Goal: Task Accomplishment & Management: Manage account settings

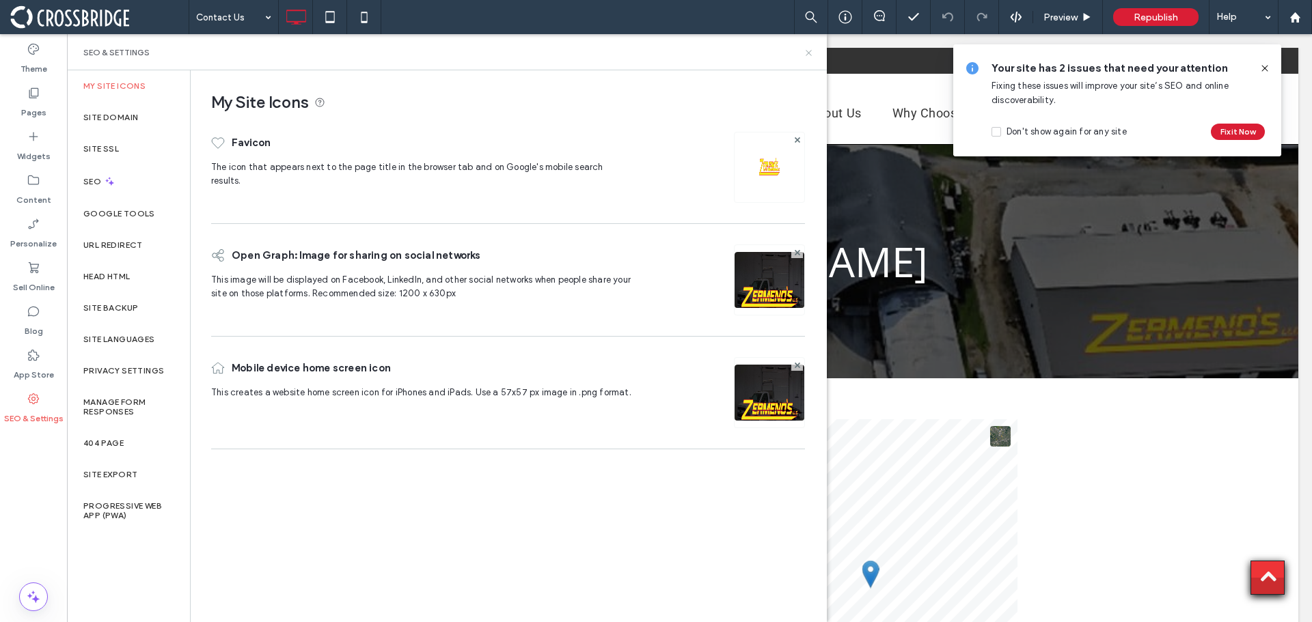
click at [804, 54] on icon at bounding box center [809, 53] width 10 height 10
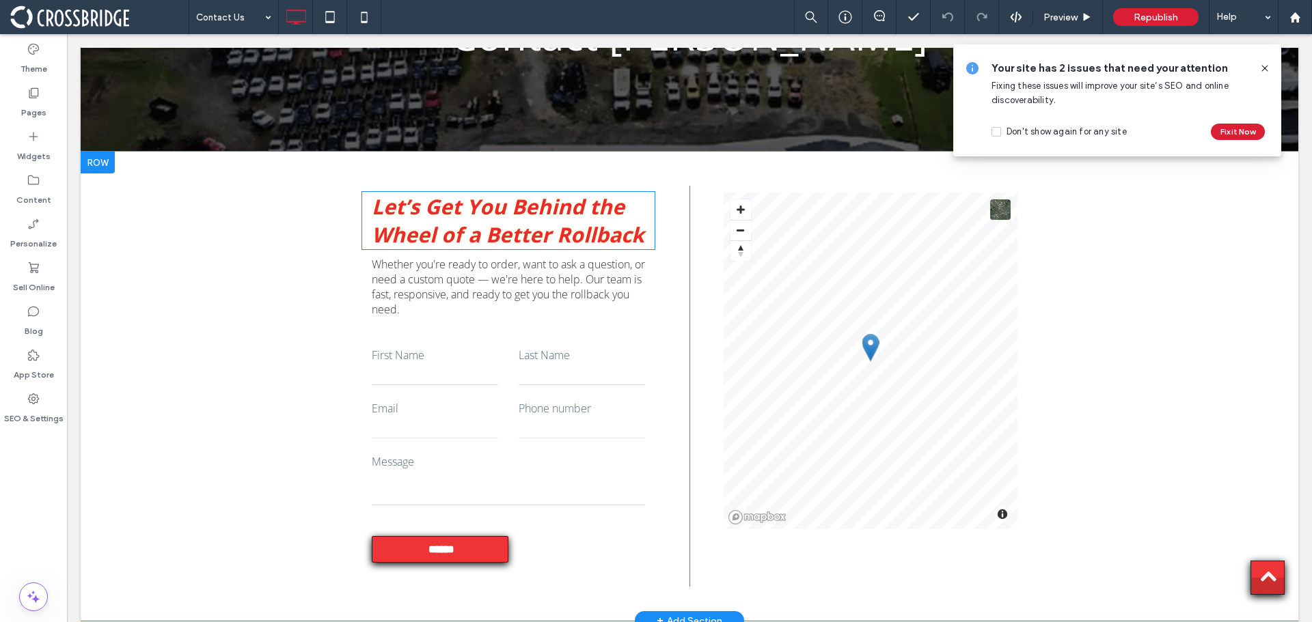
scroll to position [273, 0]
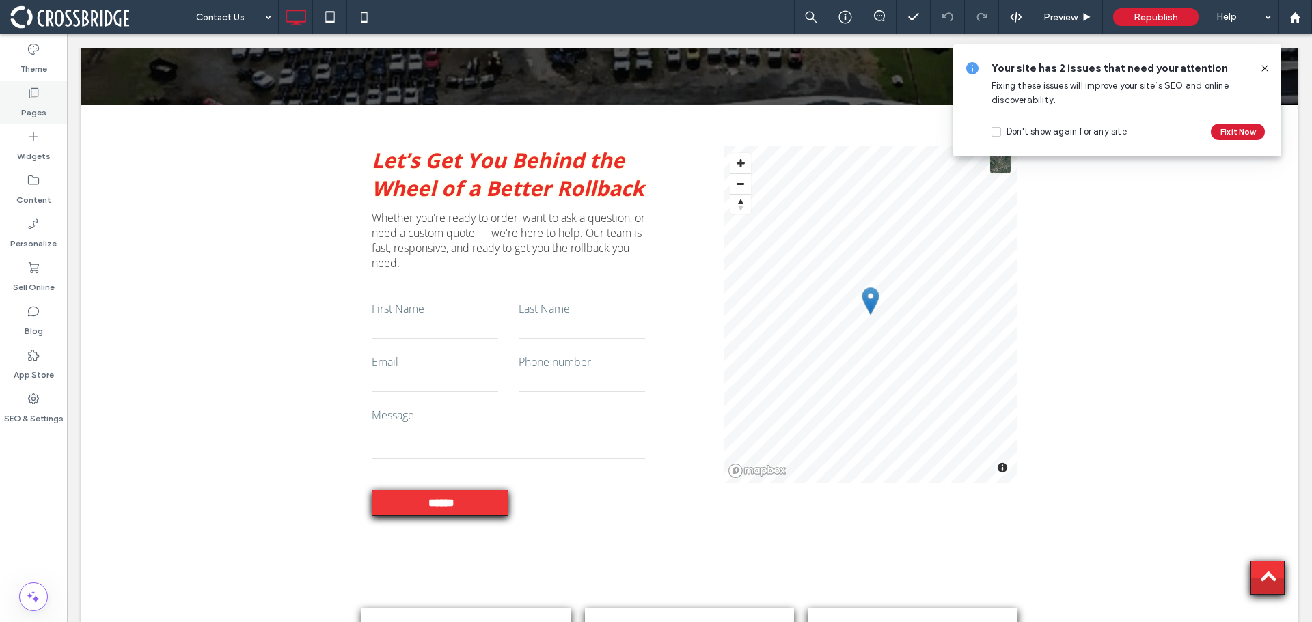
click at [24, 100] on label "Pages" at bounding box center [33, 109] width 25 height 19
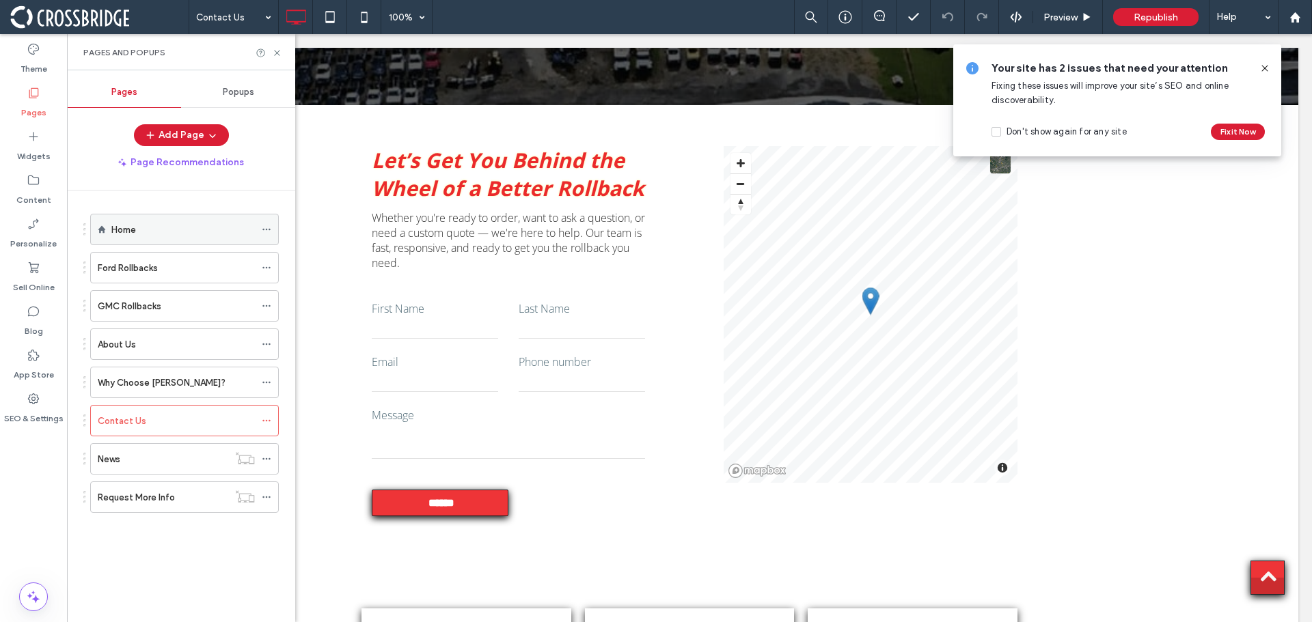
click at [160, 234] on div "Home" at bounding box center [182, 230] width 143 height 14
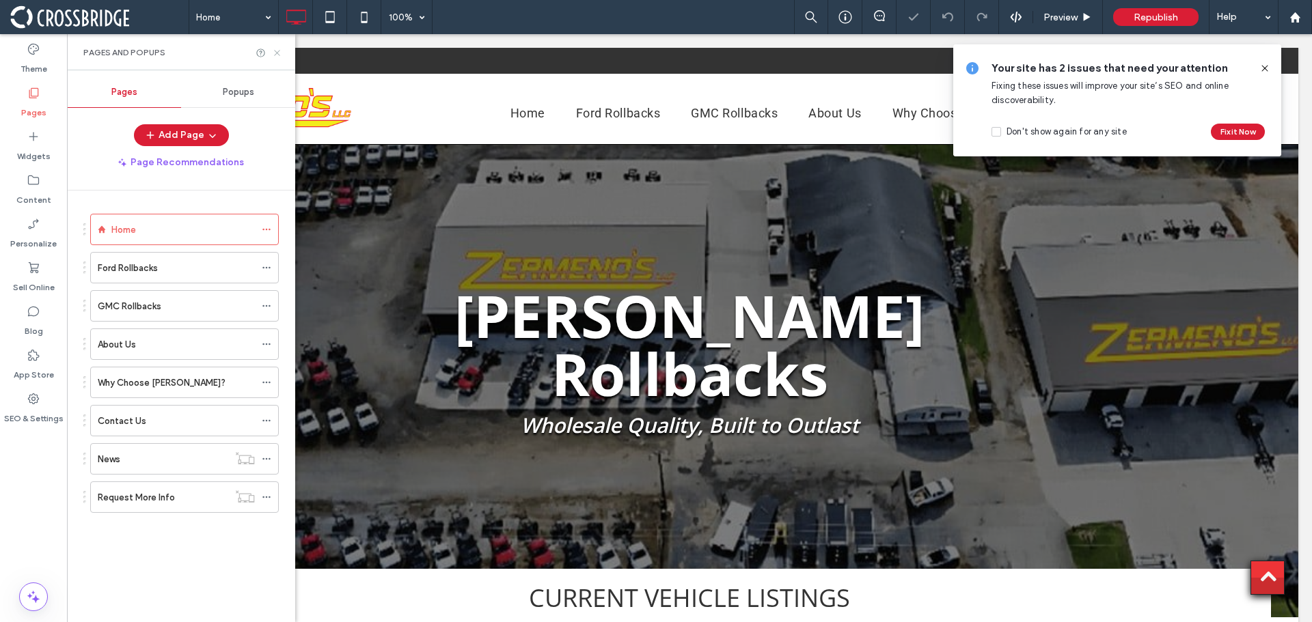
drag, startPoint x: 274, startPoint y: 50, endPoint x: 220, endPoint y: 27, distance: 58.5
click at [274, 50] on icon at bounding box center [277, 53] width 10 height 10
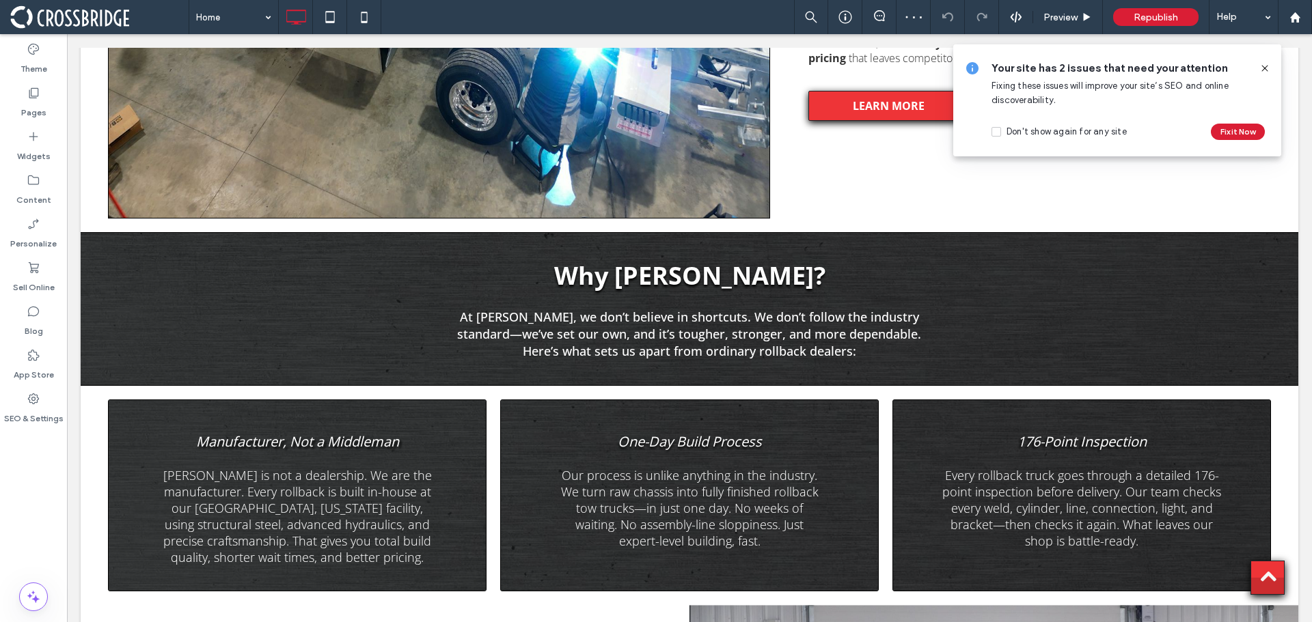
scroll to position [1913, 0]
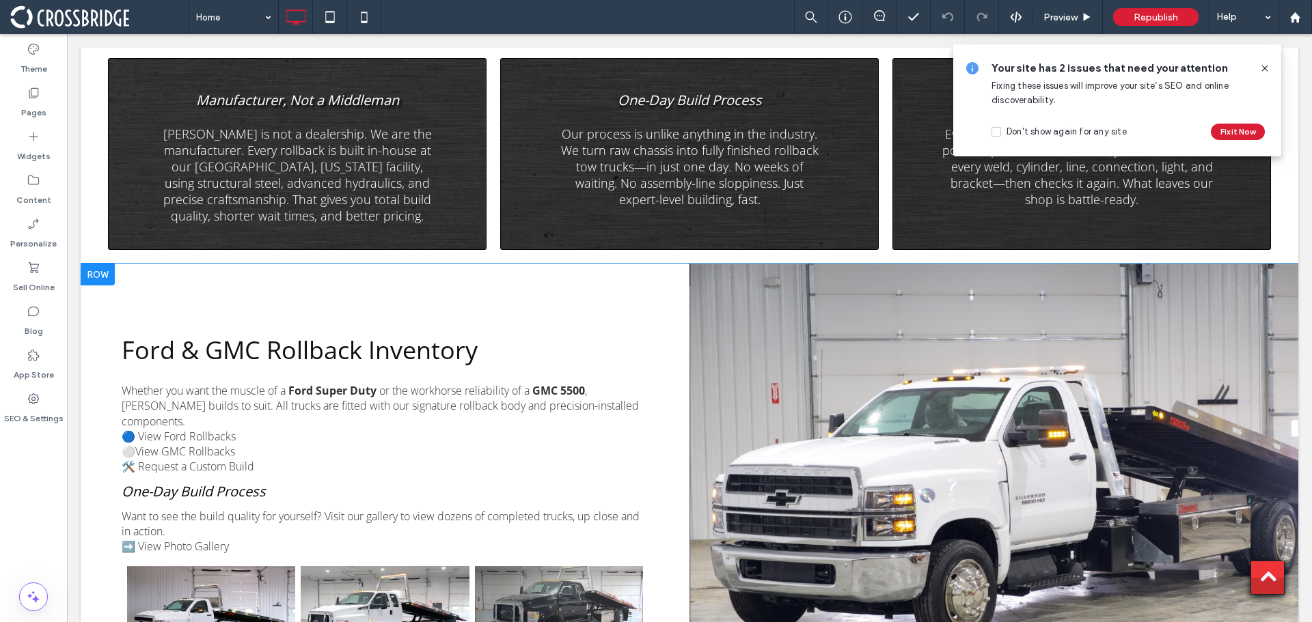
click at [886, 427] on div "Click To Paste" at bounding box center [993, 503] width 609 height 478
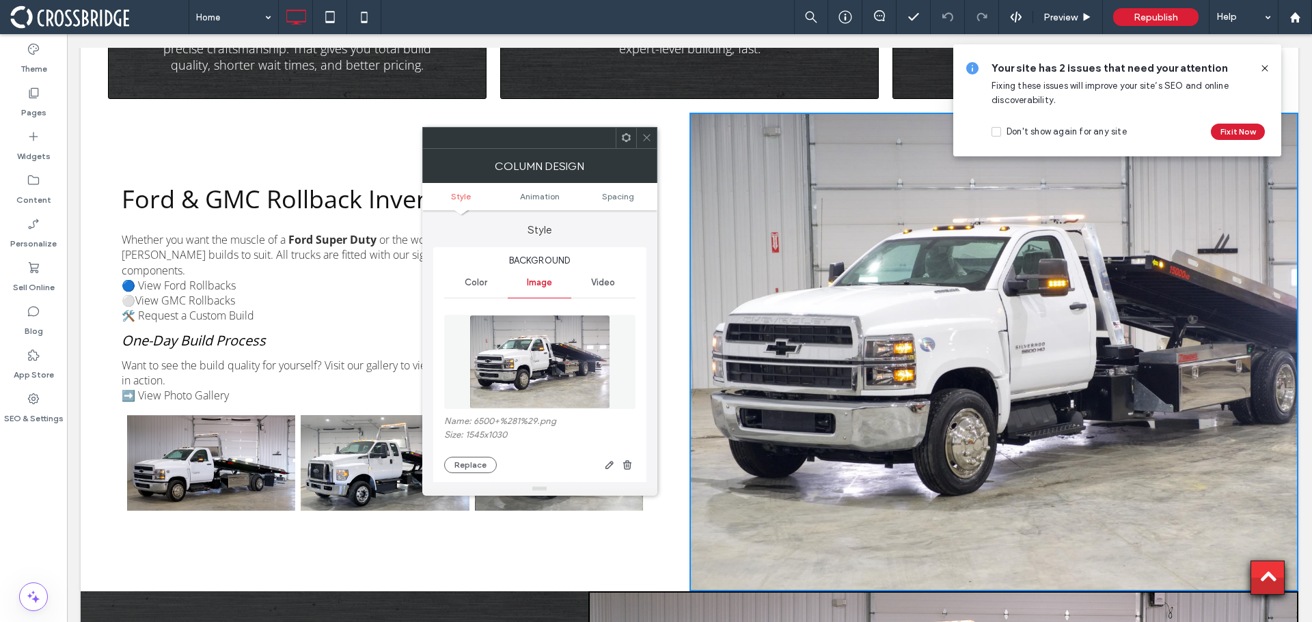
scroll to position [2118, 0]
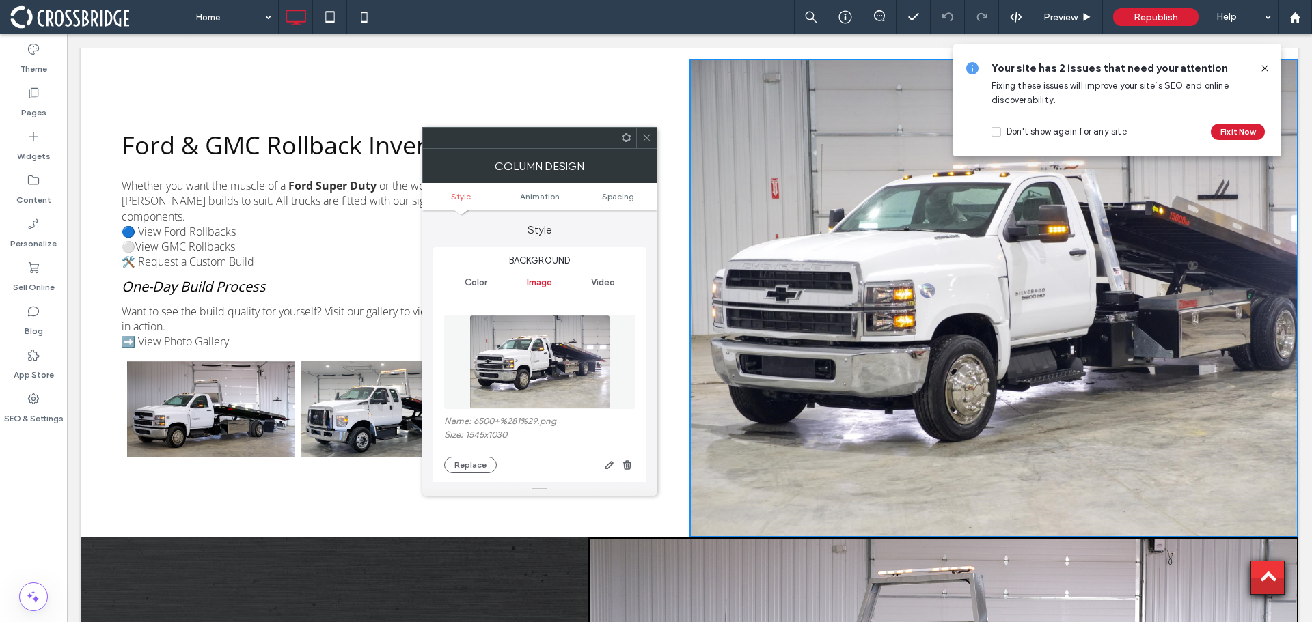
click at [525, 361] on img at bounding box center [539, 362] width 141 height 94
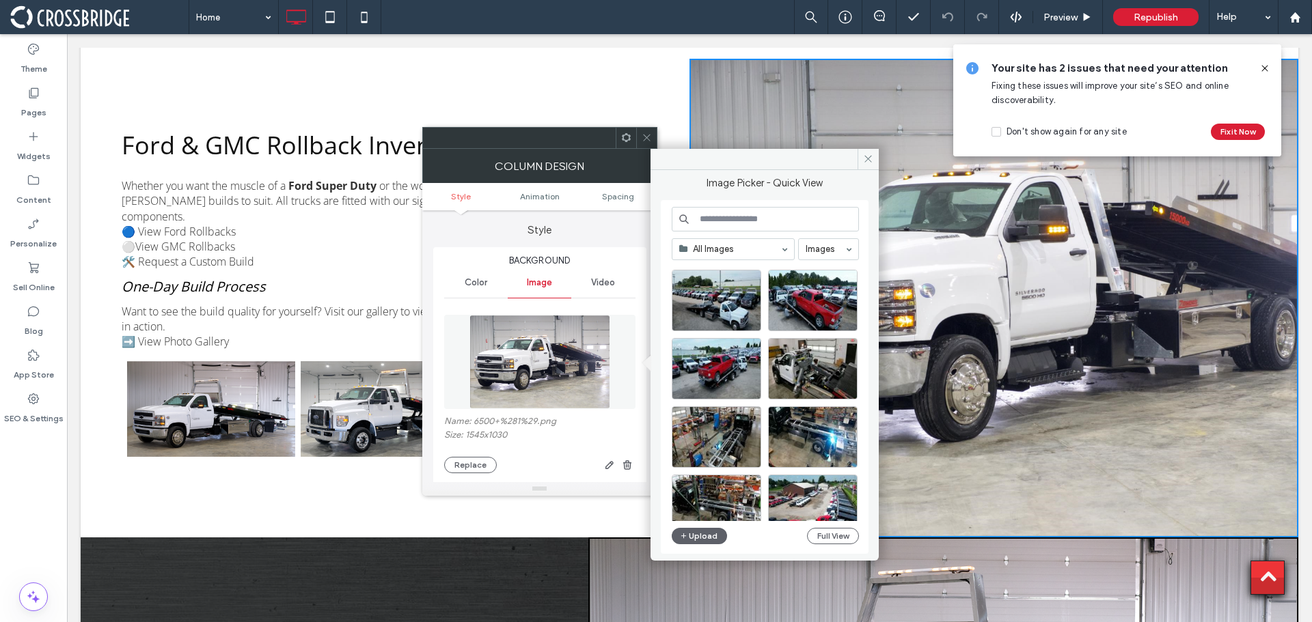
scroll to position [586, 0]
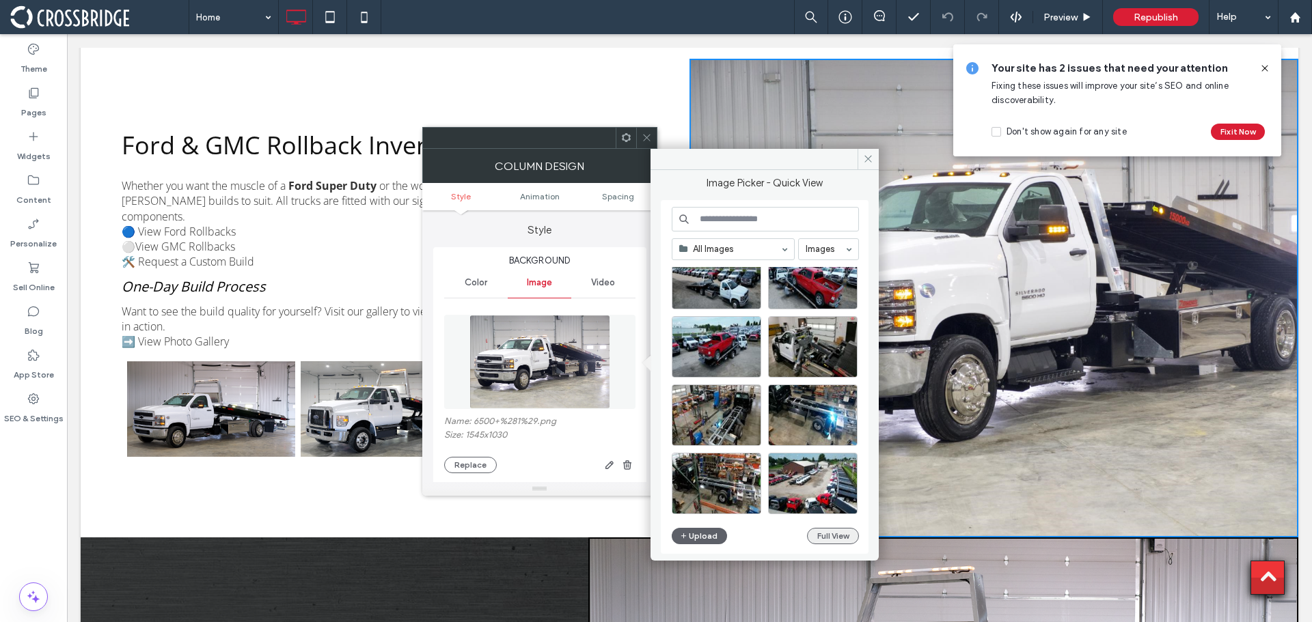
click at [819, 533] on button "Full View" at bounding box center [833, 536] width 52 height 16
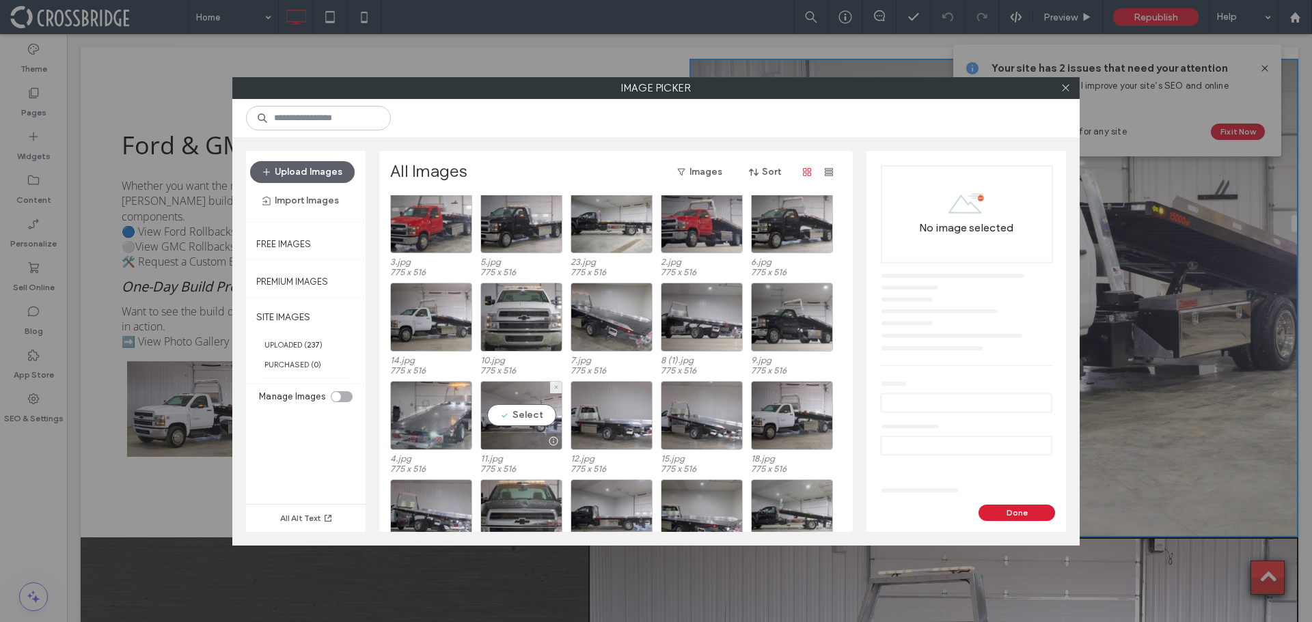
scroll to position [1218, 0]
click at [1061, 84] on icon at bounding box center [1066, 88] width 10 height 10
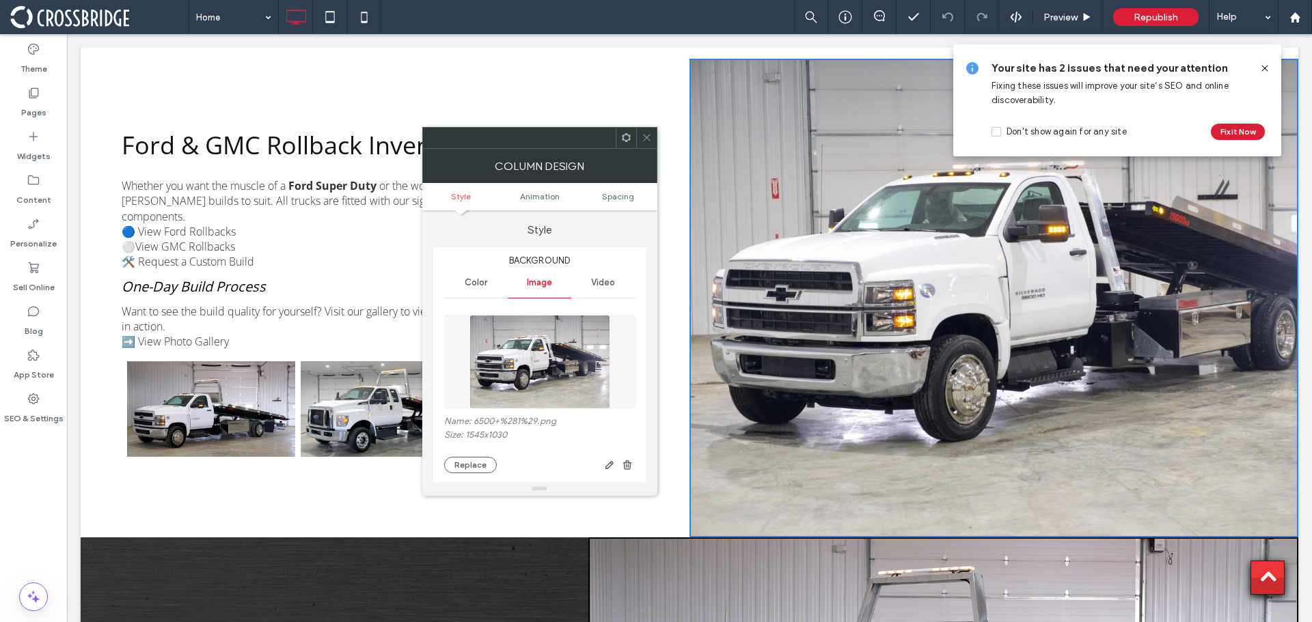
scroll to position [68, 0]
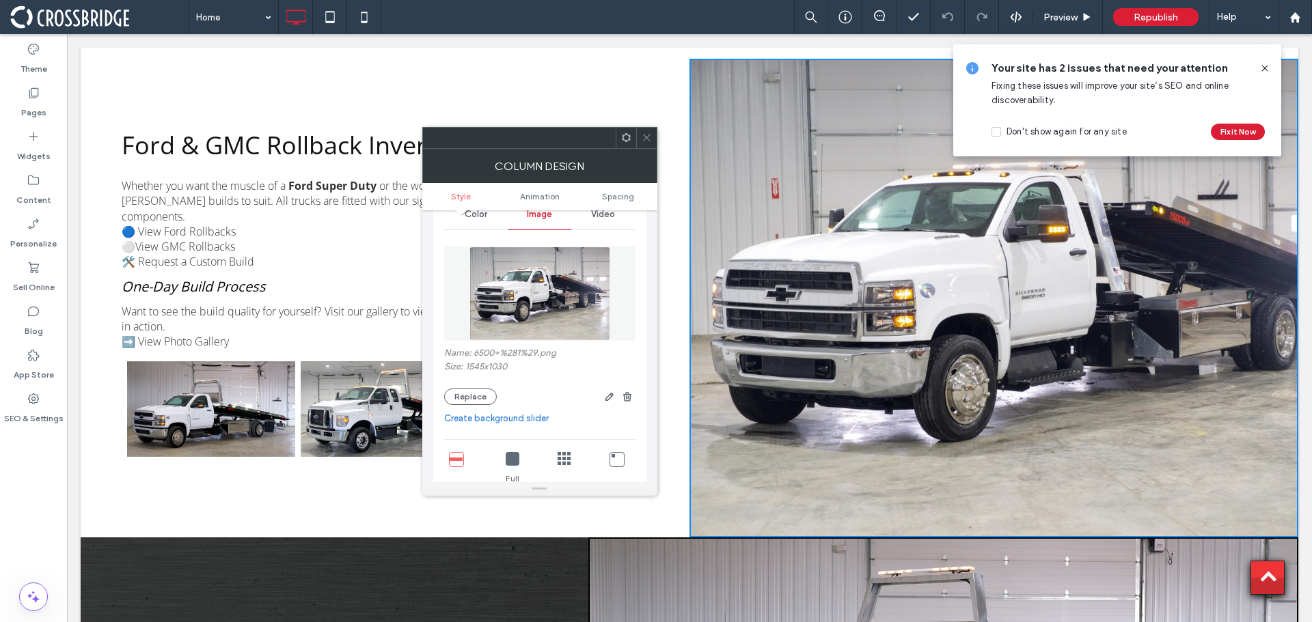
click at [646, 135] on icon at bounding box center [647, 138] width 10 height 10
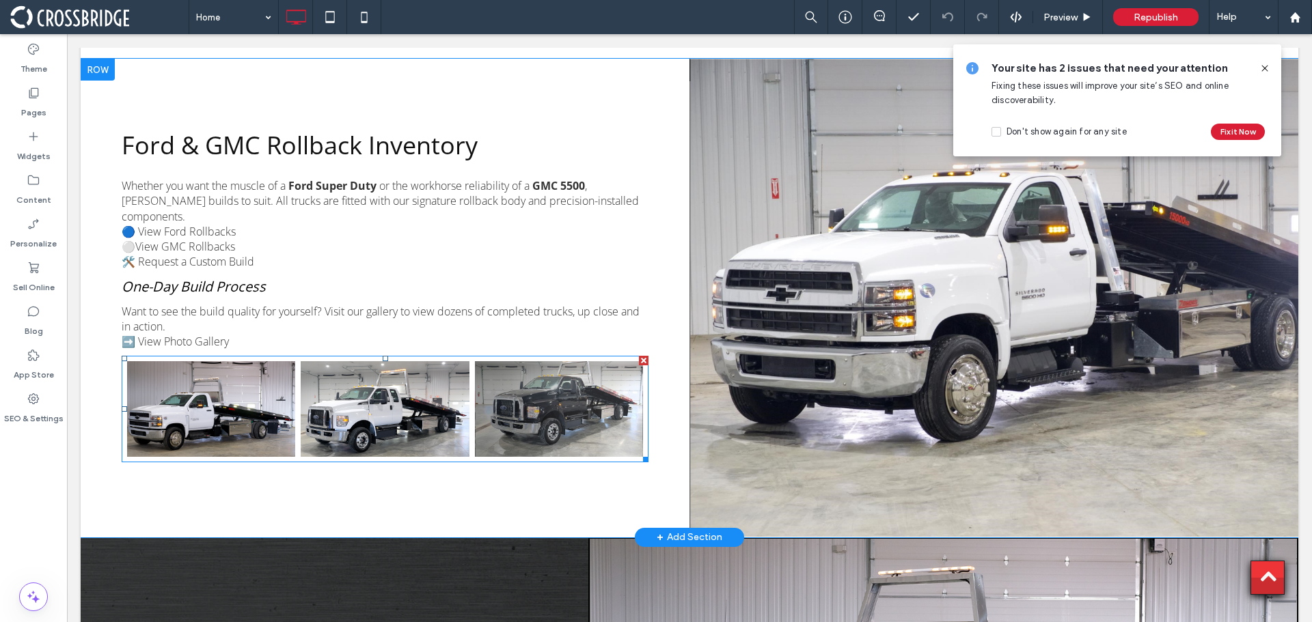
click at [169, 359] on link at bounding box center [211, 409] width 178 height 101
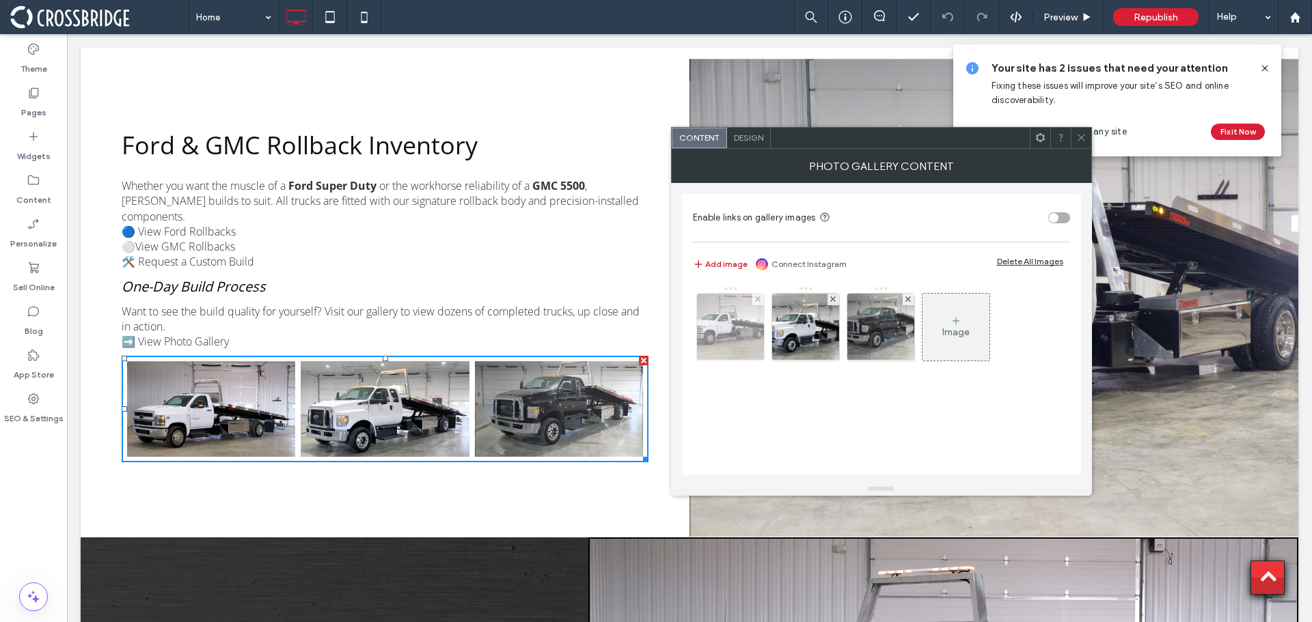
click at [737, 334] on img at bounding box center [730, 327] width 100 height 67
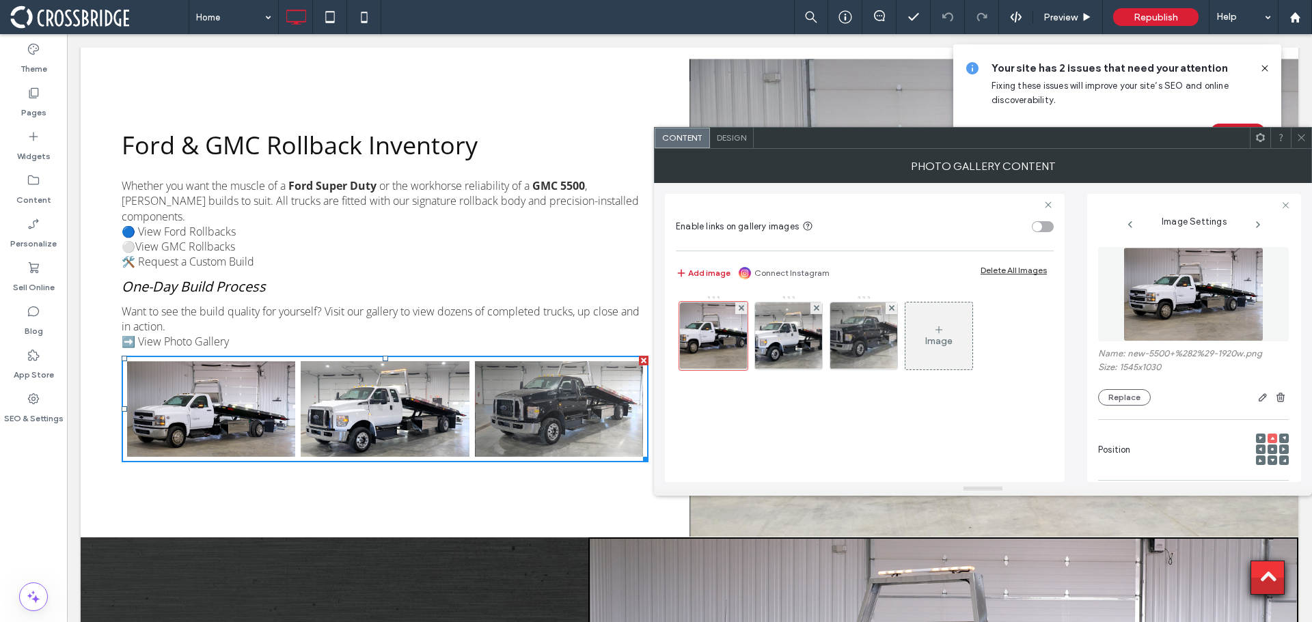
click at [1204, 307] on img at bounding box center [1193, 294] width 141 height 94
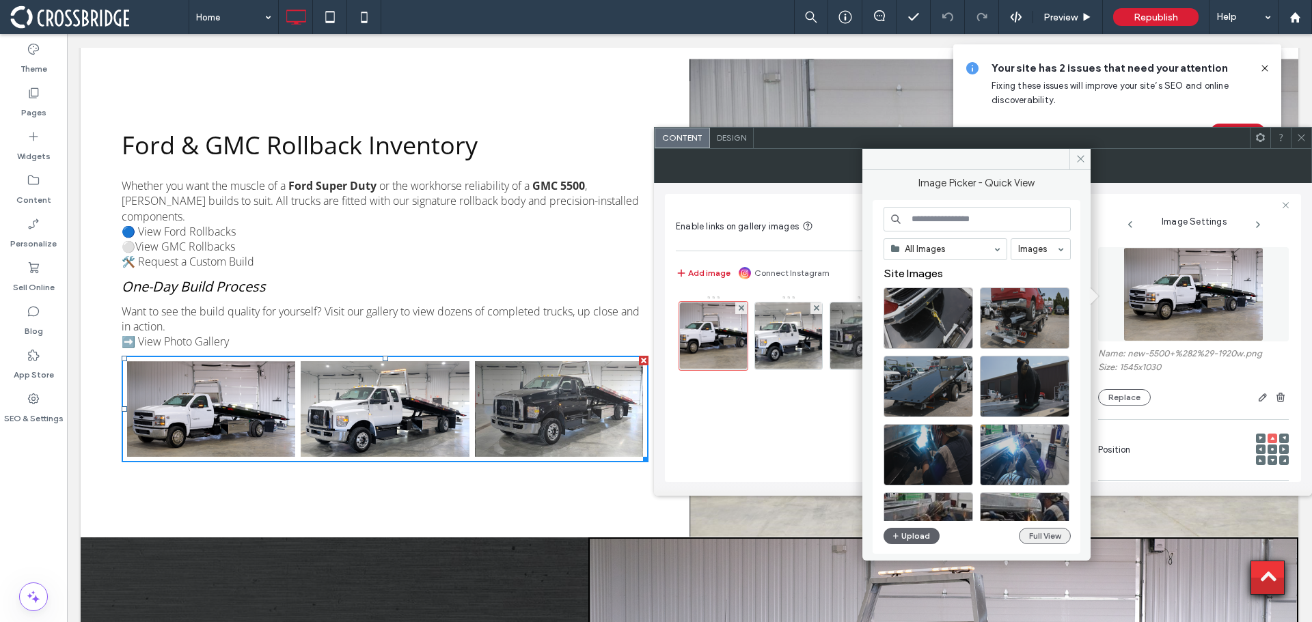
click at [1034, 542] on button "Full View" at bounding box center [1045, 536] width 52 height 16
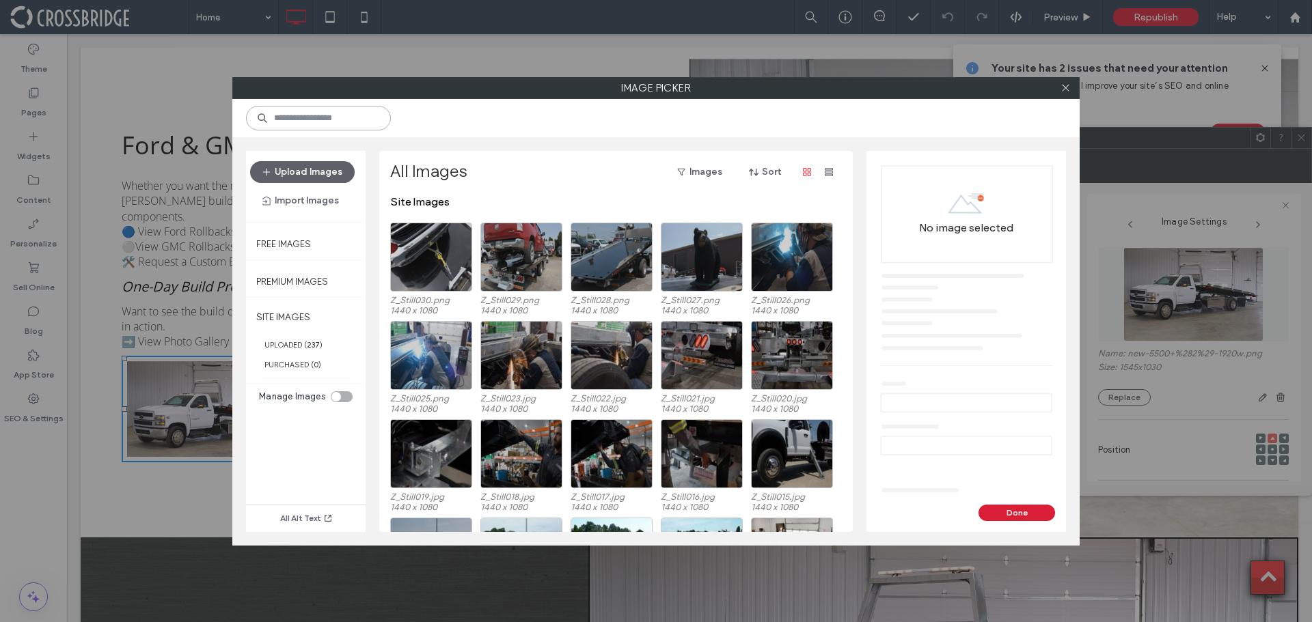
click at [342, 124] on input at bounding box center [318, 118] width 145 height 25
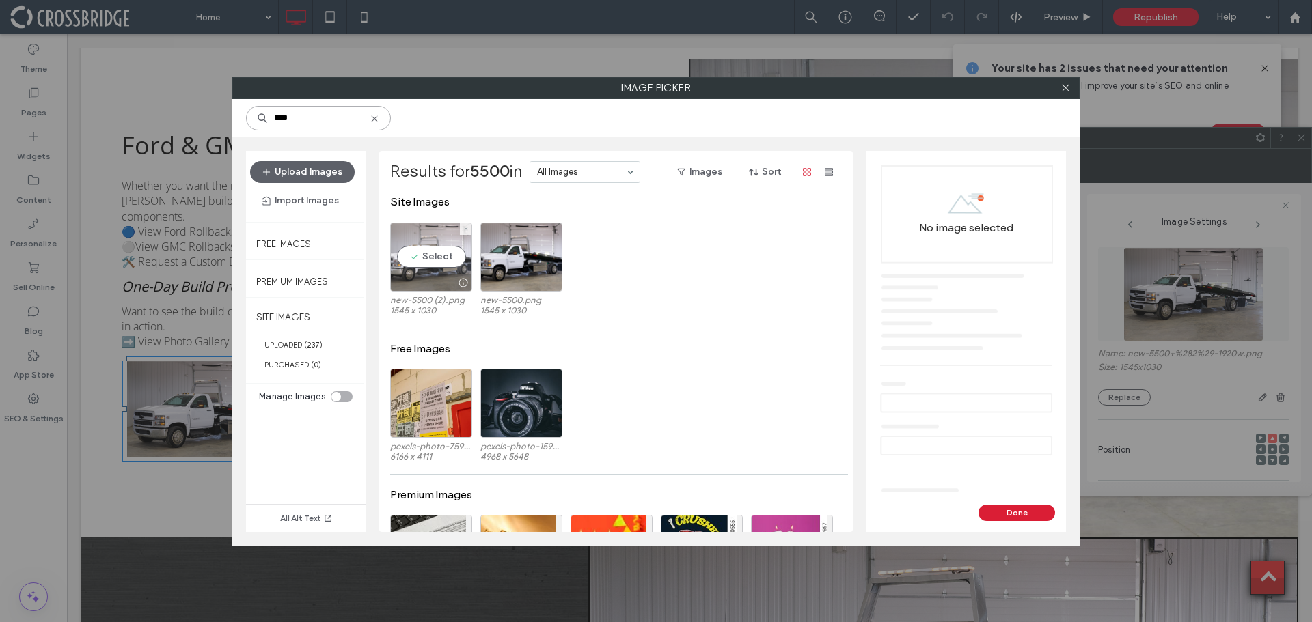
type input "****"
click at [438, 282] on div at bounding box center [431, 283] width 81 height 16
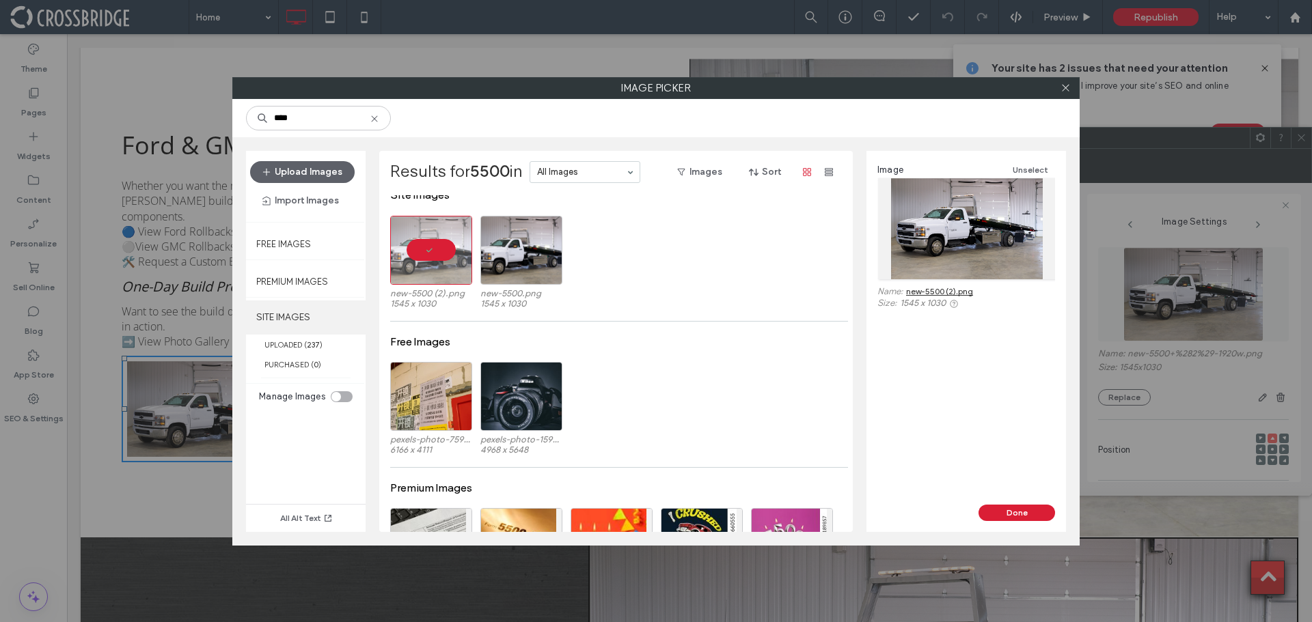
scroll to position [0, 0]
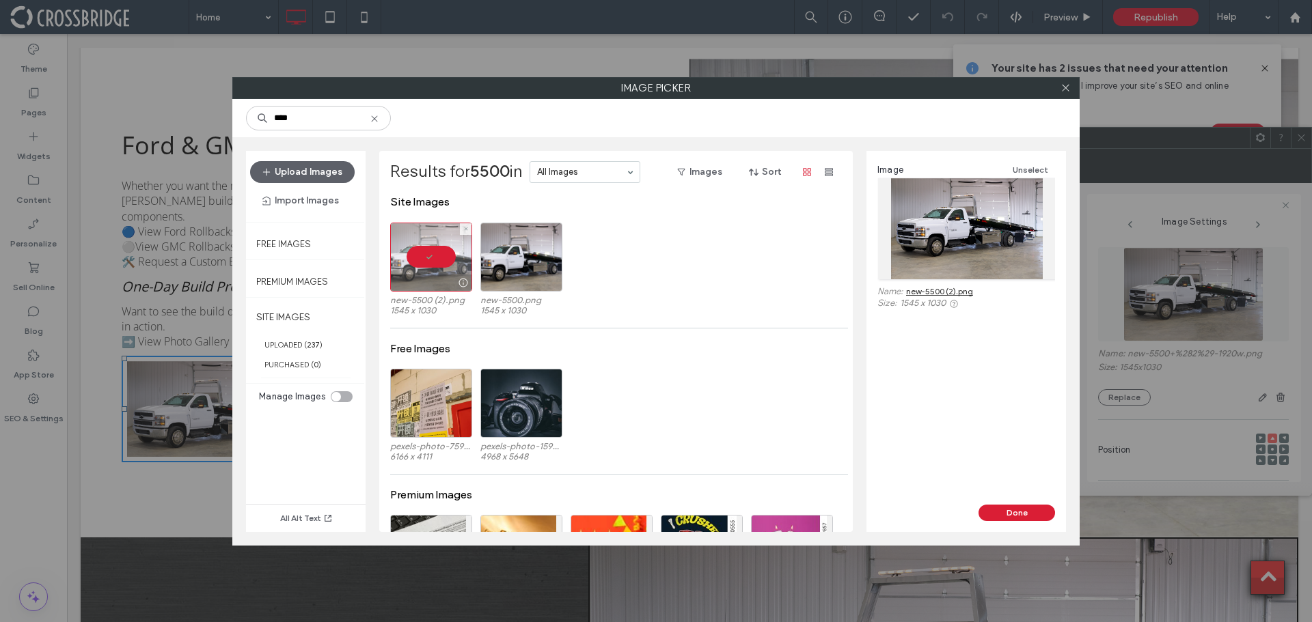
drag, startPoint x: 422, startPoint y: 264, endPoint x: 427, endPoint y: 238, distance: 25.9
click at [427, 238] on div at bounding box center [431, 257] width 82 height 69
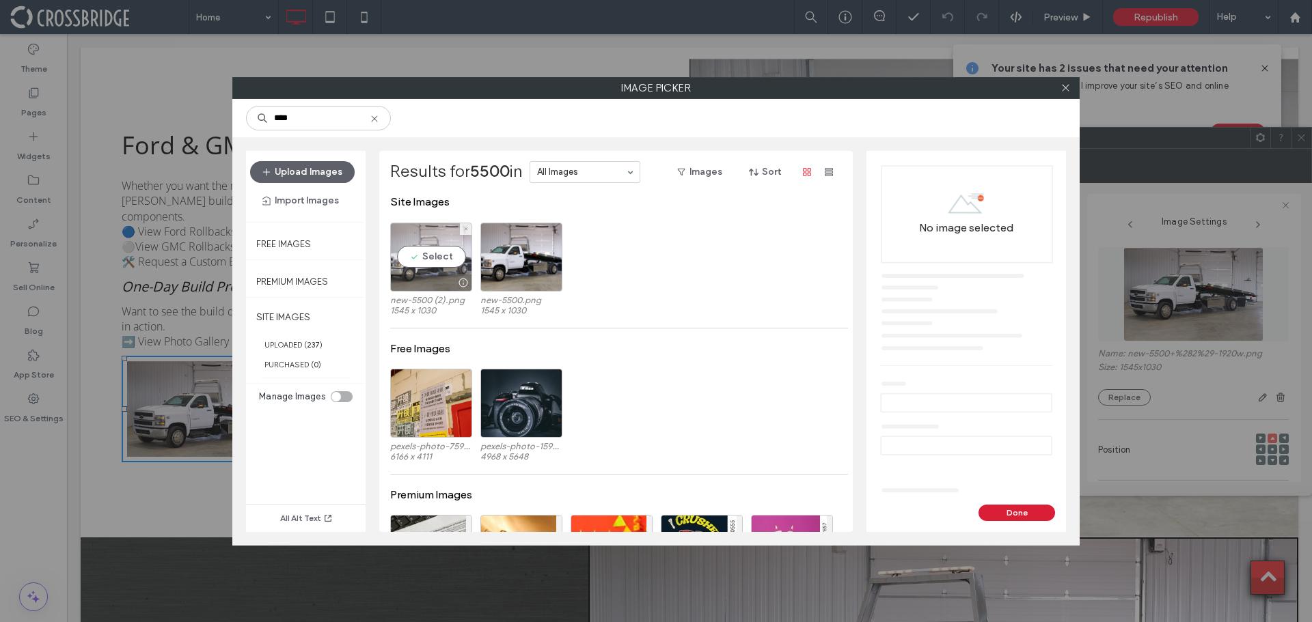
click at [427, 238] on div "Select" at bounding box center [431, 257] width 82 height 69
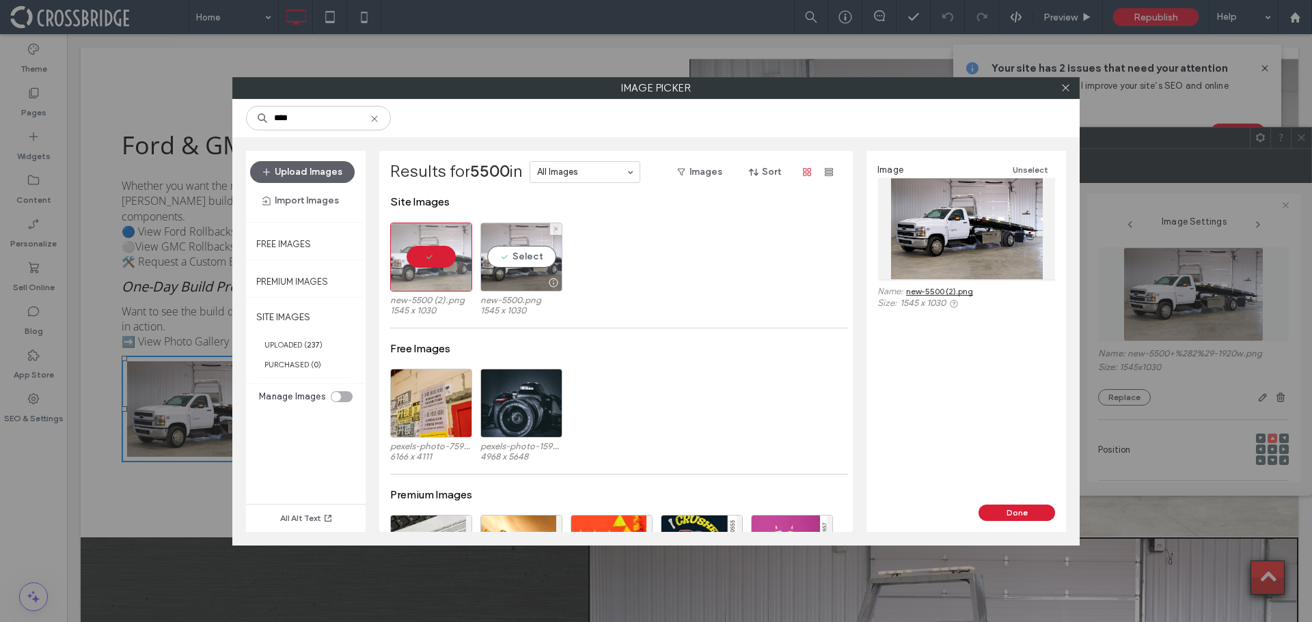
click at [520, 264] on div "Select" at bounding box center [521, 257] width 82 height 69
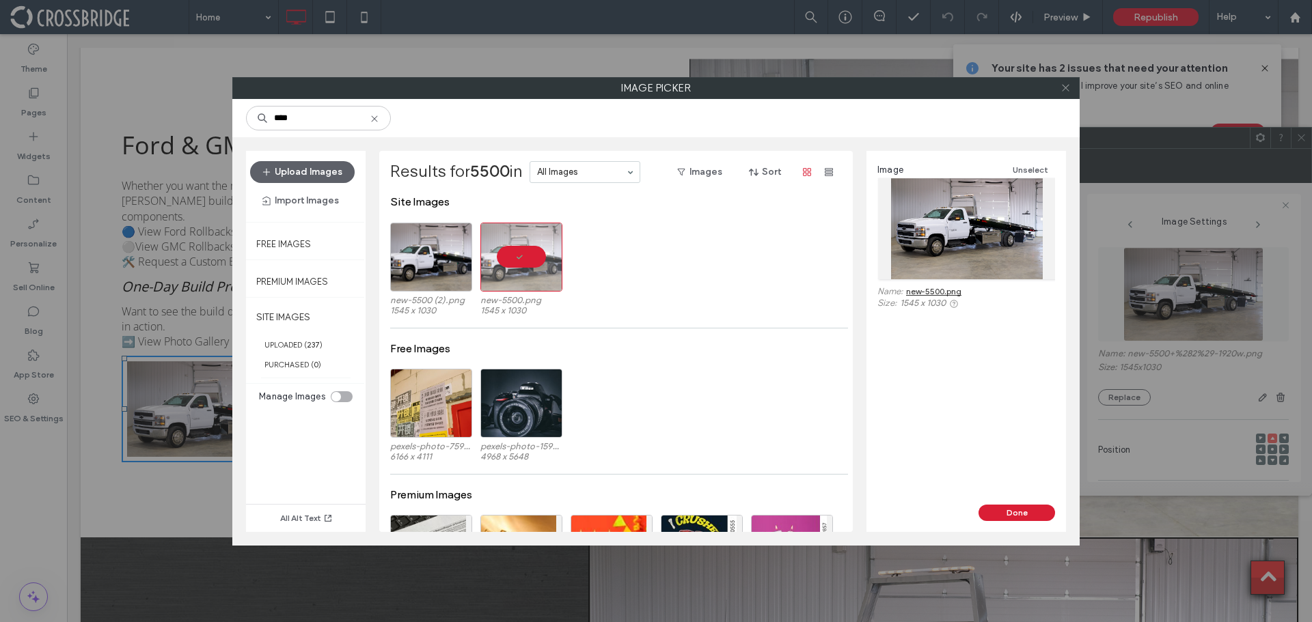
click at [1069, 85] on use at bounding box center [1065, 88] width 7 height 7
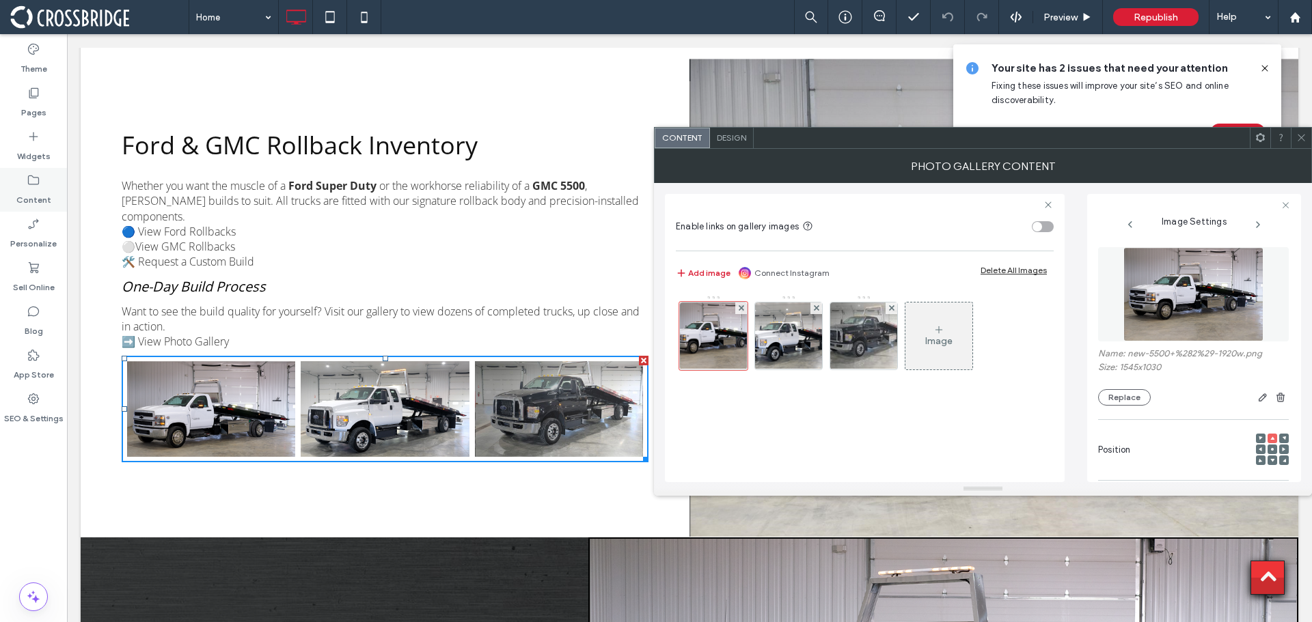
click at [28, 193] on label "Content" at bounding box center [33, 196] width 35 height 19
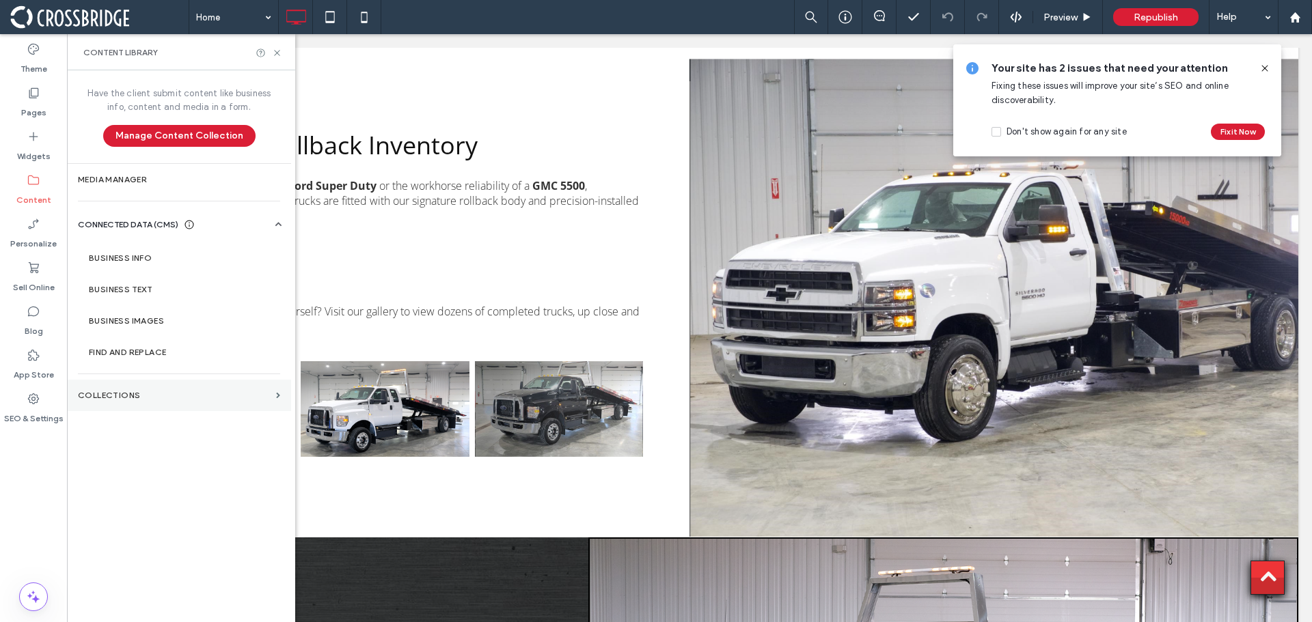
click at [137, 389] on section "Collections" at bounding box center [179, 395] width 224 height 31
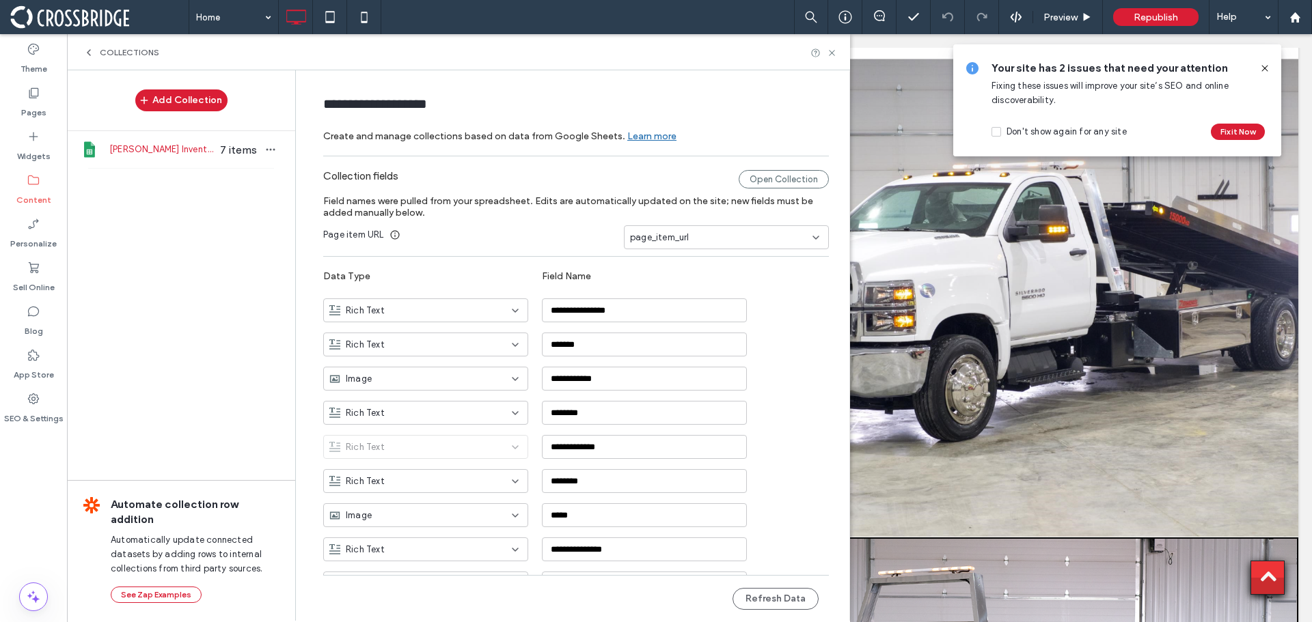
click at [100, 50] on span "Collections" at bounding box center [129, 52] width 59 height 11
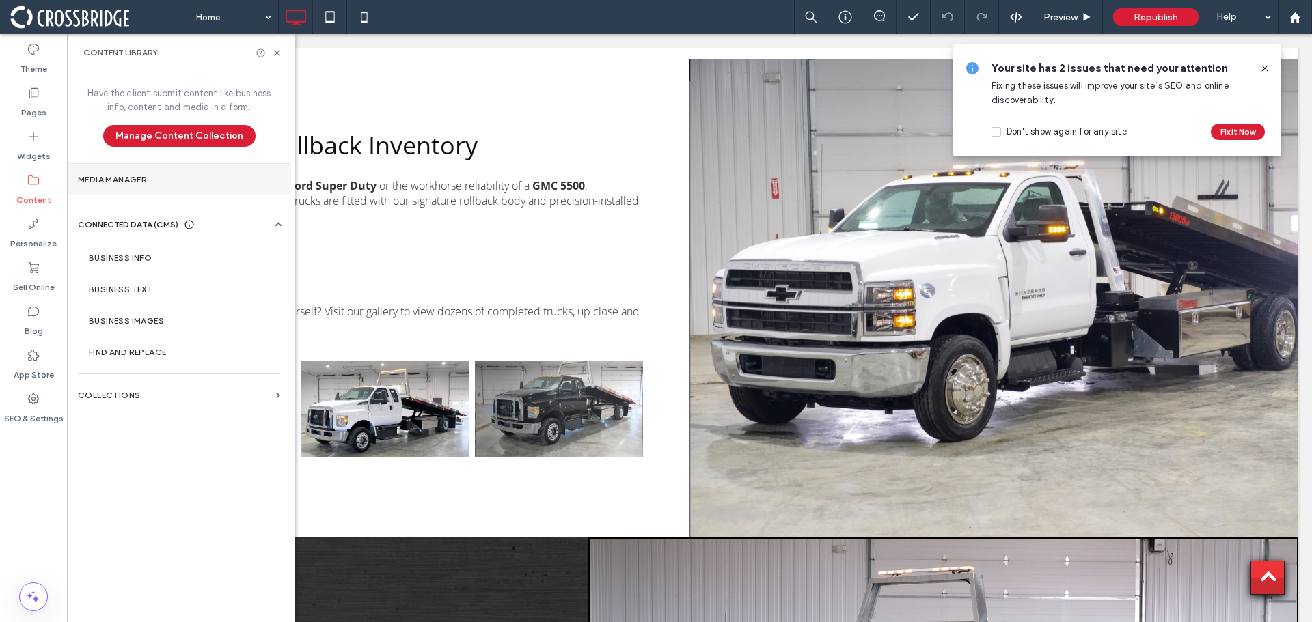
click at [143, 180] on label "Media Manager" at bounding box center [179, 180] width 202 height 10
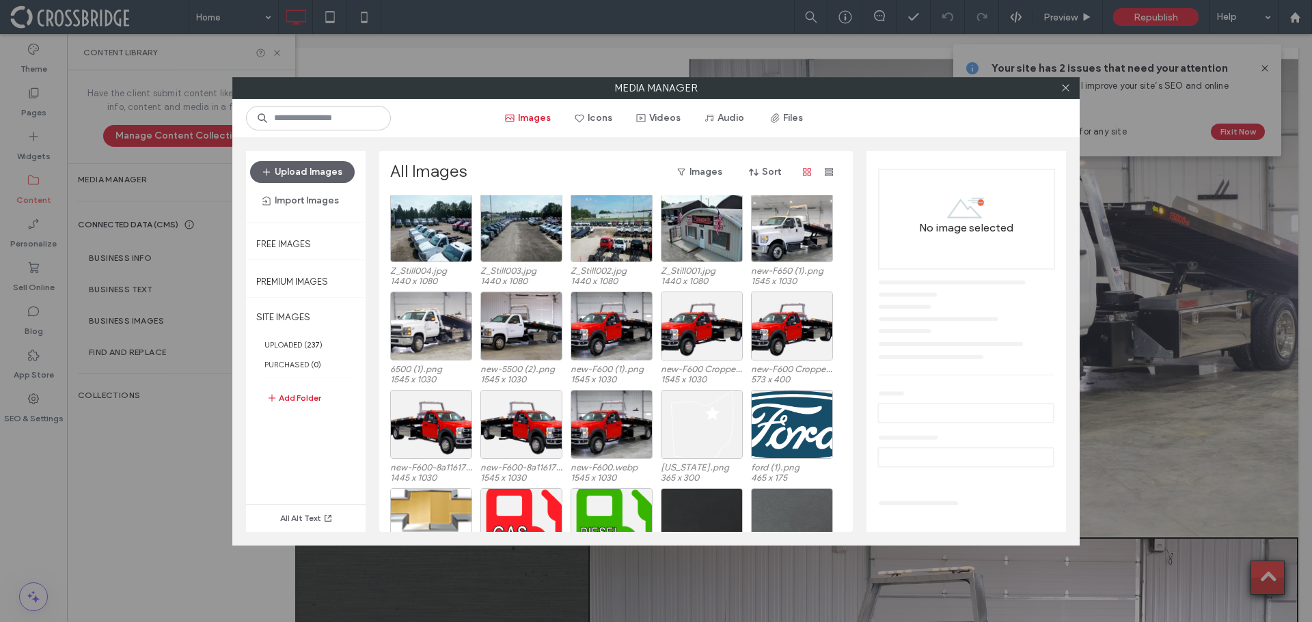
scroll to position [521, 0]
drag, startPoint x: 515, startPoint y: 339, endPoint x: 511, endPoint y: 348, distance: 10.4
click at [511, 348] on div "Select" at bounding box center [521, 326] width 82 height 69
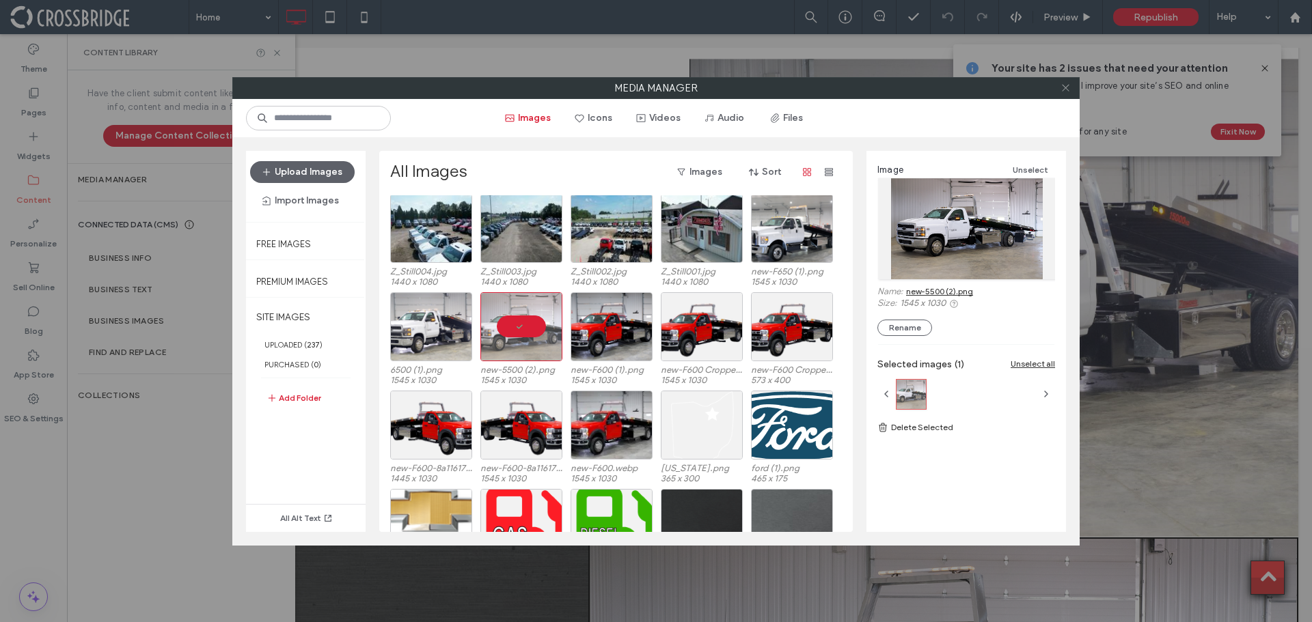
click at [1067, 92] on icon at bounding box center [1066, 88] width 10 height 10
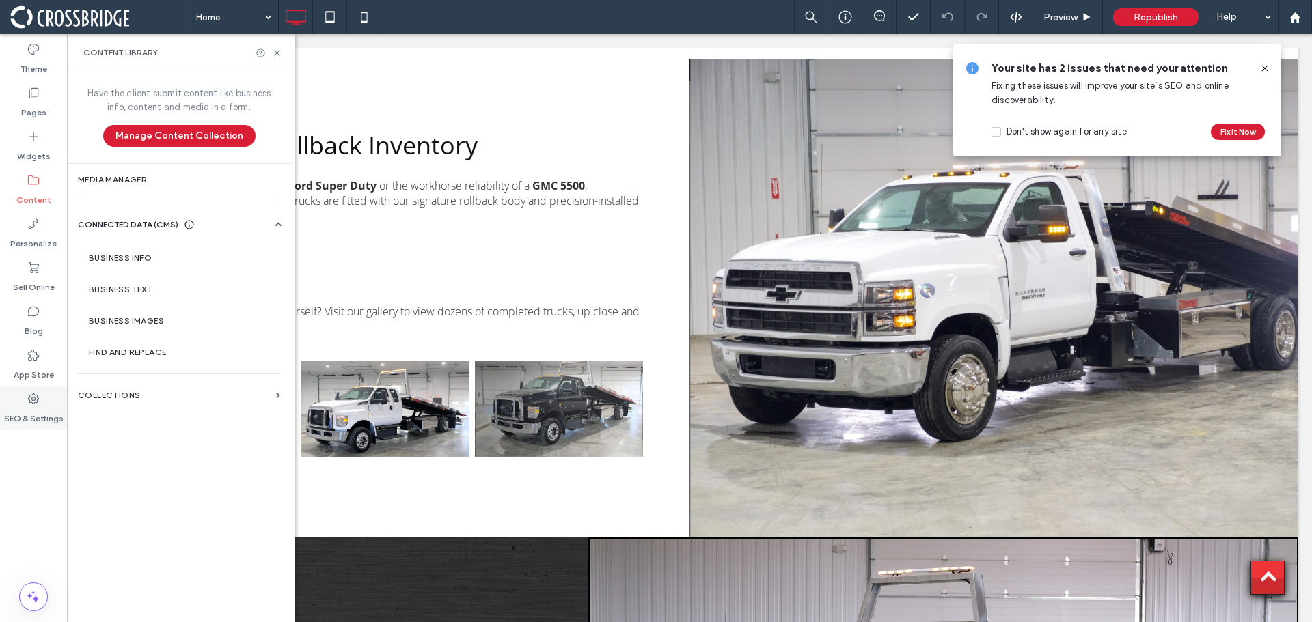
click at [44, 406] on label "SEO & Settings" at bounding box center [33, 415] width 59 height 19
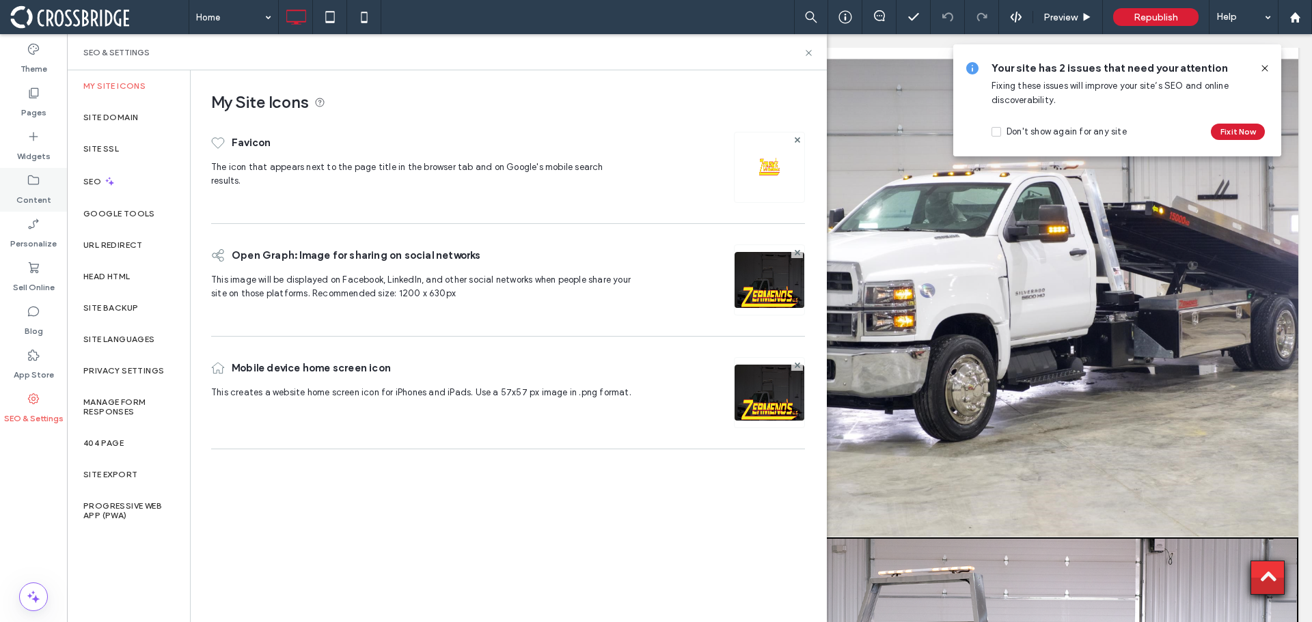
click at [46, 187] on div "Content" at bounding box center [33, 190] width 67 height 44
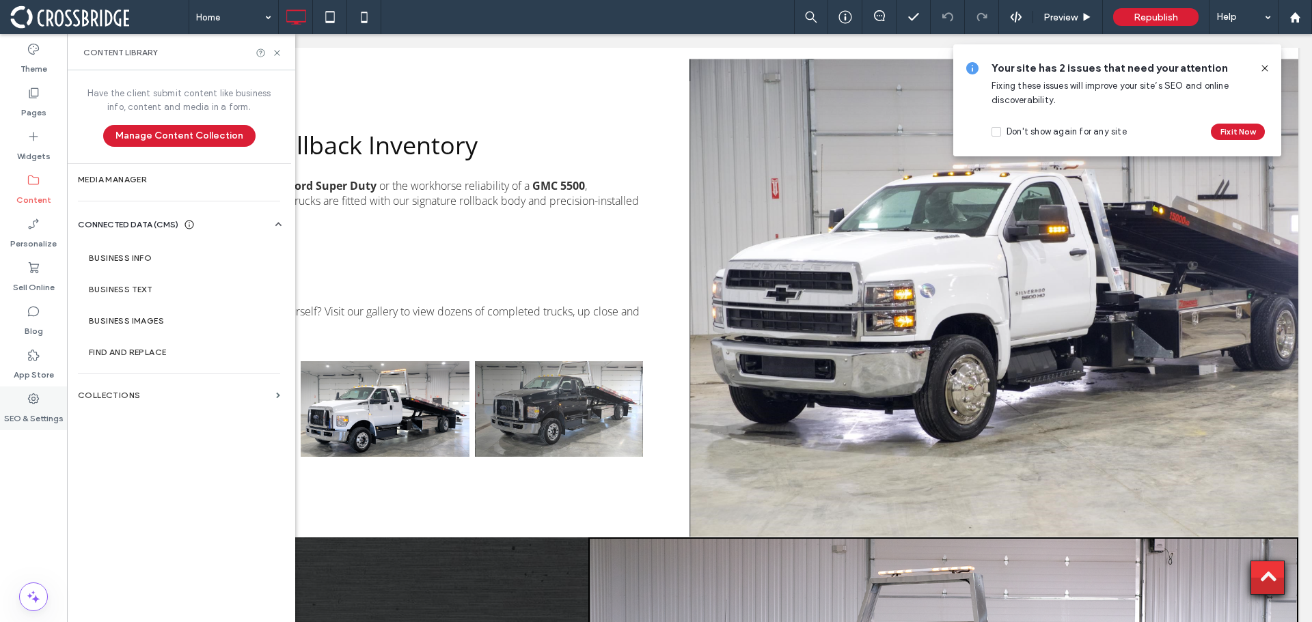
click at [36, 400] on icon at bounding box center [34, 399] width 14 height 14
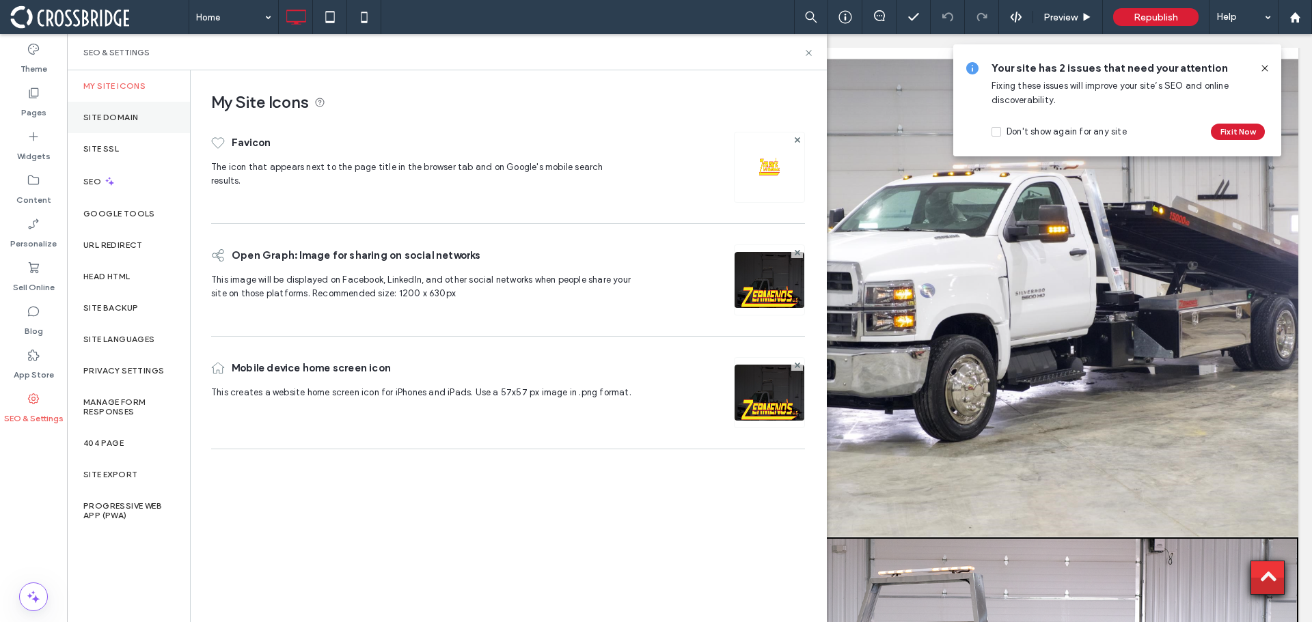
click at [109, 120] on label "Site Domain" at bounding box center [110, 118] width 55 height 10
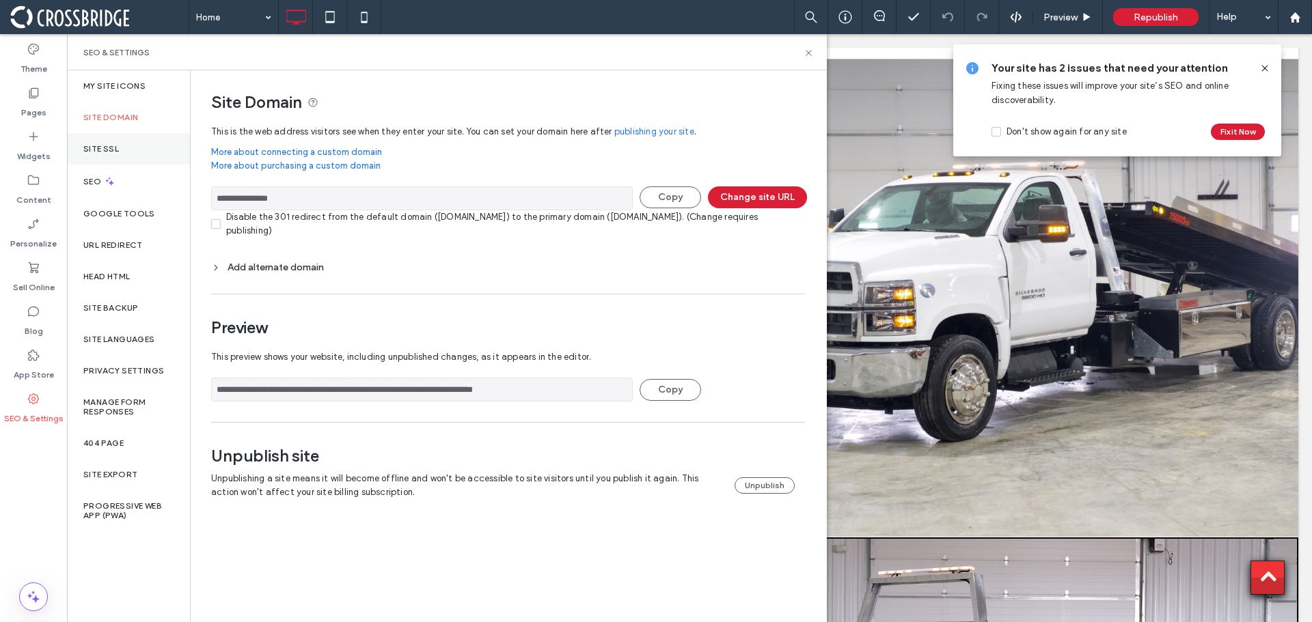
click at [104, 150] on label "Site SSL" at bounding box center [101, 149] width 36 height 10
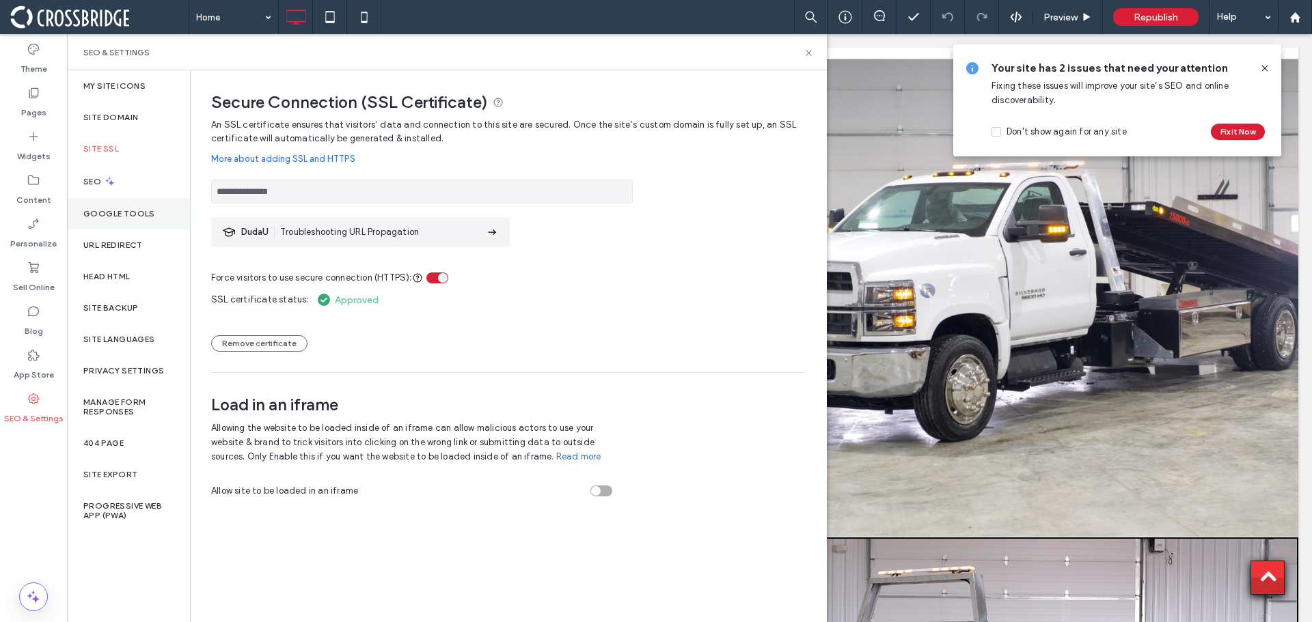
click at [113, 210] on label "Google Tools" at bounding box center [119, 214] width 72 height 10
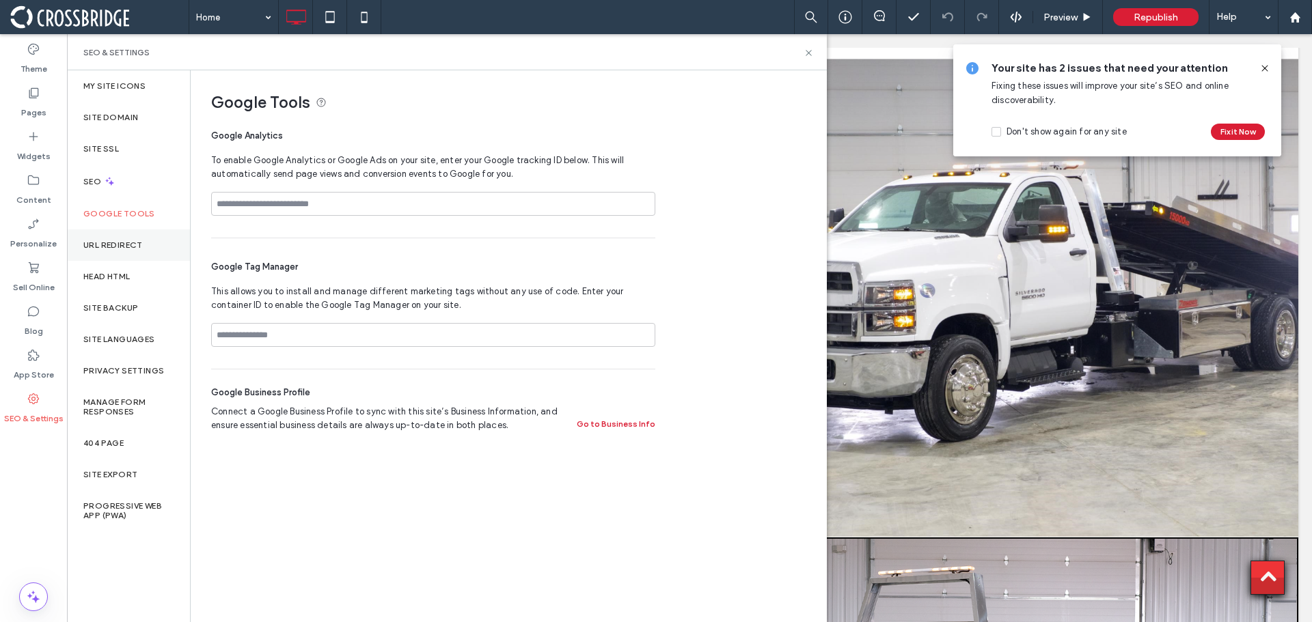
click at [120, 245] on label "URL Redirect" at bounding box center [112, 246] width 59 height 10
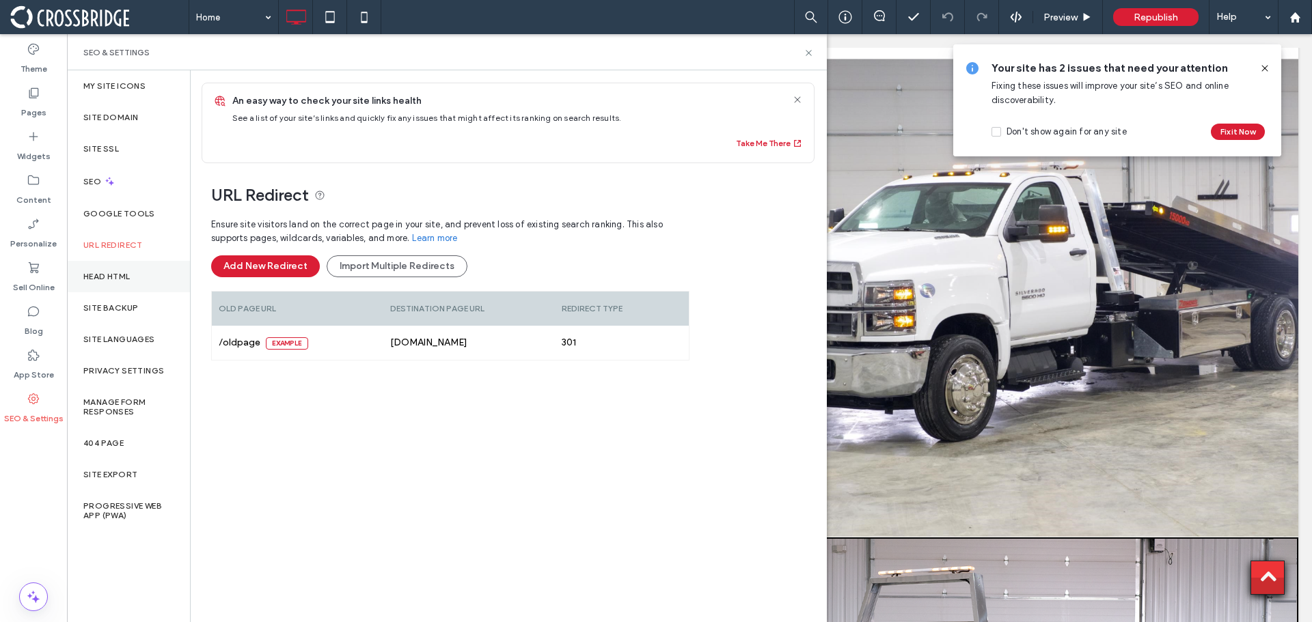
click at [115, 274] on label "Head HTML" at bounding box center [106, 277] width 47 height 10
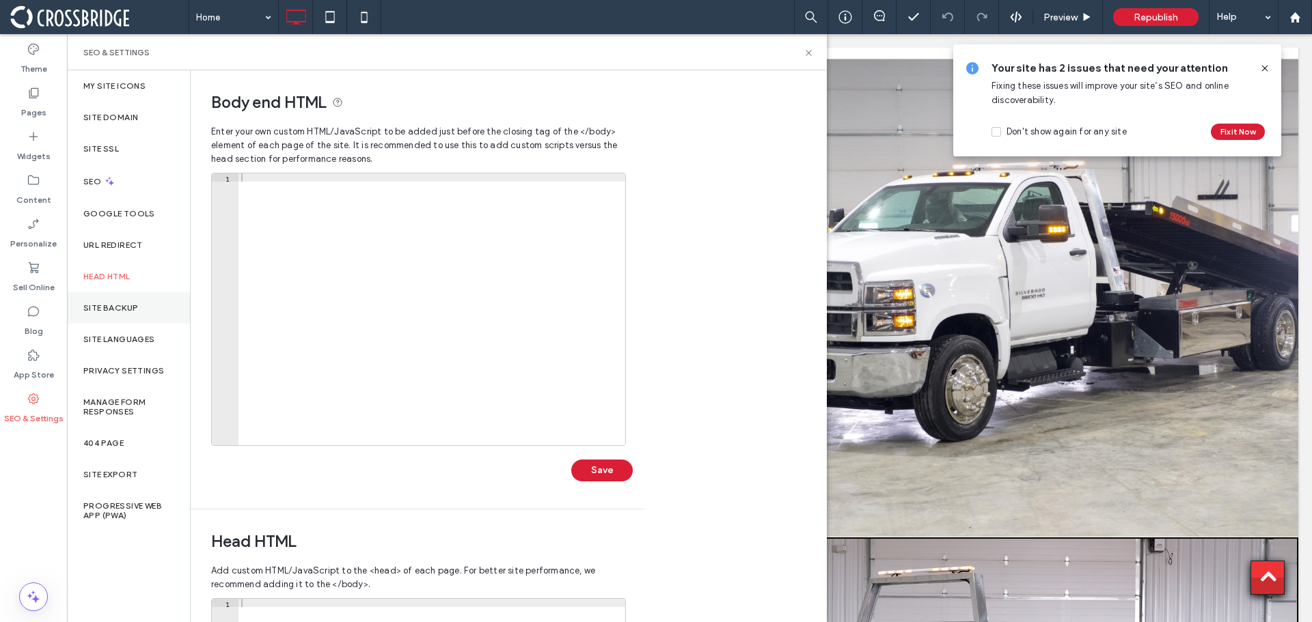
click at [111, 312] on label "Site Backup" at bounding box center [110, 308] width 55 height 10
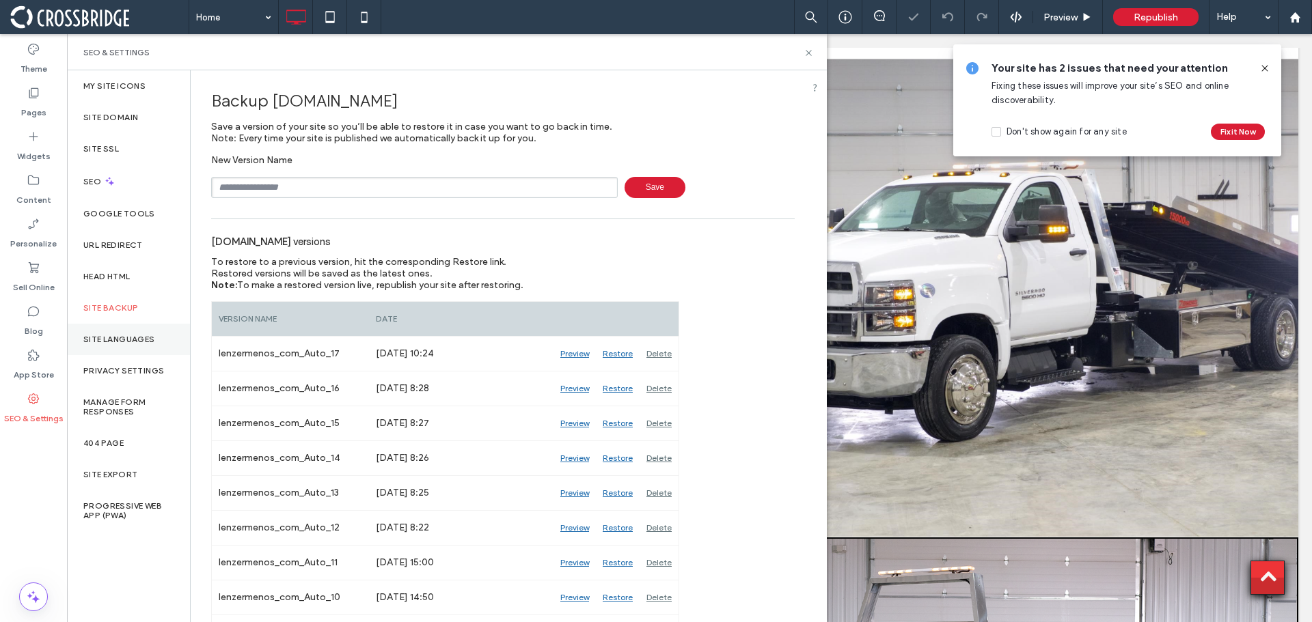
click at [113, 338] on label "Site Languages" at bounding box center [119, 340] width 72 height 10
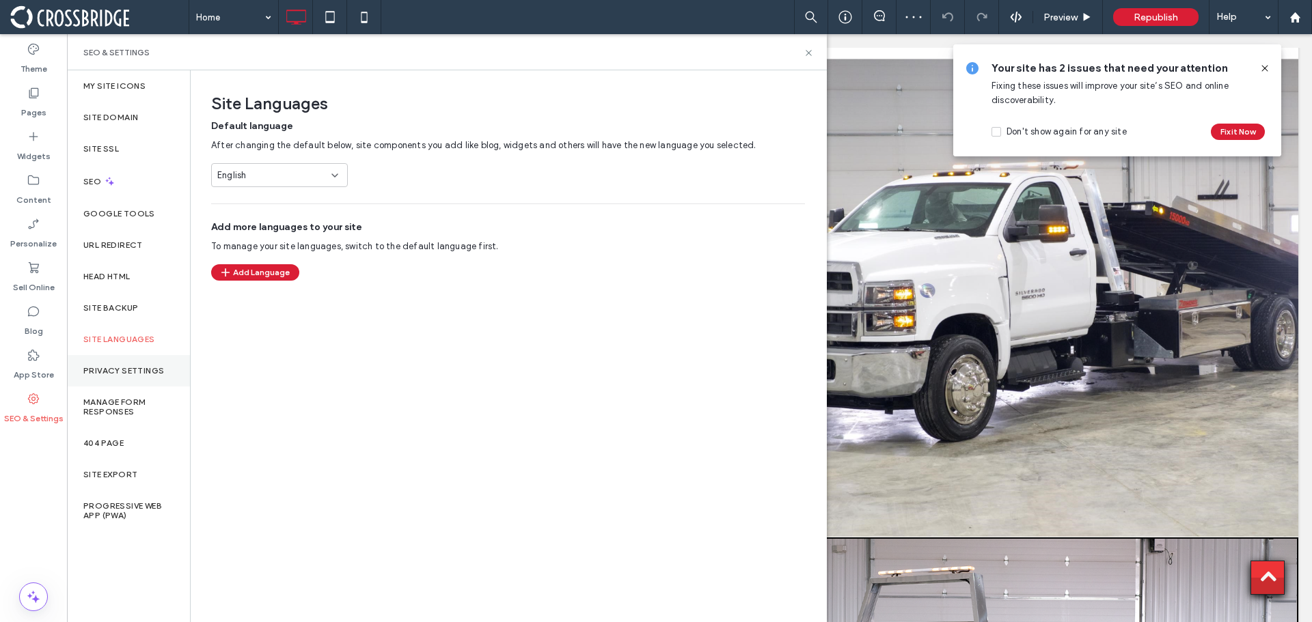
click at [119, 368] on label "Privacy Settings" at bounding box center [123, 371] width 81 height 10
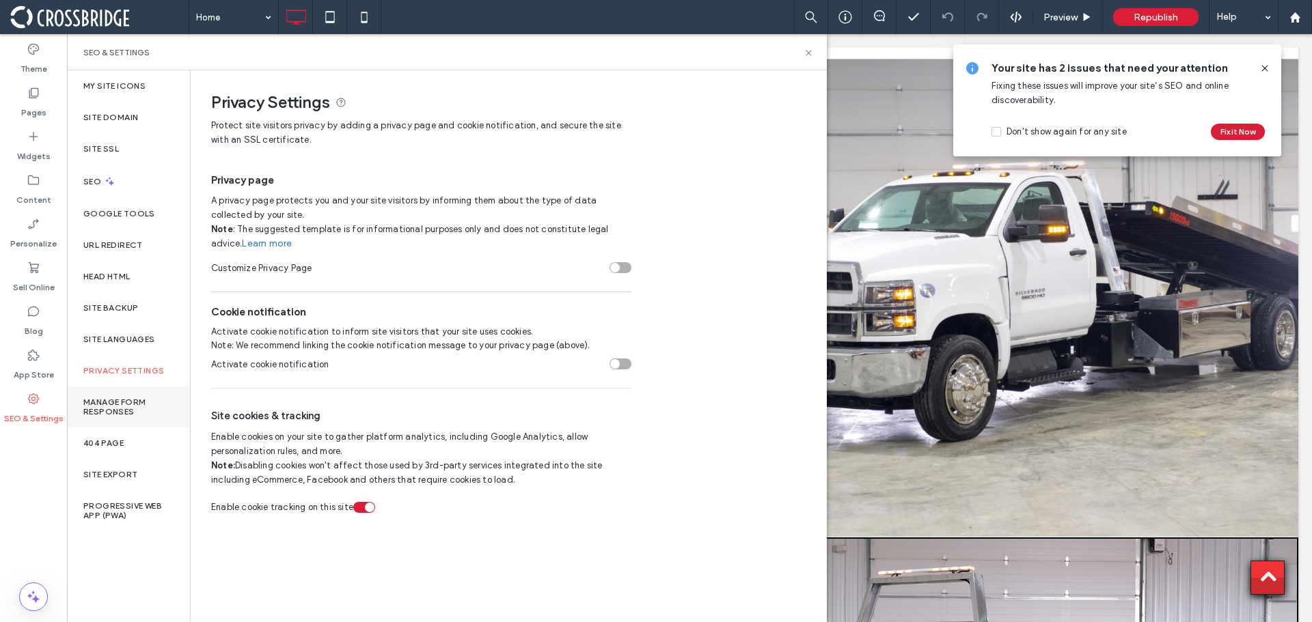
click at [107, 410] on label "Manage Form Responses" at bounding box center [128, 407] width 90 height 19
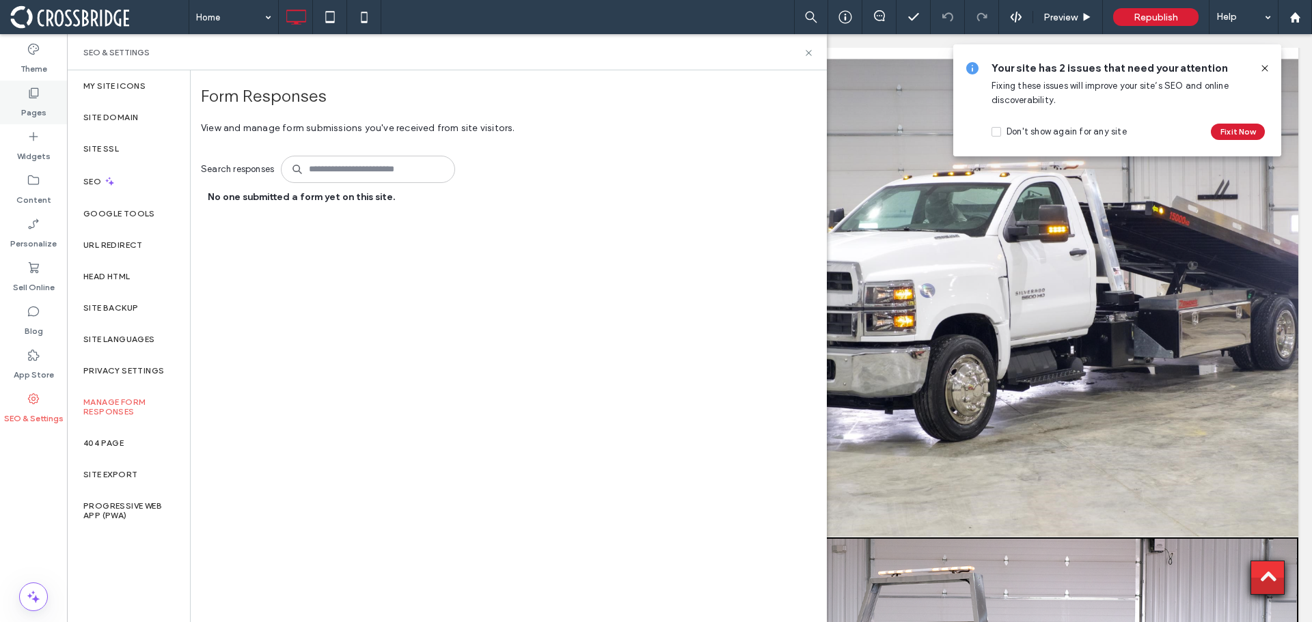
click at [39, 109] on label "Pages" at bounding box center [33, 109] width 25 height 19
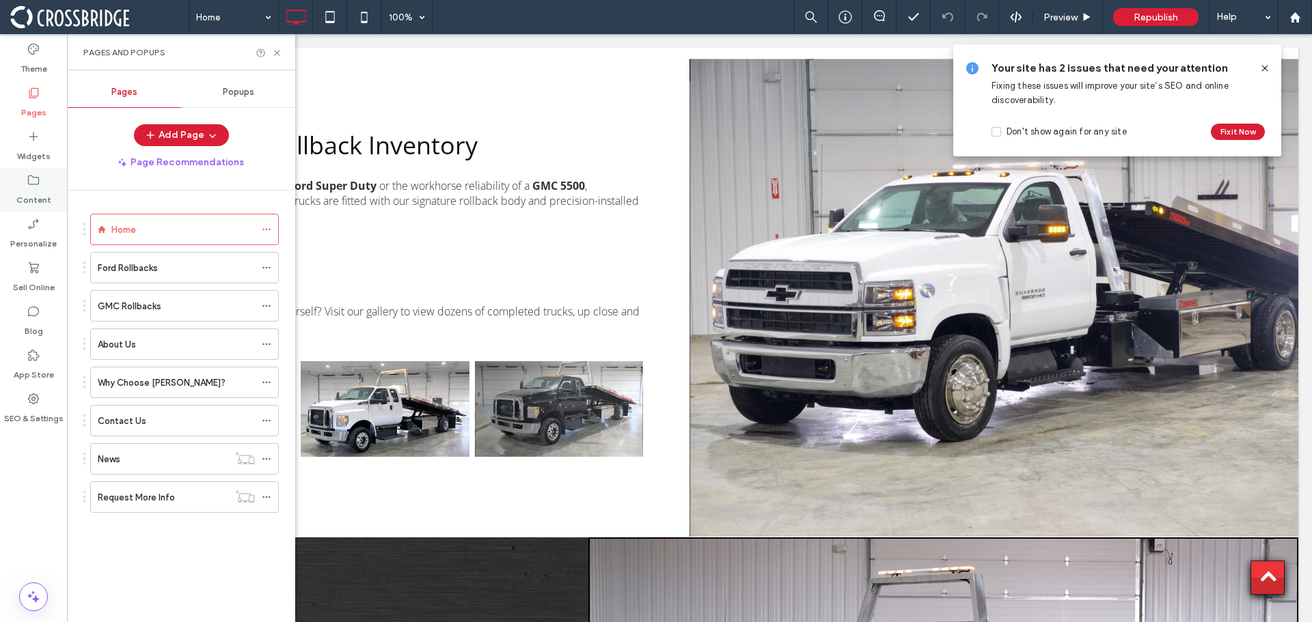
click at [28, 179] on use at bounding box center [33, 181] width 11 height 10
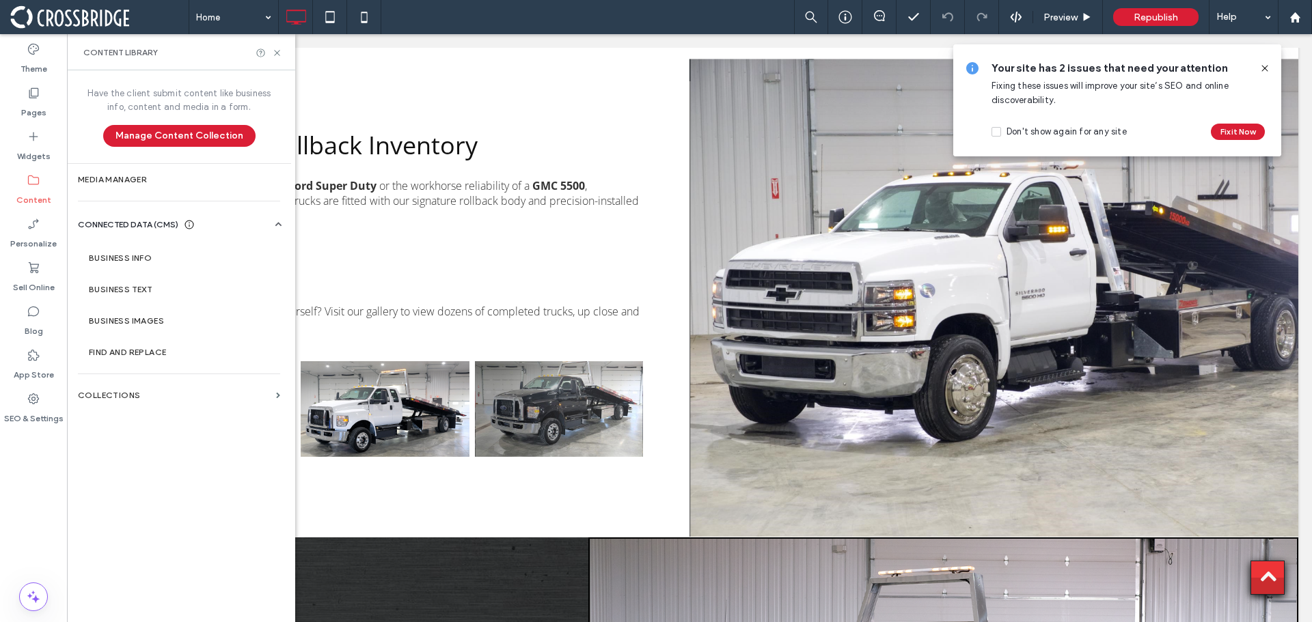
click at [279, 224] on use at bounding box center [278, 224] width 6 height 4
click at [279, 224] on icon at bounding box center [279, 225] width 14 height 14
click at [176, 136] on button "Manage Content Collection" at bounding box center [179, 136] width 152 height 22
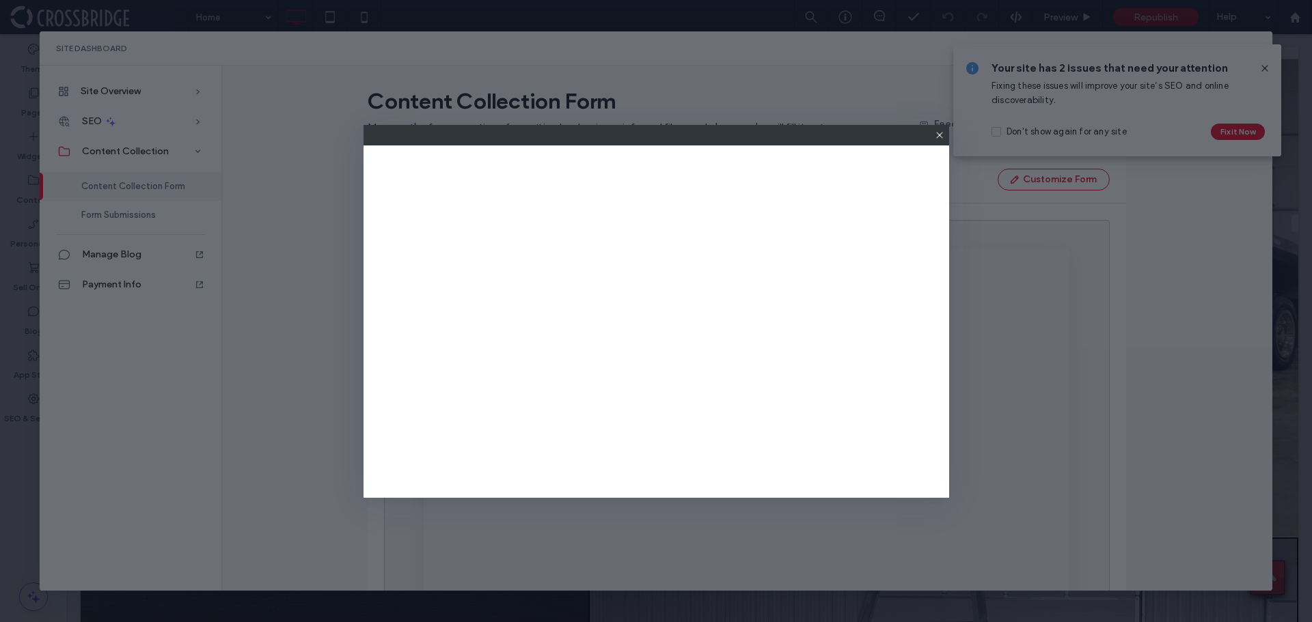
scroll to position [0, 0]
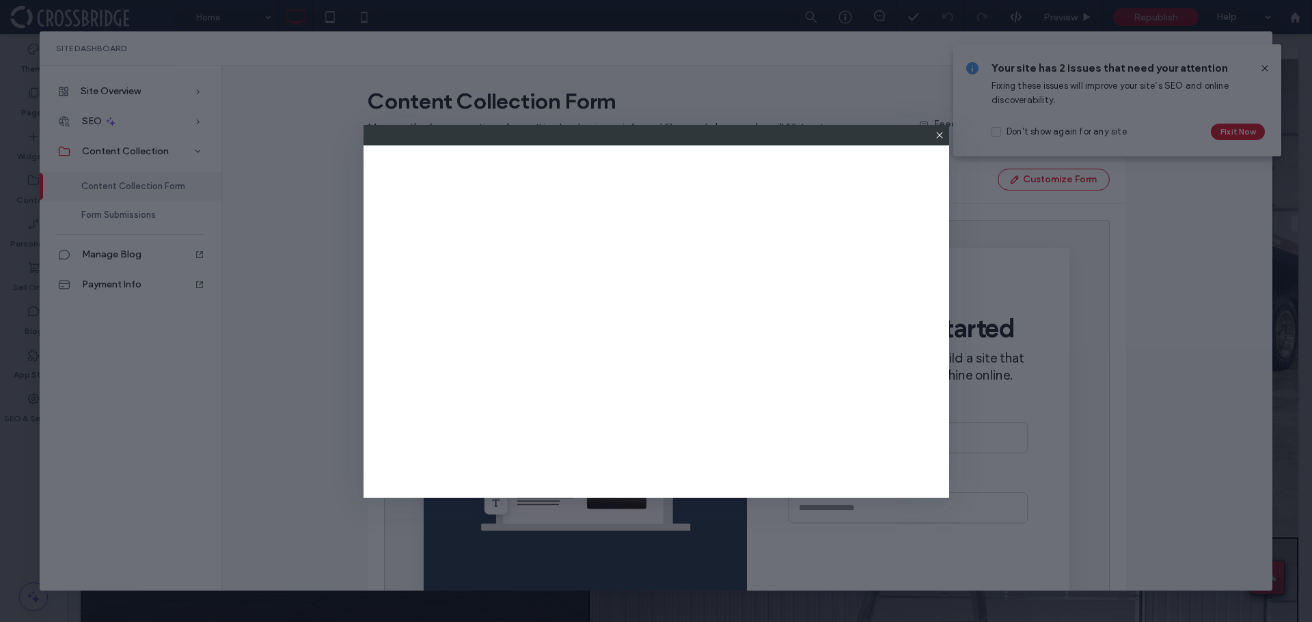
click at [938, 132] on icon at bounding box center [939, 135] width 11 height 11
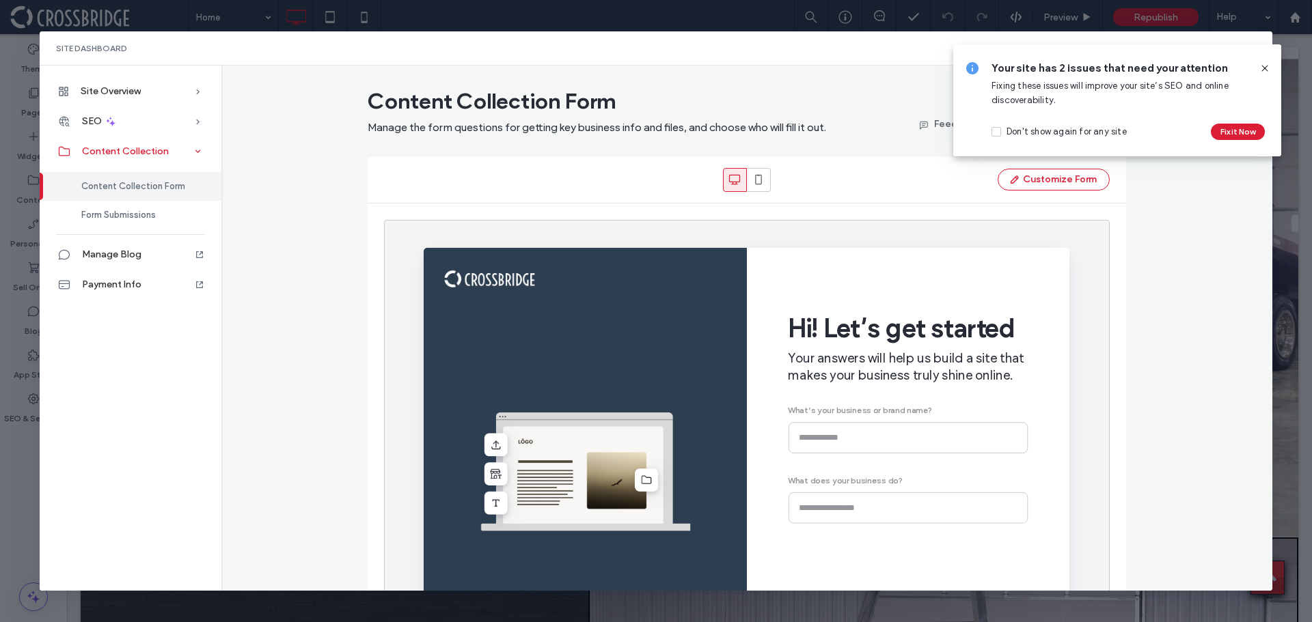
click at [172, 153] on div "Content Collection" at bounding box center [131, 152] width 182 height 30
click at [189, 154] on div "Content Collection" at bounding box center [131, 152] width 182 height 30
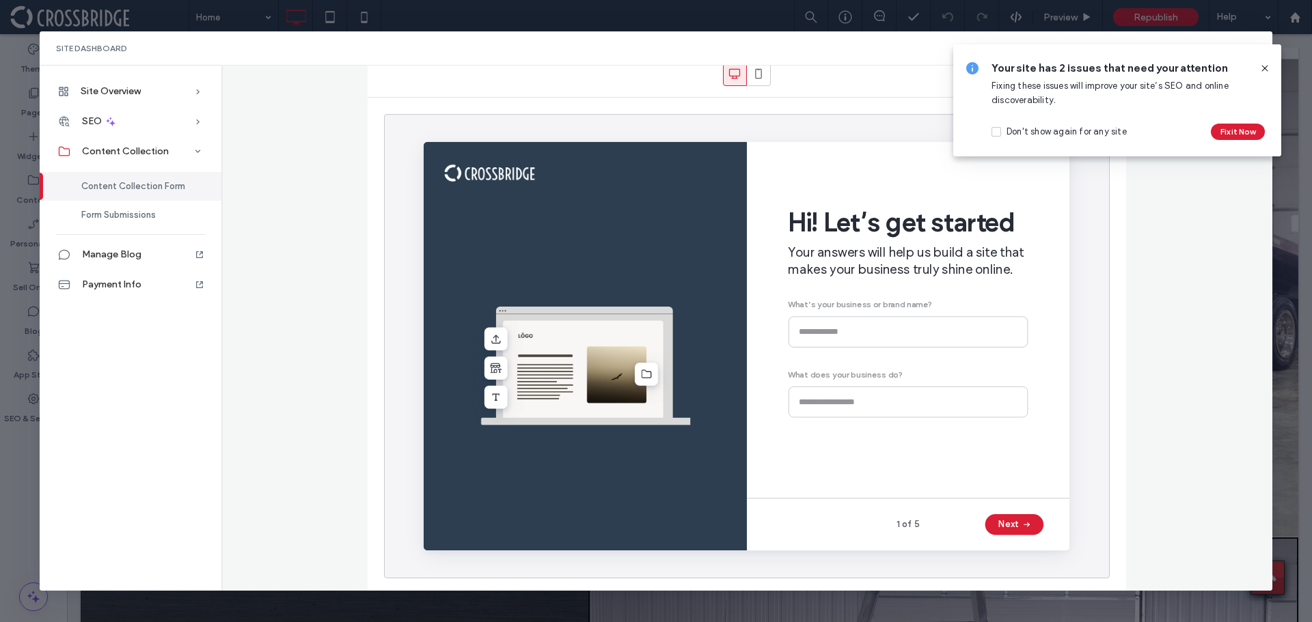
scroll to position [109, 0]
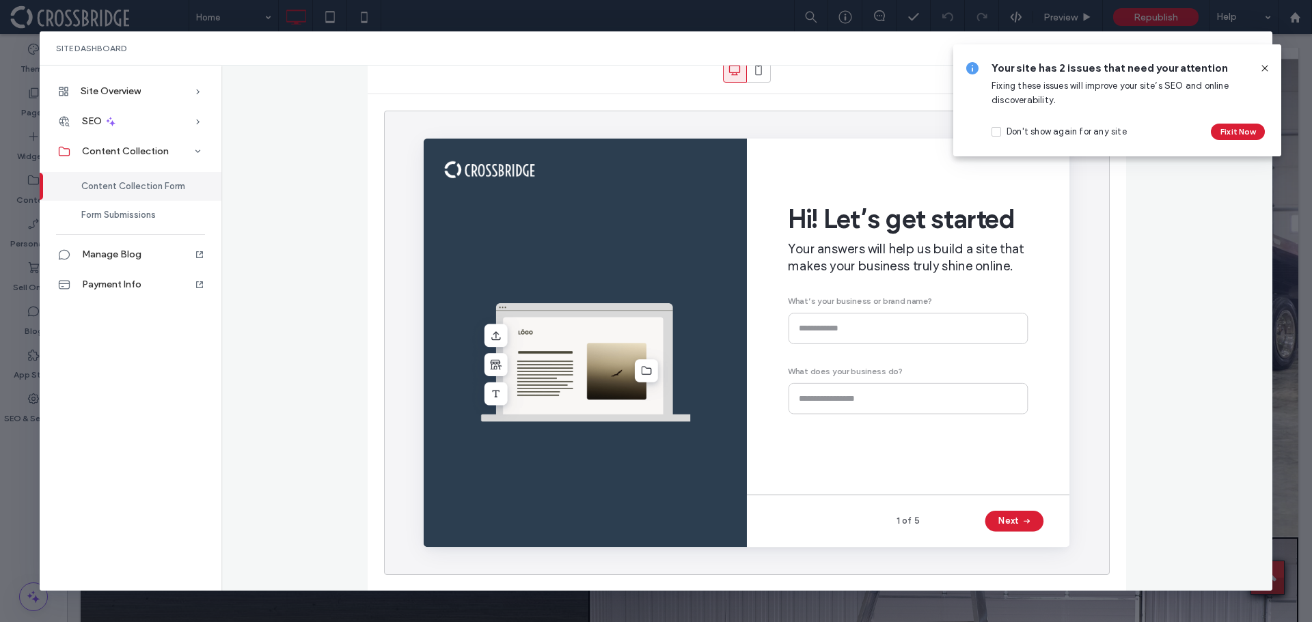
drag, startPoint x: 1270, startPoint y: 66, endPoint x: 1095, endPoint y: 243, distance: 248.8
click at [1269, 66] on icon at bounding box center [1264, 68] width 11 height 11
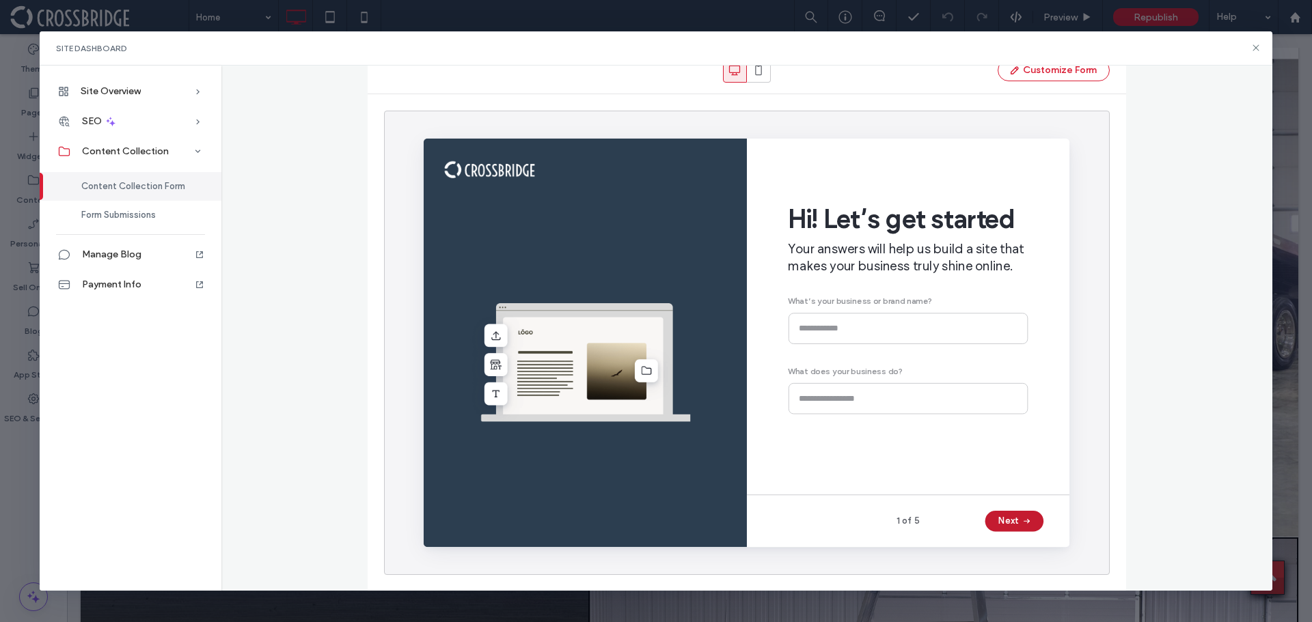
click at [1052, 539] on span "button" at bounding box center [1057, 541] width 14 height 20
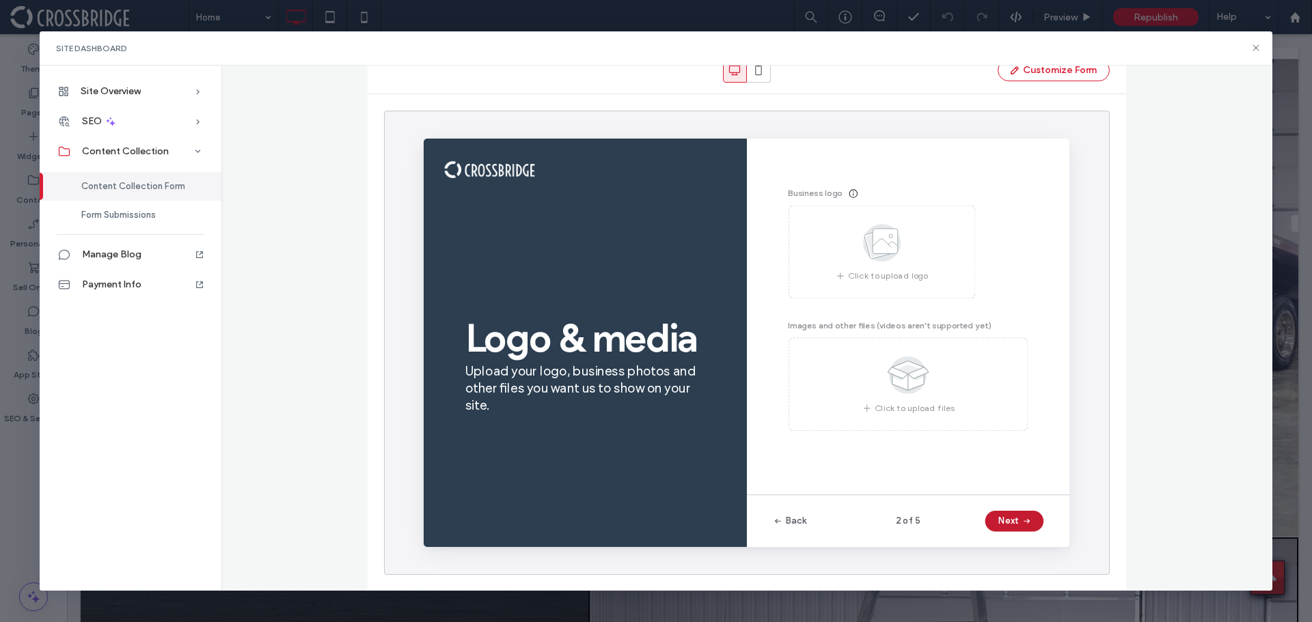
click at [1052, 539] on span "button" at bounding box center [1057, 541] width 14 height 20
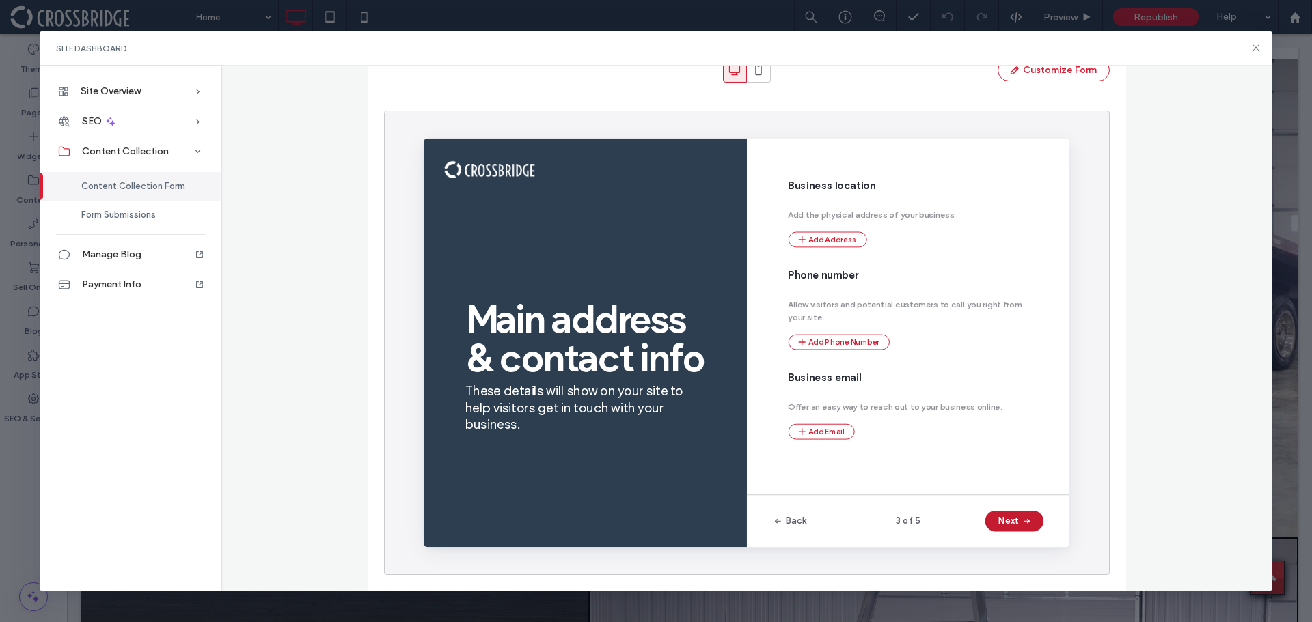
click at [1052, 539] on span "button" at bounding box center [1057, 541] width 14 height 20
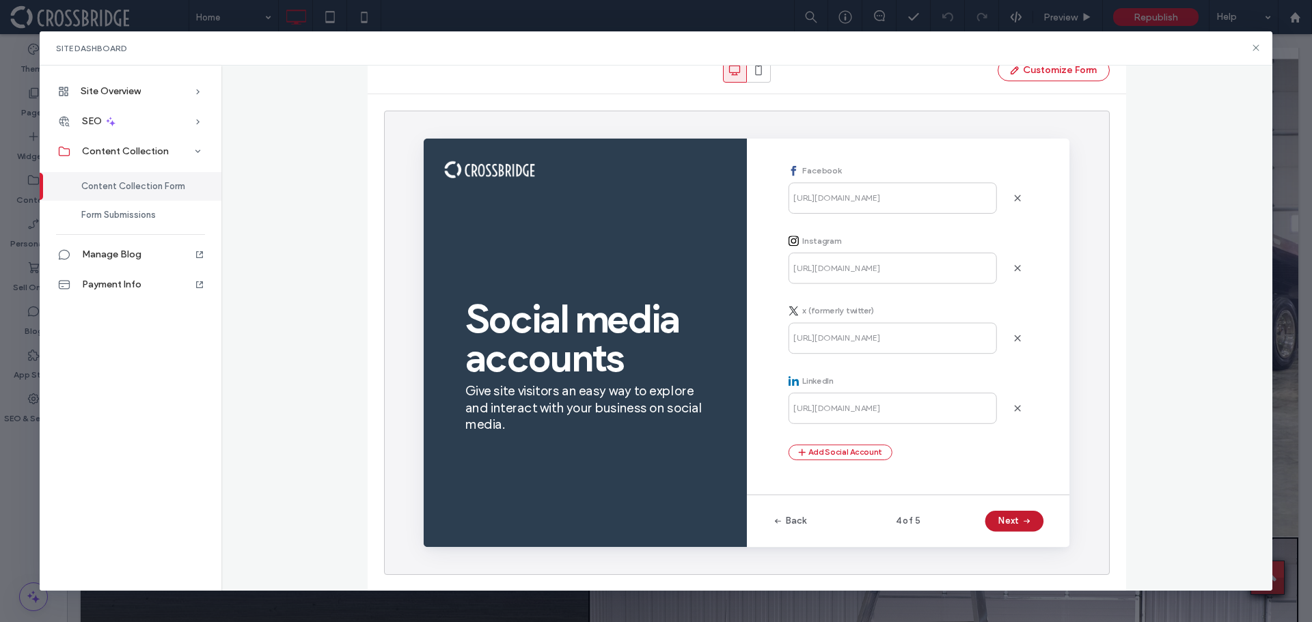
click at [1052, 539] on span "button" at bounding box center [1057, 541] width 14 height 20
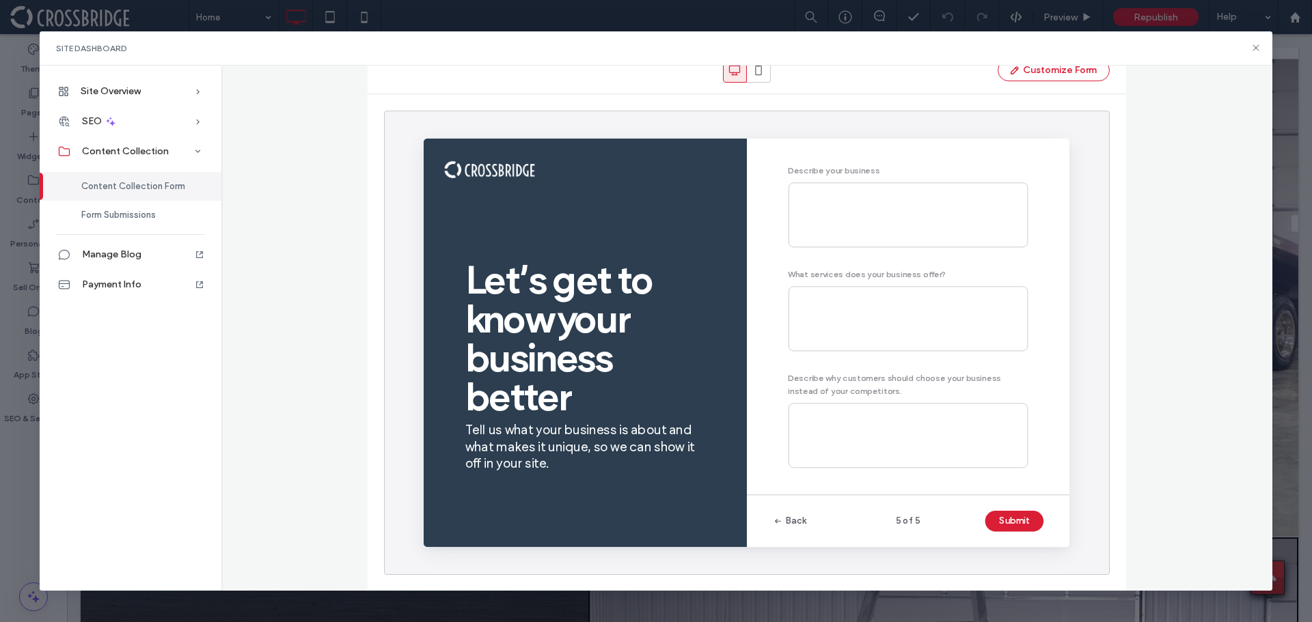
click at [1052, 539] on button "Submit" at bounding box center [1045, 541] width 61 height 22
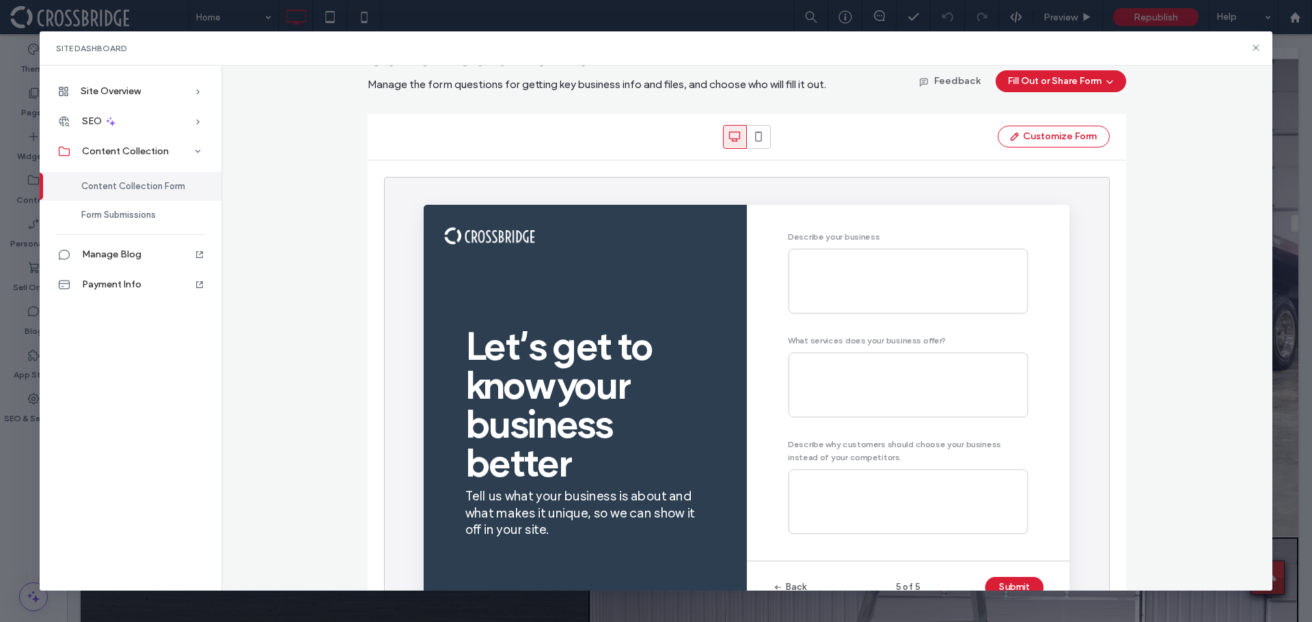
scroll to position [0, 0]
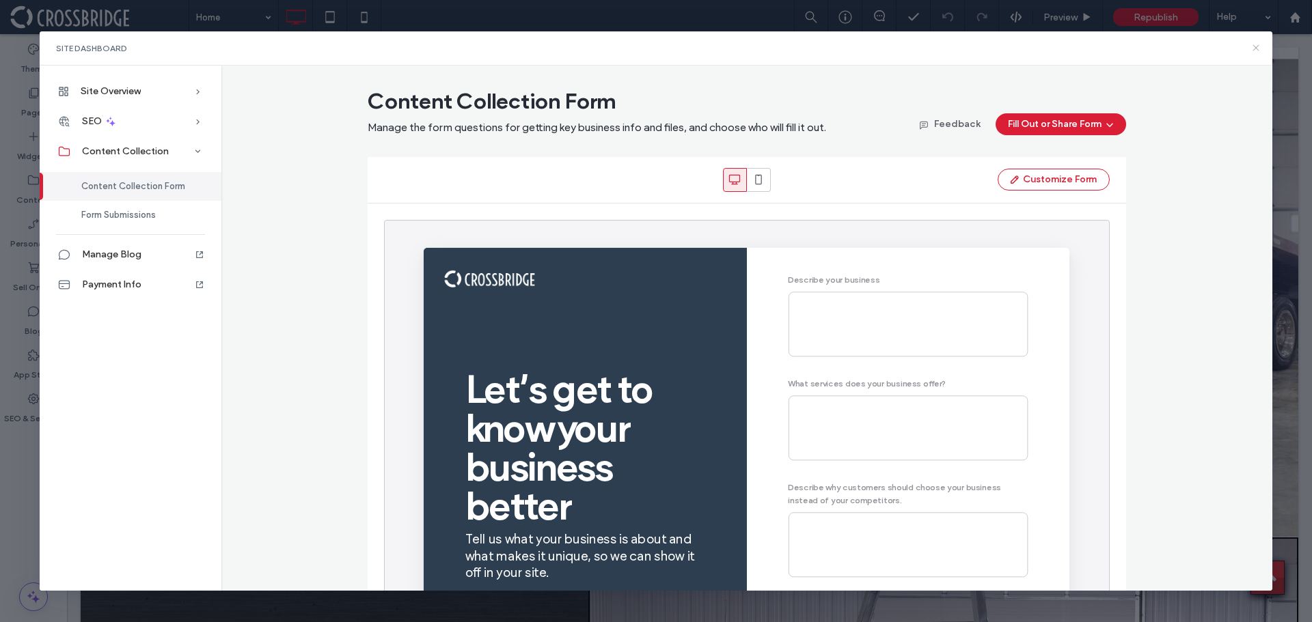
drag, startPoint x: 1253, startPoint y: 46, endPoint x: 1185, endPoint y: 13, distance: 76.1
click at [1253, 46] on icon at bounding box center [1255, 47] width 11 height 11
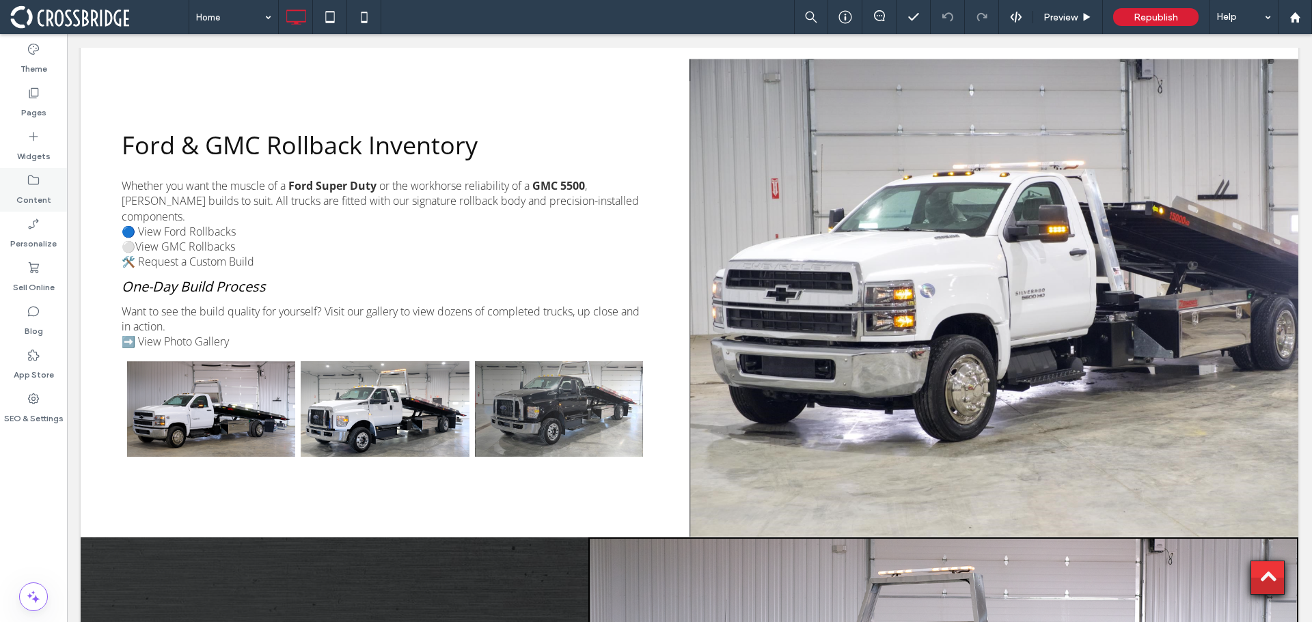
click at [30, 186] on icon at bounding box center [34, 181] width 14 height 14
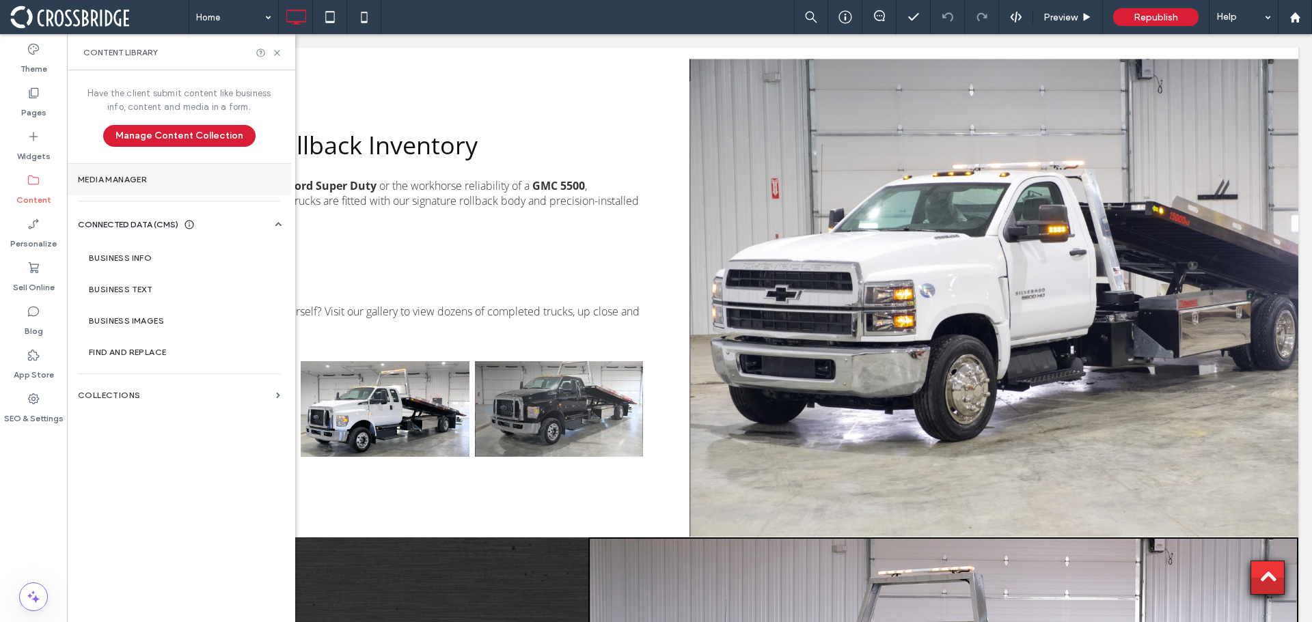
click at [141, 184] on label "Media Manager" at bounding box center [179, 180] width 202 height 10
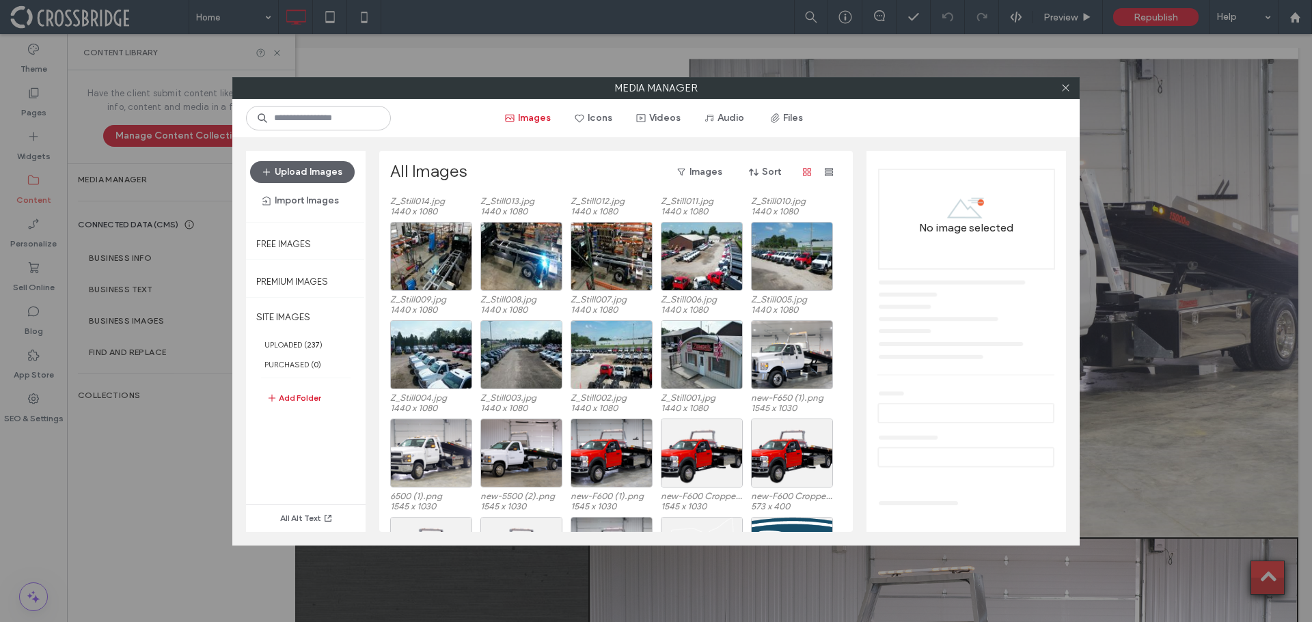
scroll to position [439, 0]
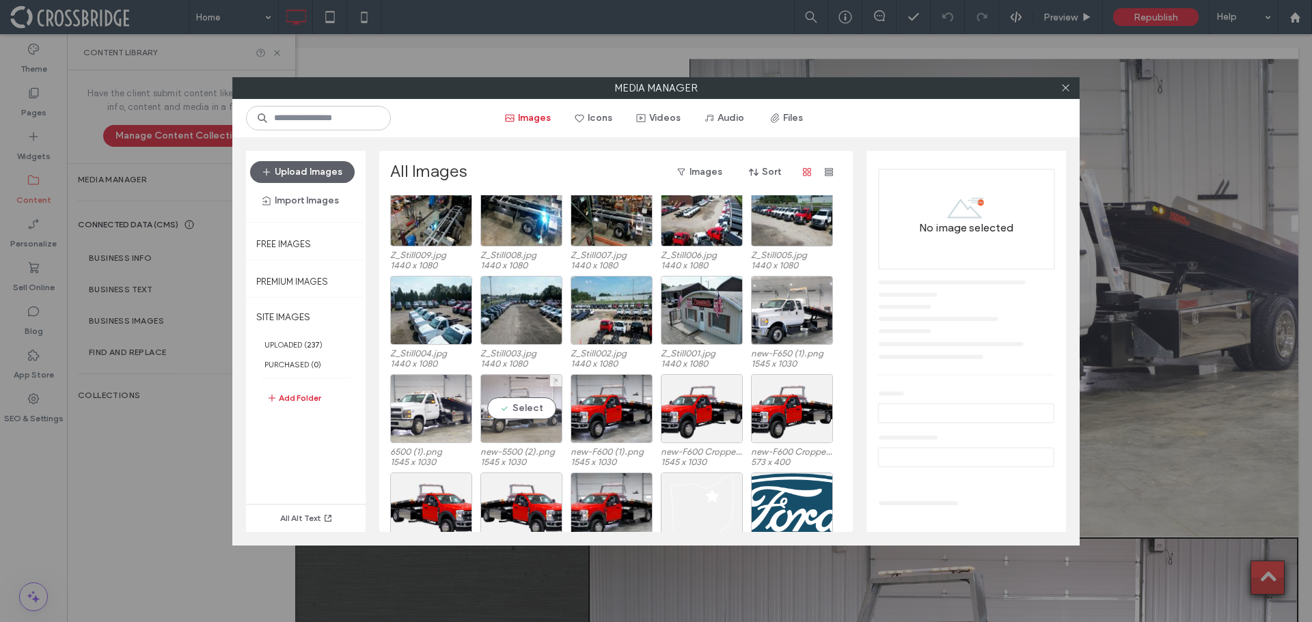
click at [539, 431] on div "Select" at bounding box center [521, 408] width 82 height 69
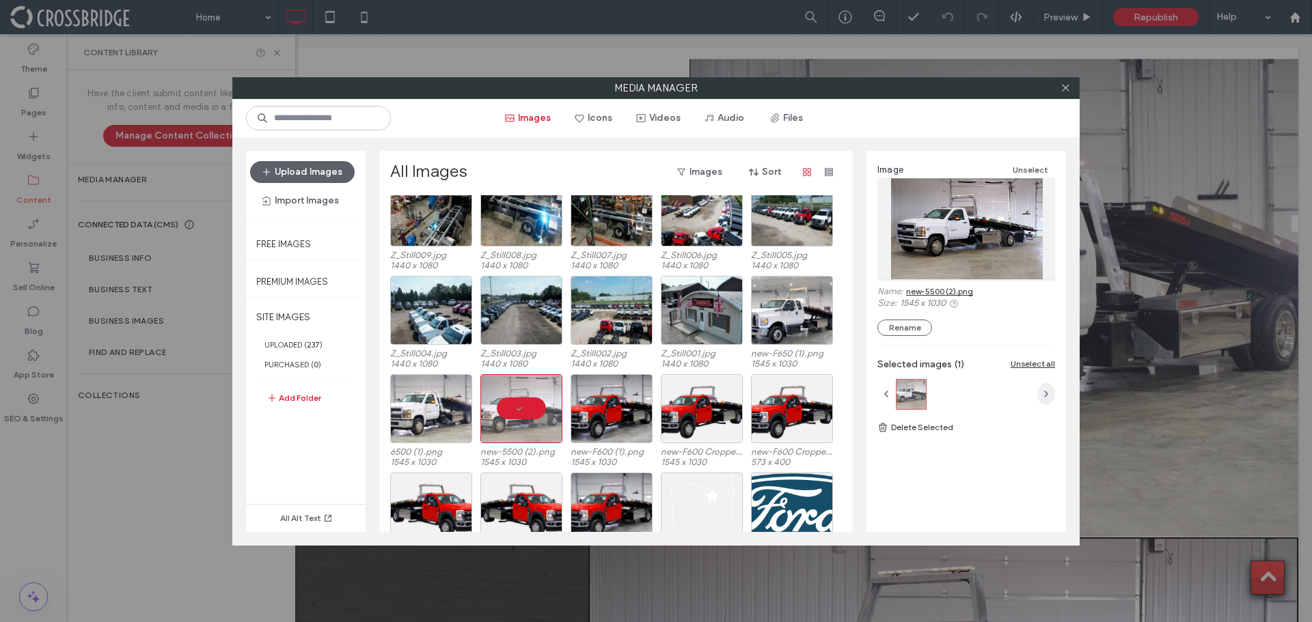
click at [1048, 396] on icon "button" at bounding box center [1046, 394] width 11 height 11
click at [323, 518] on icon "button" at bounding box center [328, 518] width 11 height 11
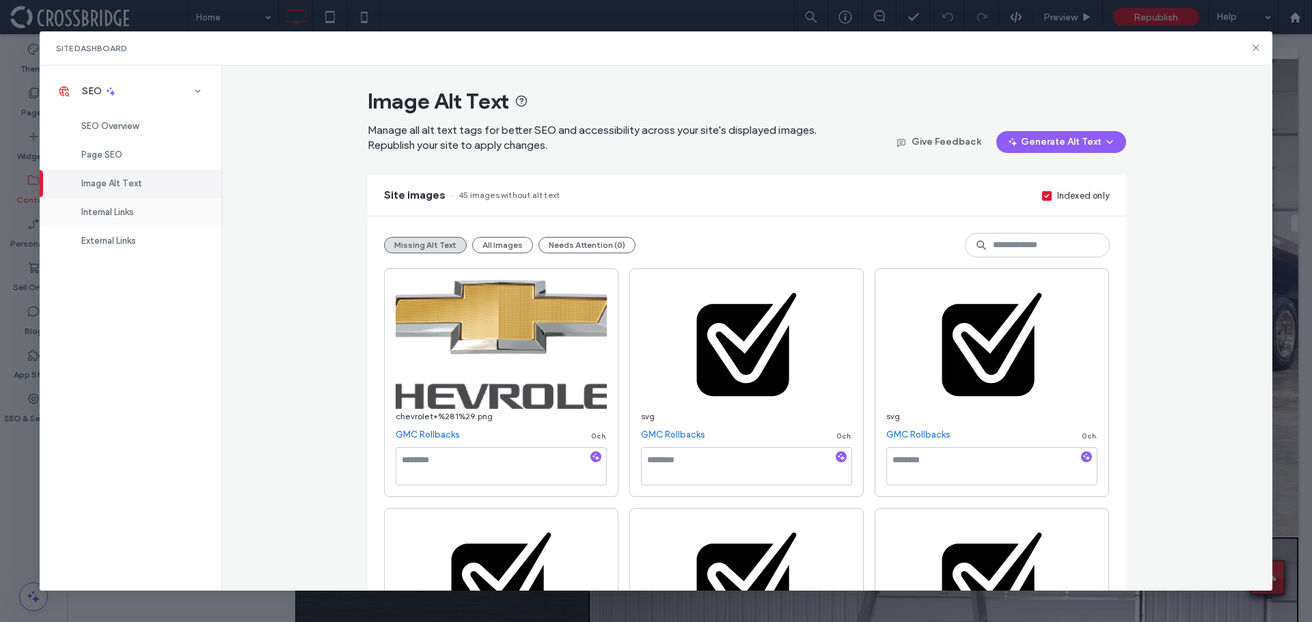
click at [100, 211] on span "Internal Links" at bounding box center [107, 212] width 53 height 10
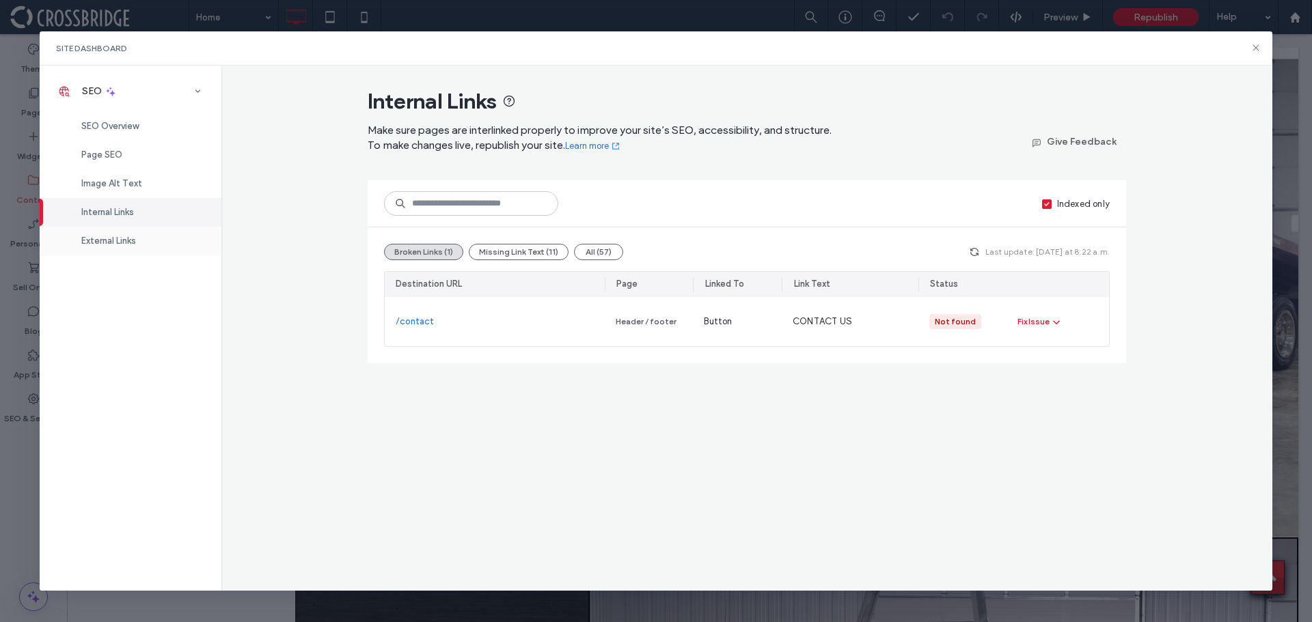
click at [106, 236] on span "External Links" at bounding box center [108, 241] width 55 height 10
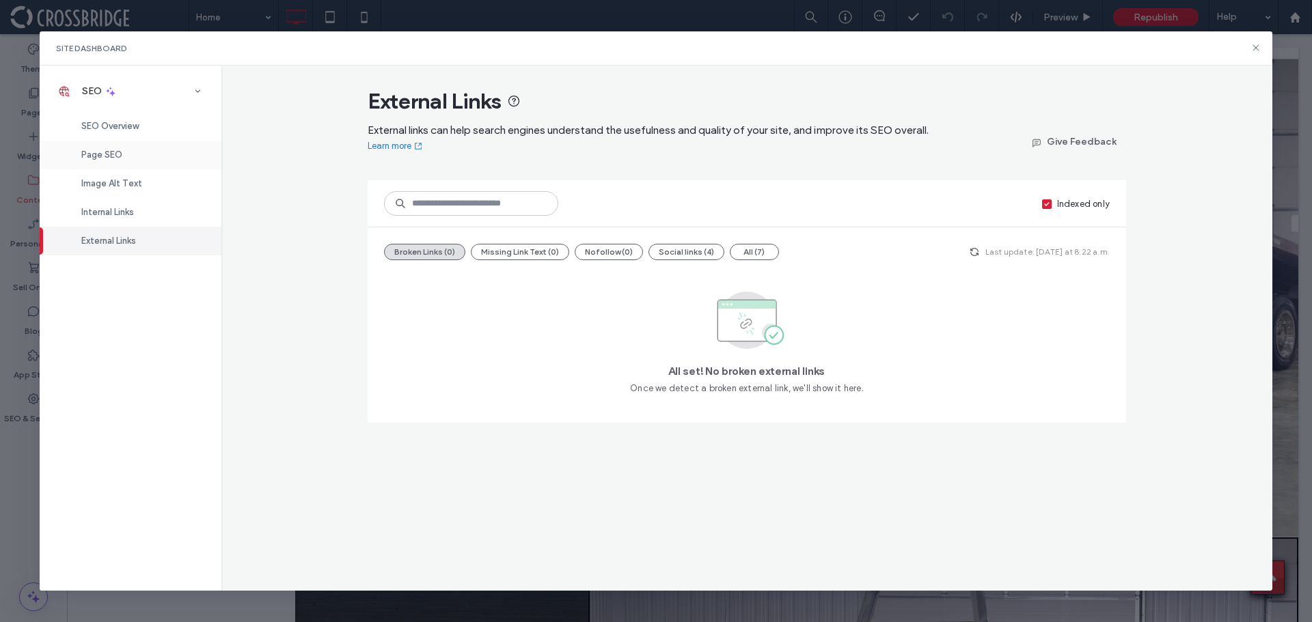
click at [102, 157] on span "Page SEO" at bounding box center [101, 155] width 41 height 10
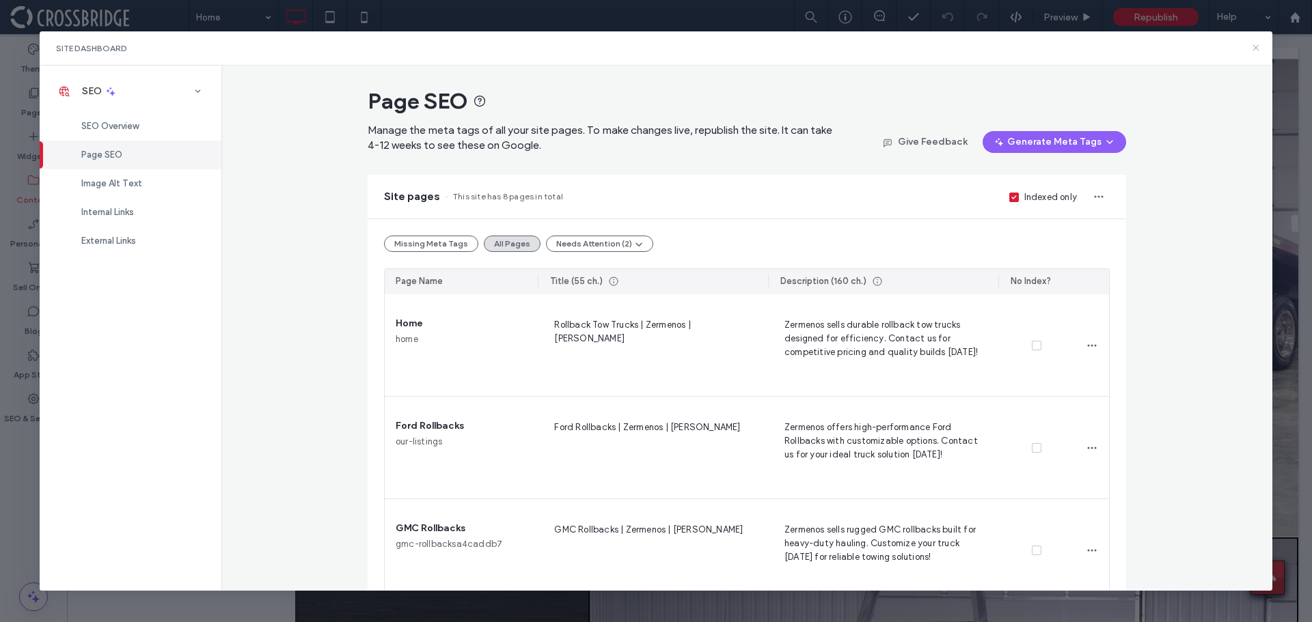
click at [1255, 48] on icon at bounding box center [1255, 47] width 11 height 11
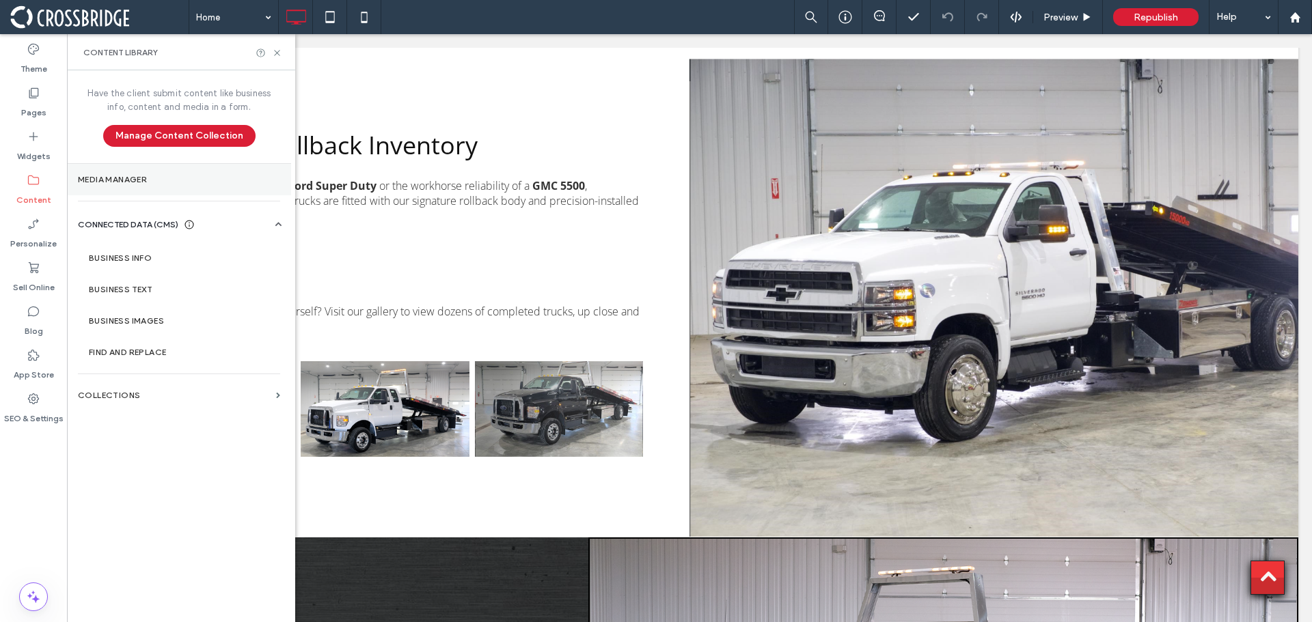
click at [126, 189] on section "Media Manager" at bounding box center [179, 179] width 224 height 31
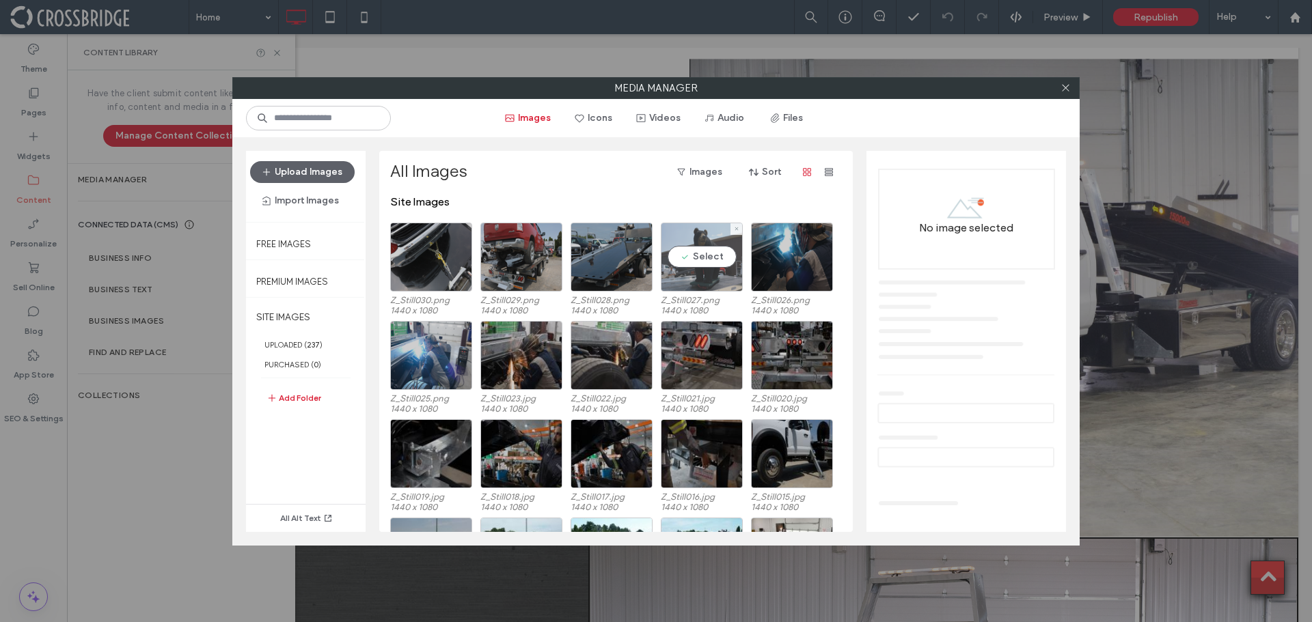
click at [721, 260] on div "Select" at bounding box center [702, 257] width 82 height 69
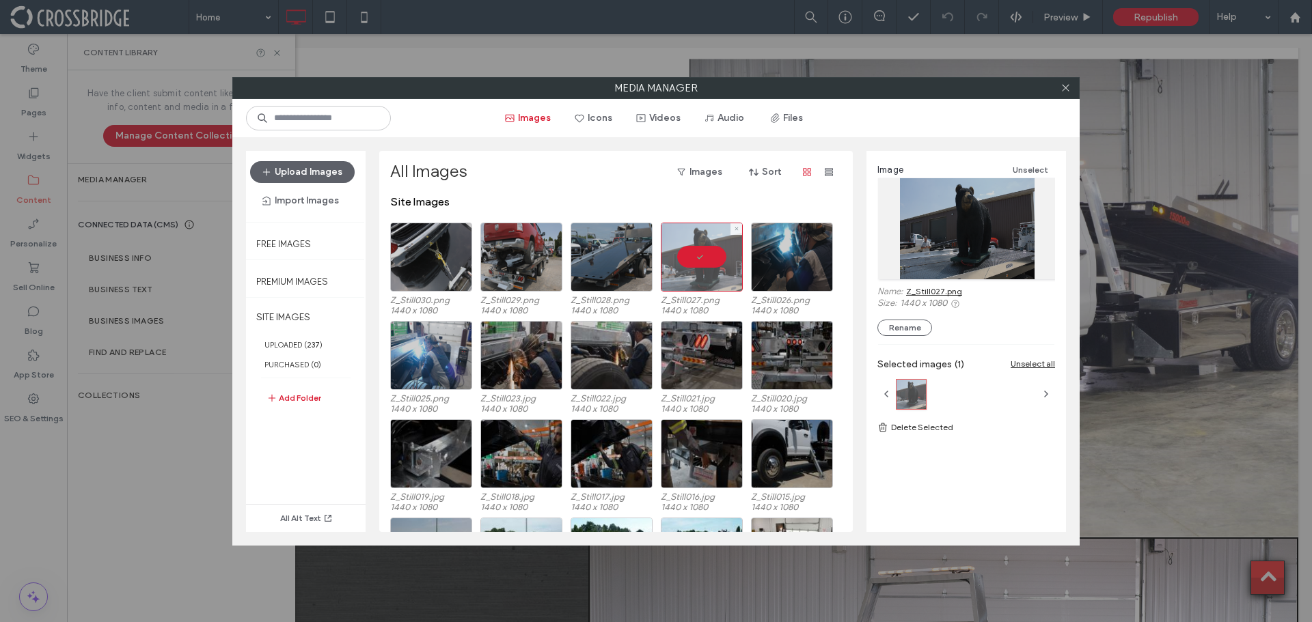
click at [721, 260] on div at bounding box center [702, 257] width 82 height 69
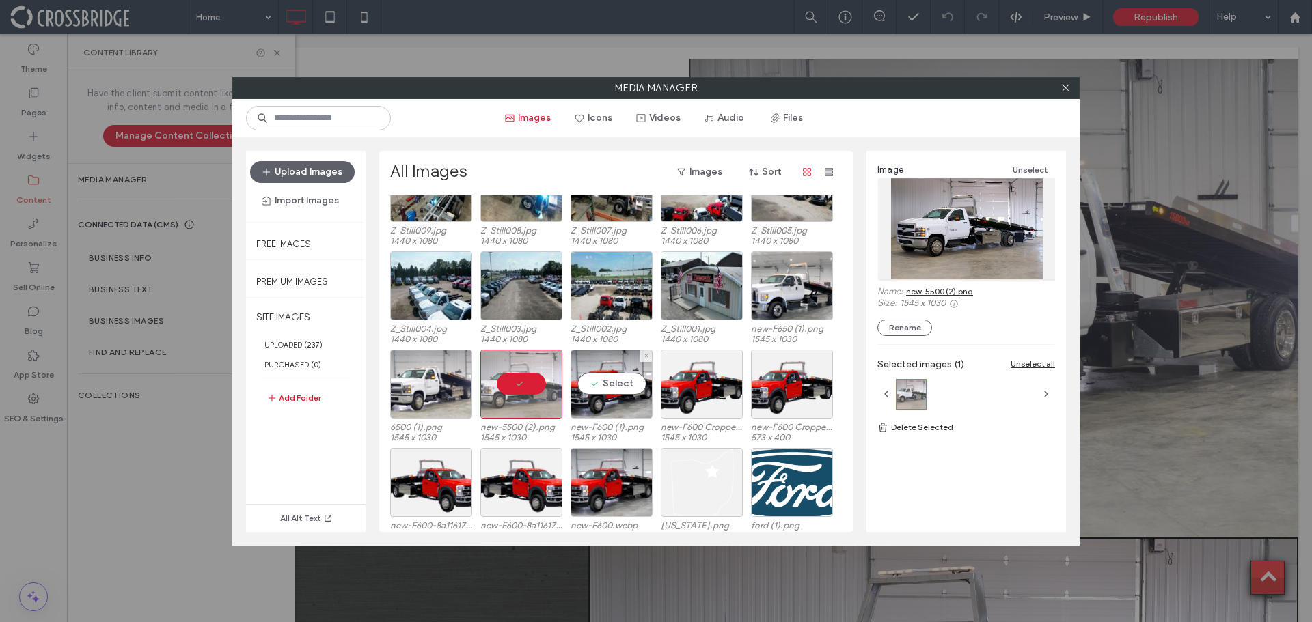
scroll to position [439, 0]
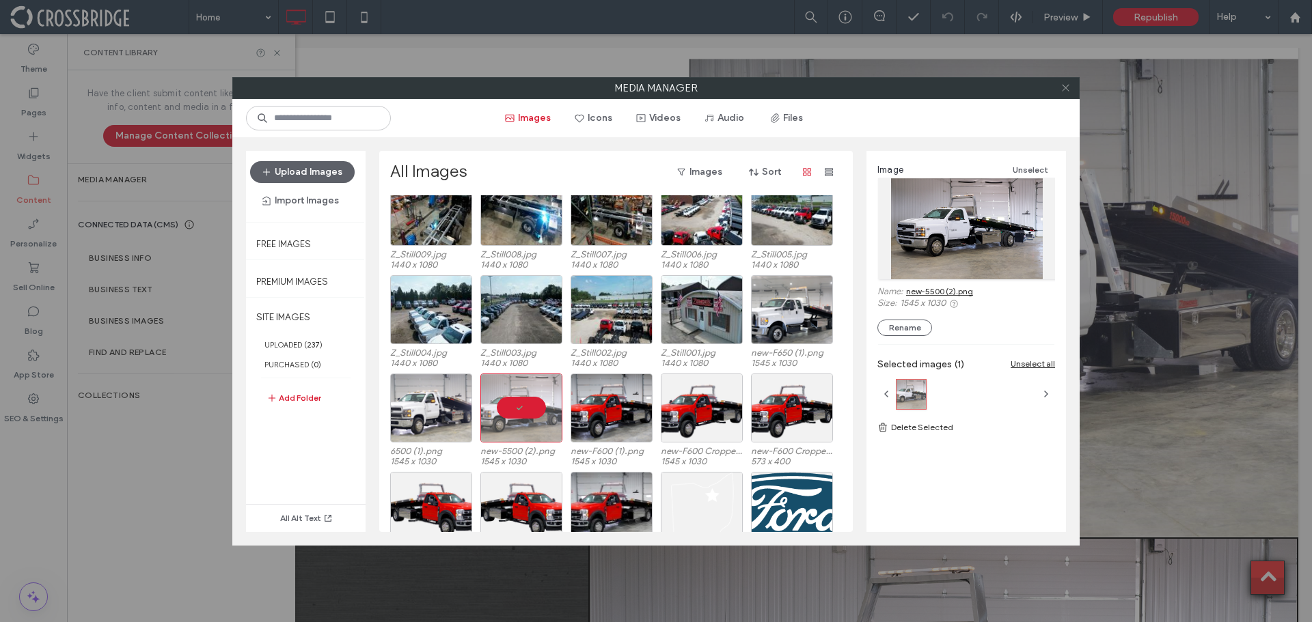
click at [1067, 89] on icon at bounding box center [1066, 88] width 10 height 10
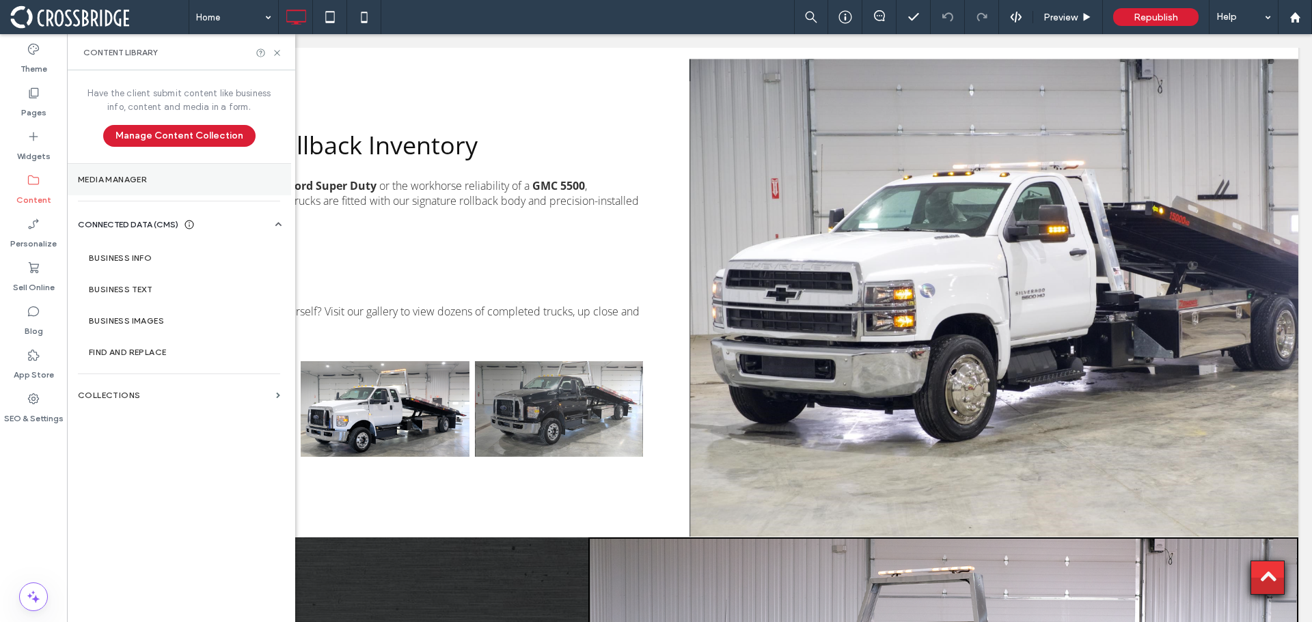
click at [139, 175] on label "Media Manager" at bounding box center [179, 180] width 202 height 10
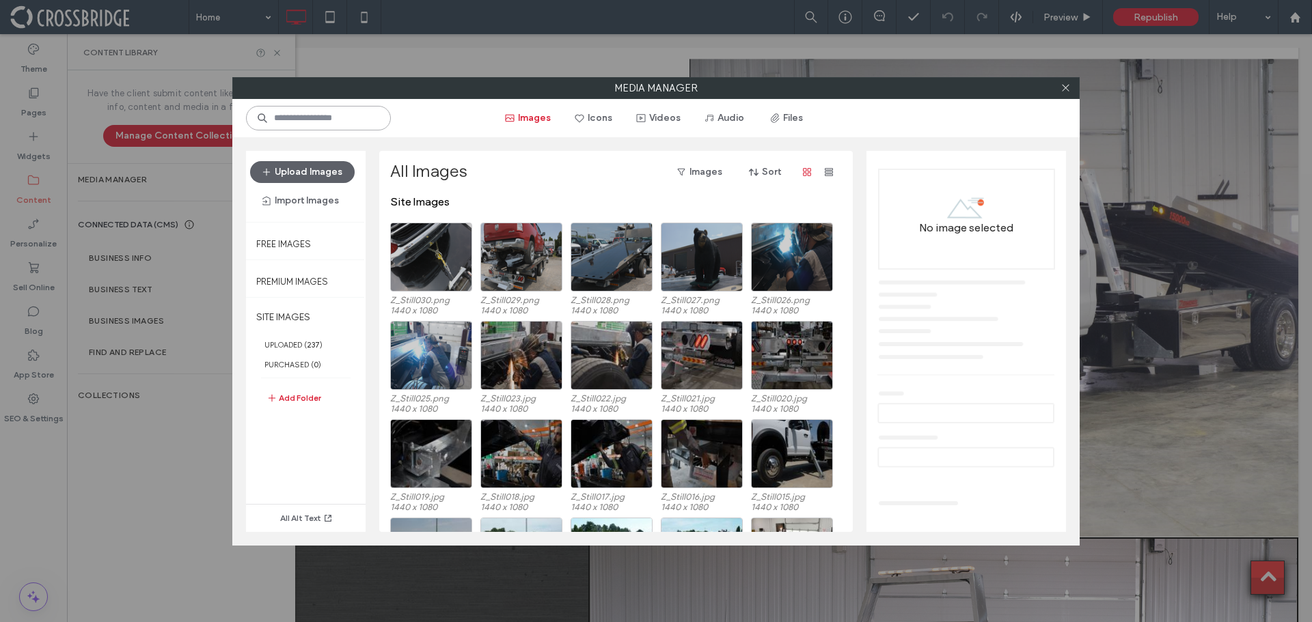
click at [298, 117] on input at bounding box center [318, 118] width 145 height 25
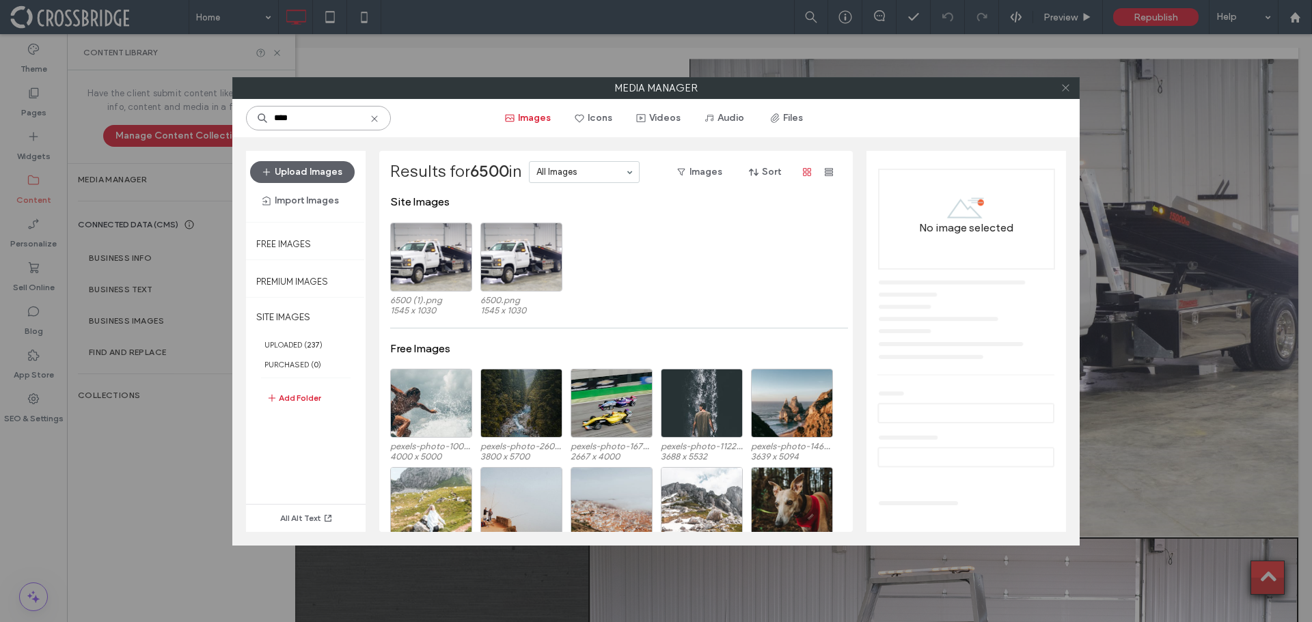
type input "****"
click at [1065, 85] on icon at bounding box center [1066, 88] width 10 height 10
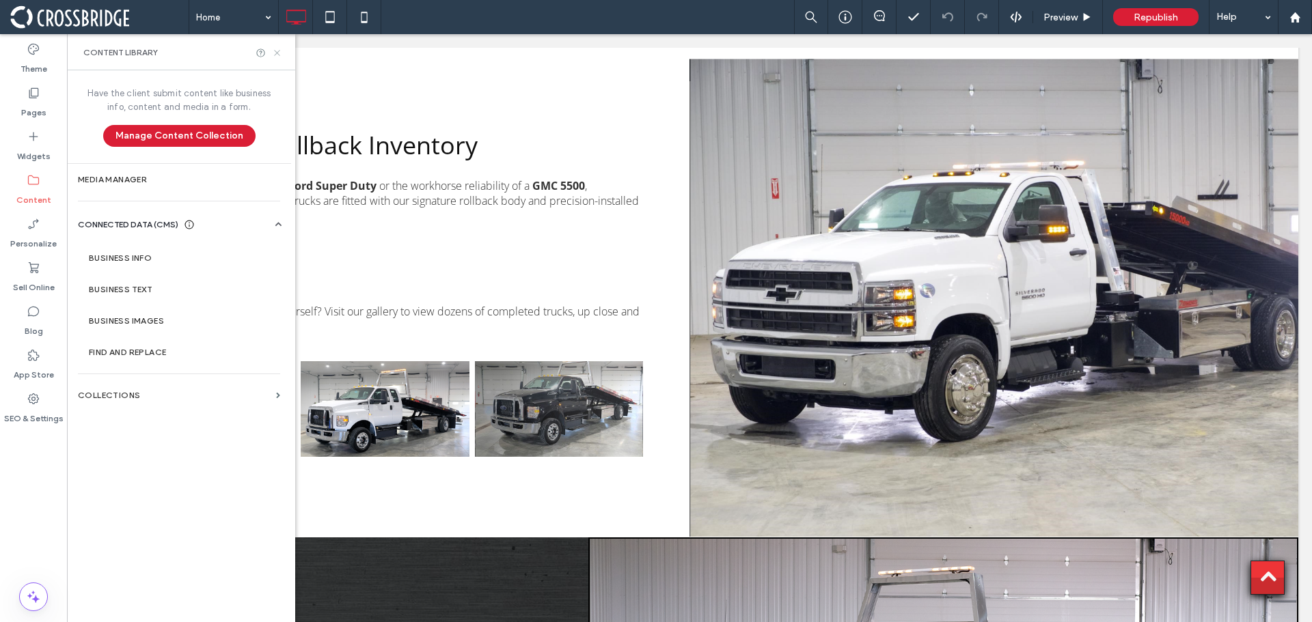
click at [275, 54] on use at bounding box center [276, 52] width 5 height 5
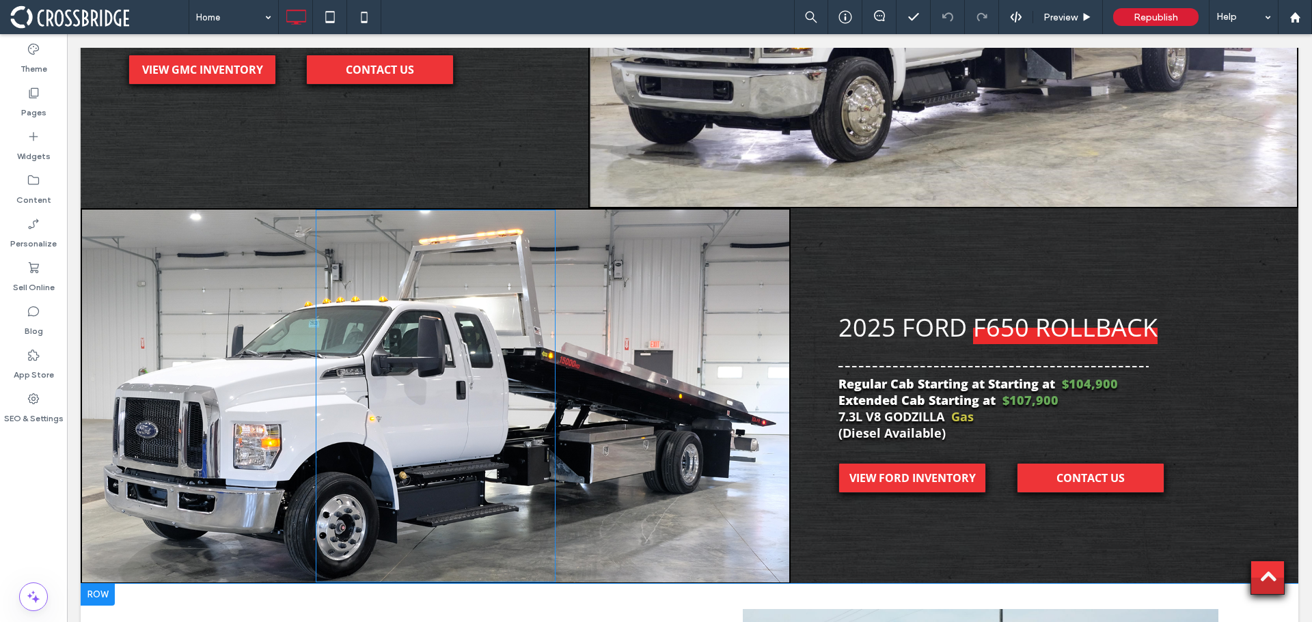
scroll to position [3553, 0]
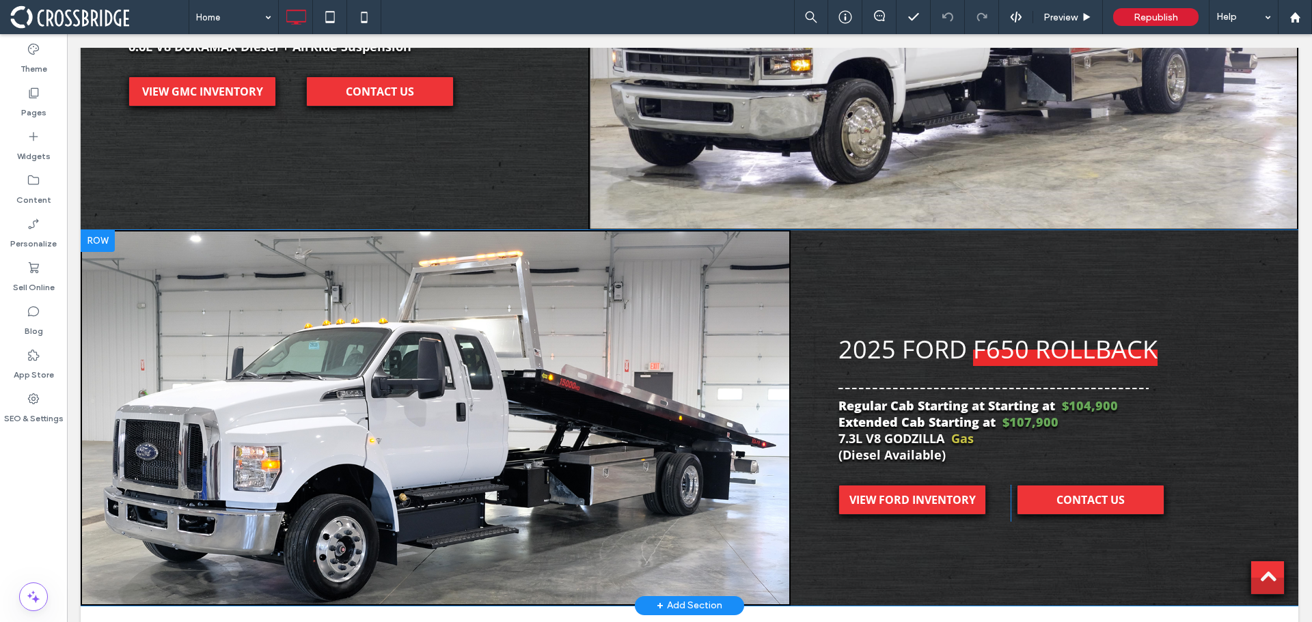
click at [626, 370] on div "Click To Paste" at bounding box center [436, 418] width 710 height 376
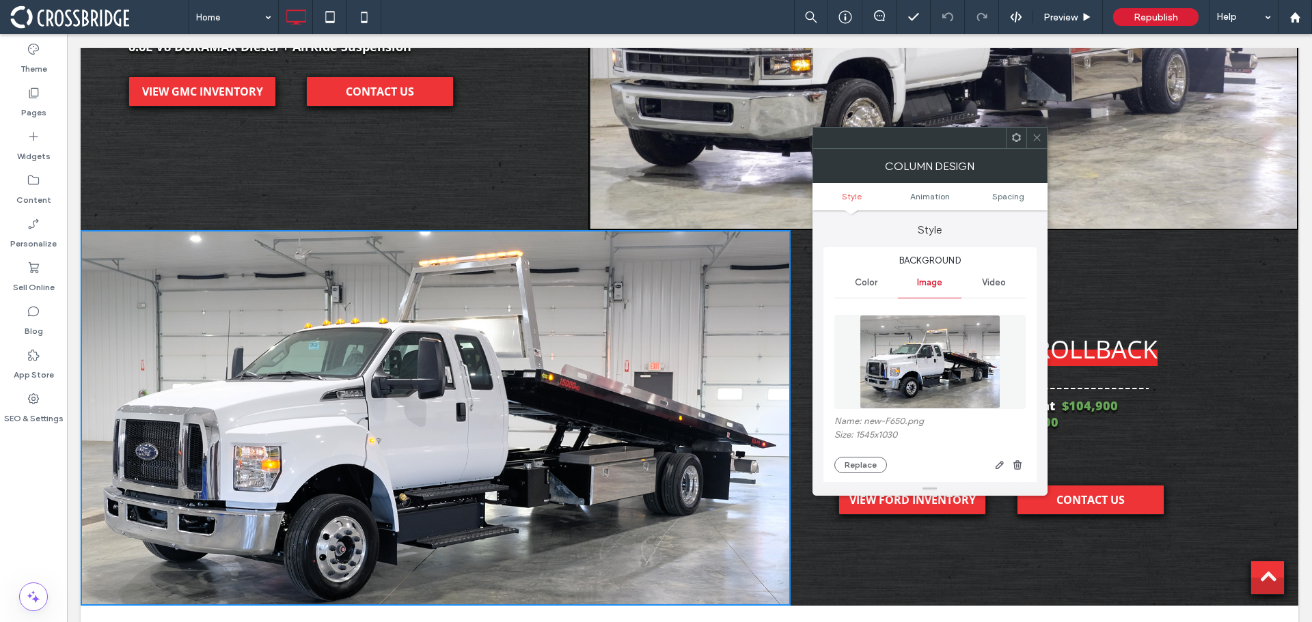
click at [1041, 137] on icon at bounding box center [1037, 138] width 10 height 10
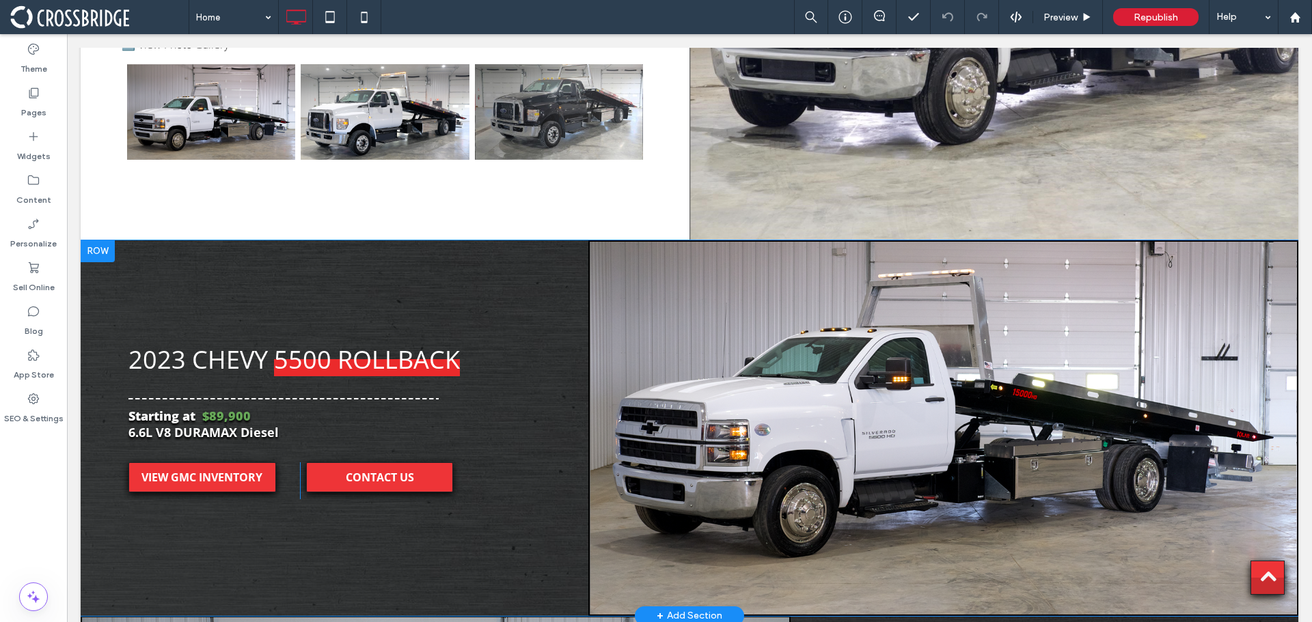
scroll to position [2392, 0]
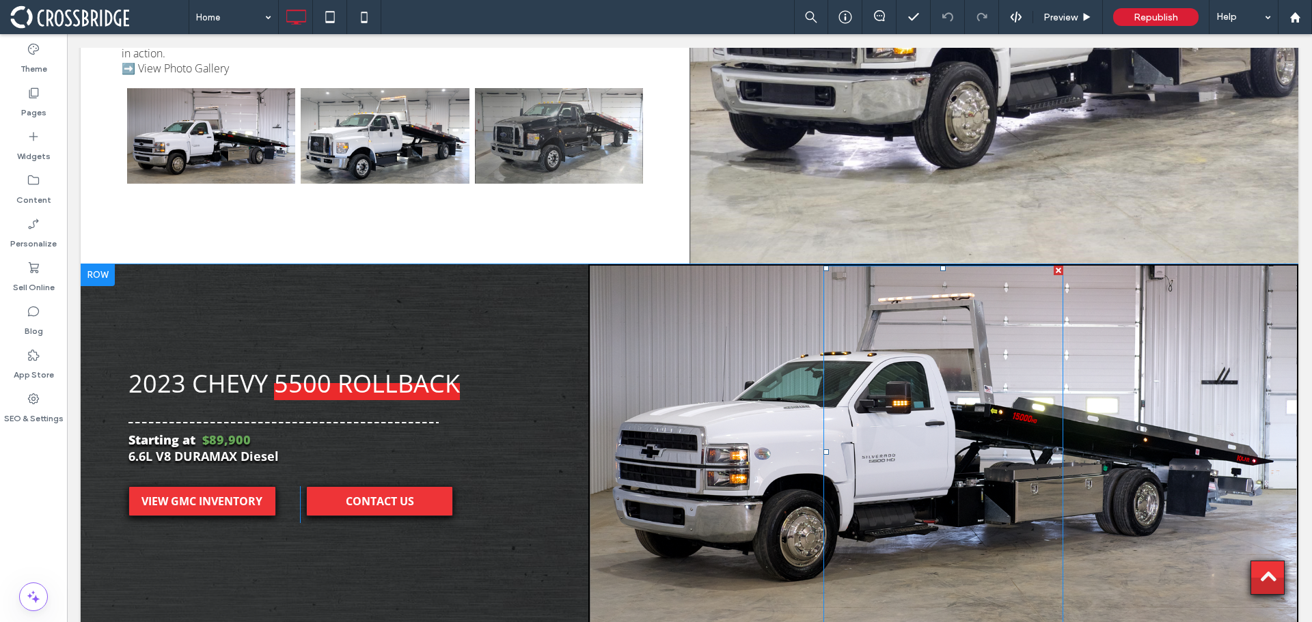
click at [885, 409] on div at bounding box center [943, 452] width 240 height 373
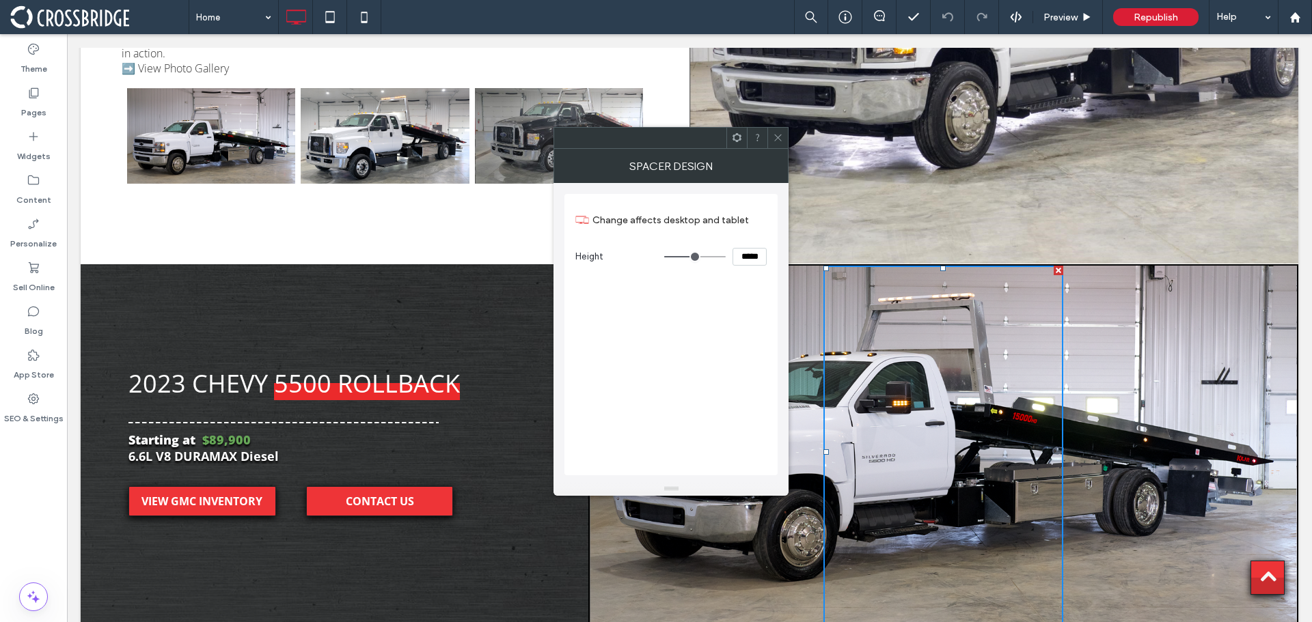
click at [775, 136] on icon at bounding box center [778, 138] width 10 height 10
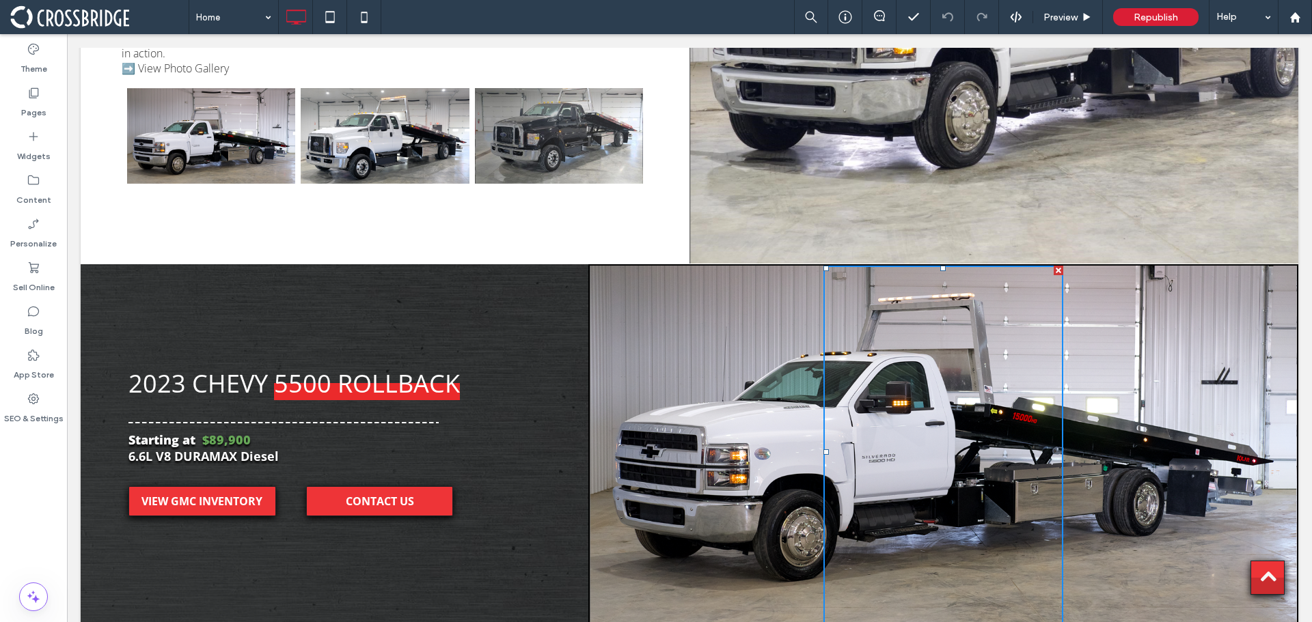
click at [758, 264] on div "Click To Paste" at bounding box center [943, 452] width 710 height 376
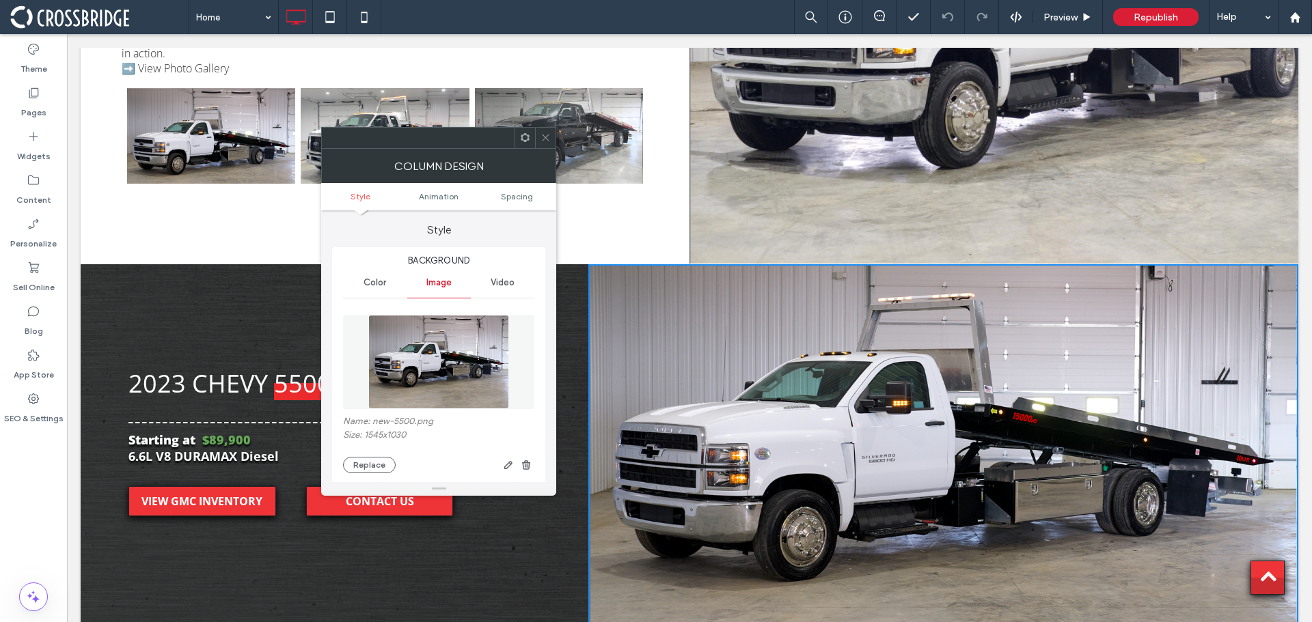
click at [546, 137] on use at bounding box center [546, 138] width 7 height 7
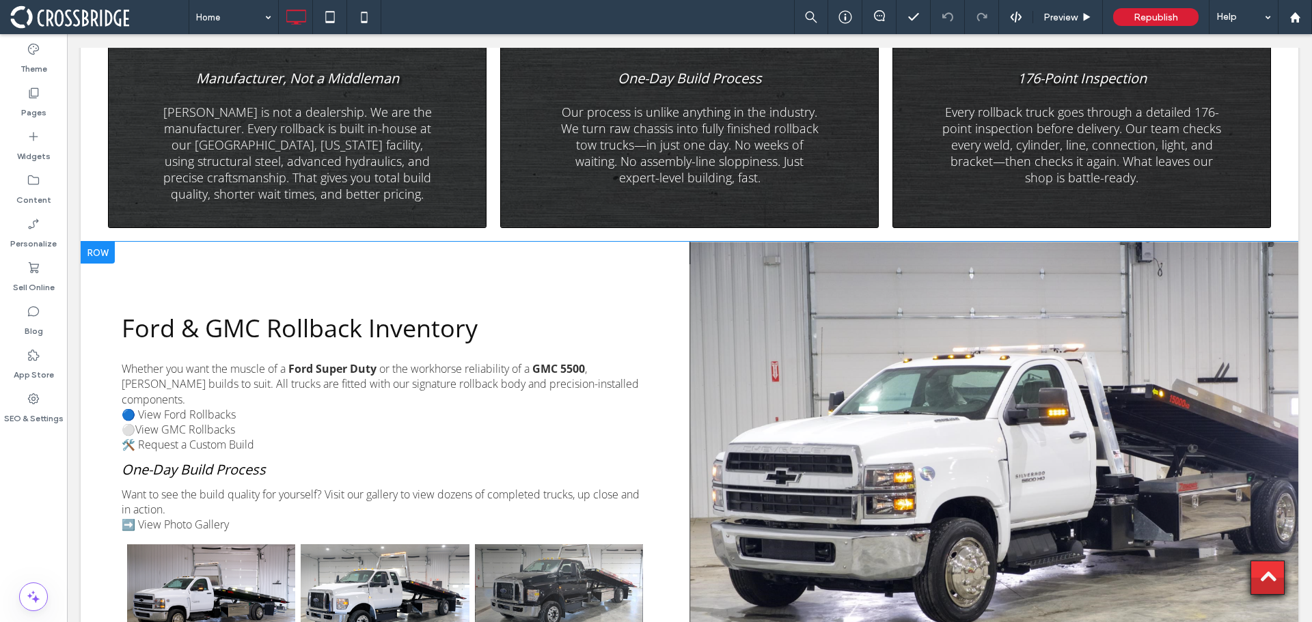
scroll to position [1913, 0]
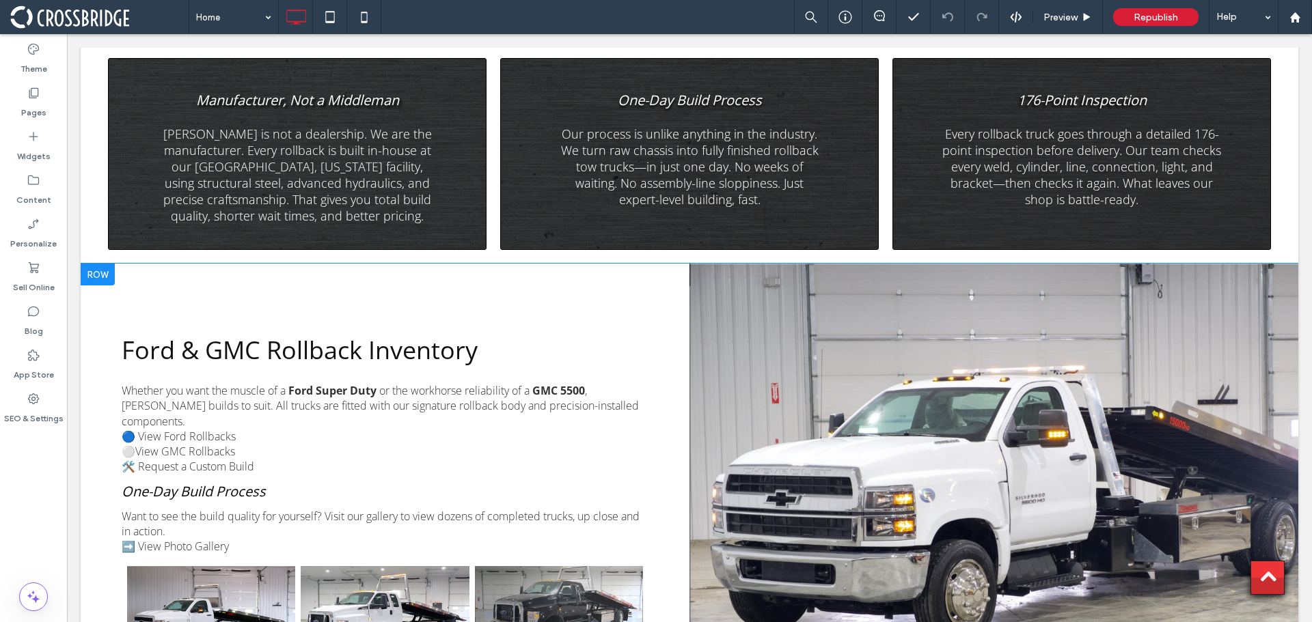
click at [741, 295] on div "Click To Paste" at bounding box center [993, 503] width 609 height 478
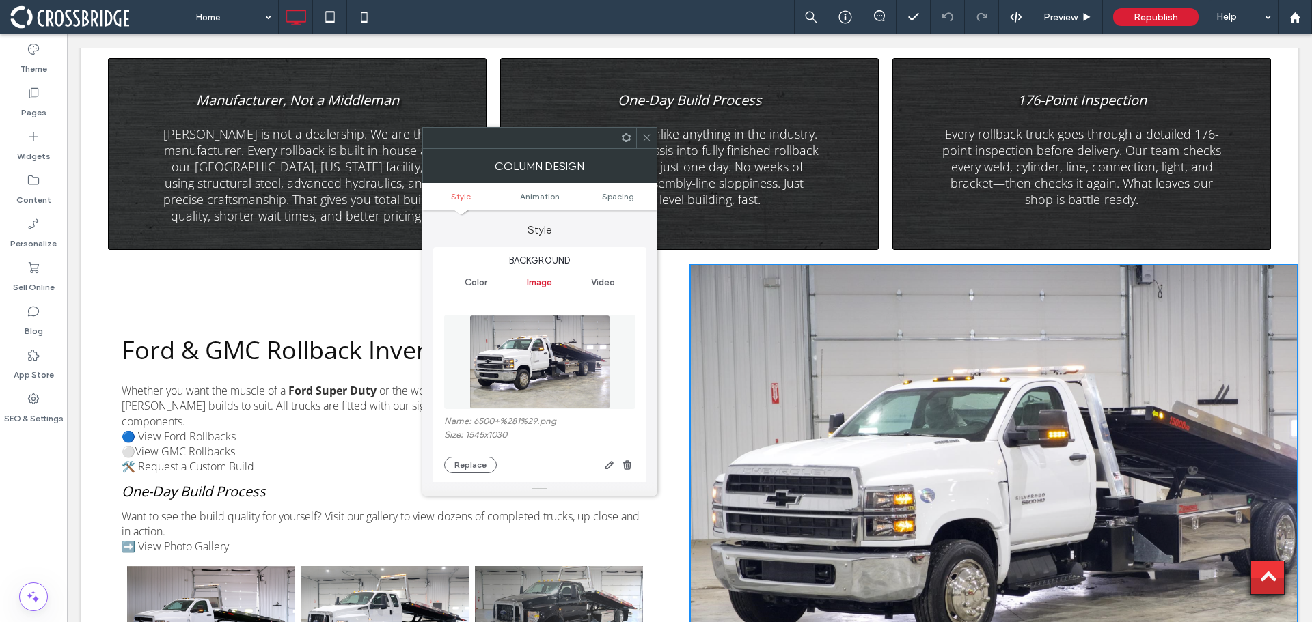
click at [648, 133] on icon at bounding box center [647, 138] width 10 height 10
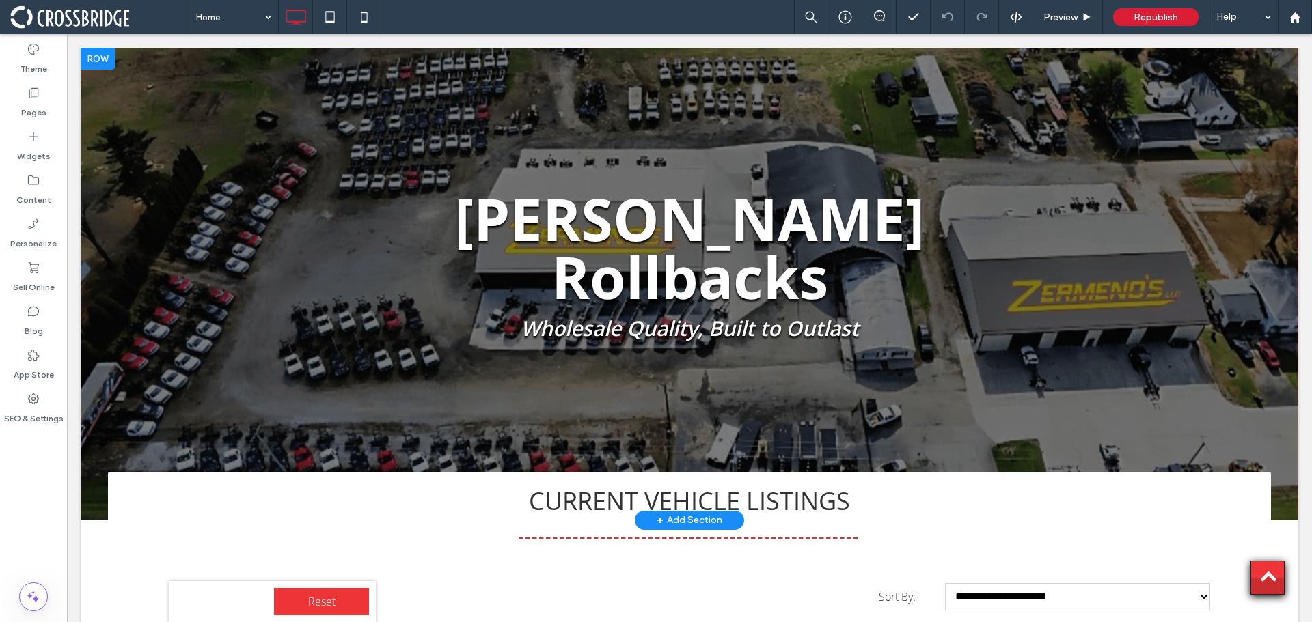
scroll to position [68, 0]
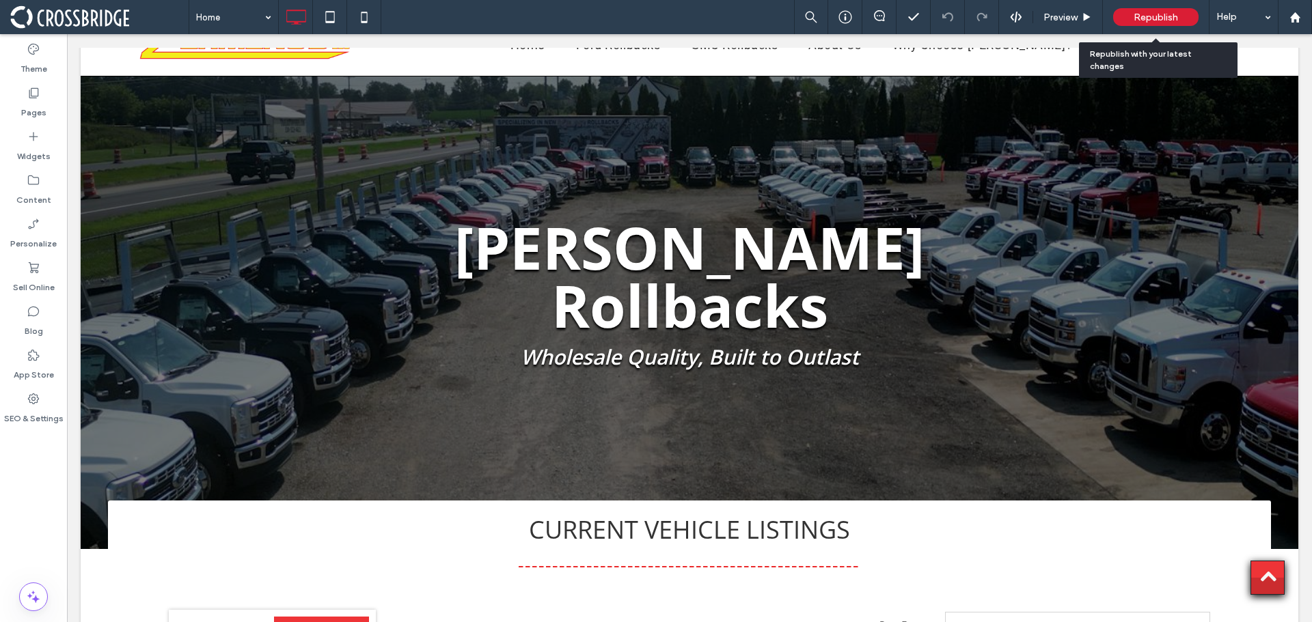
click at [1136, 12] on span "Republish" at bounding box center [1156, 18] width 44 height 12
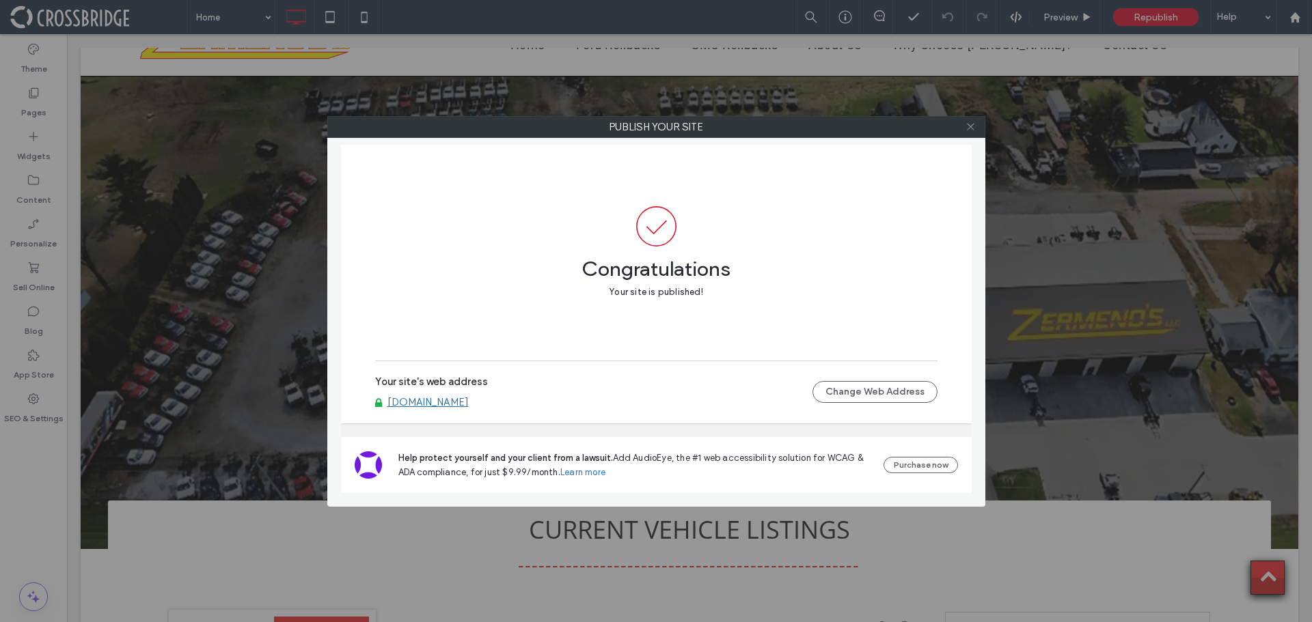
click at [968, 125] on icon at bounding box center [971, 127] width 10 height 10
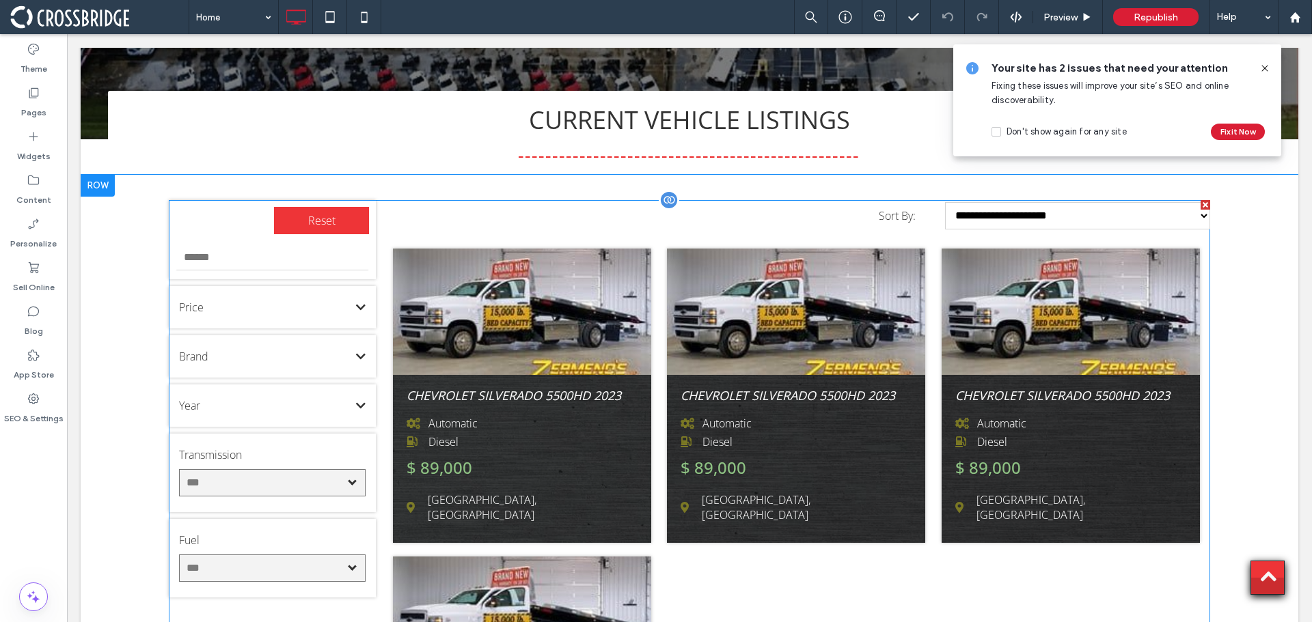
scroll to position [547, 0]
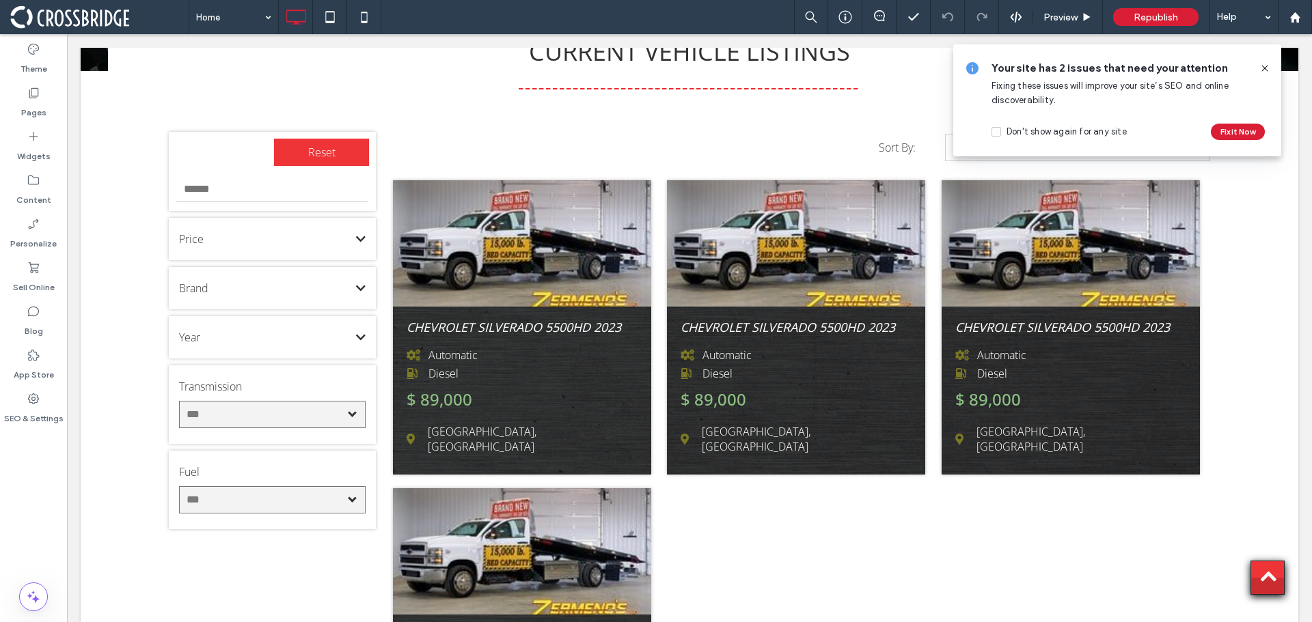
click at [1268, 64] on icon at bounding box center [1264, 68] width 11 height 11
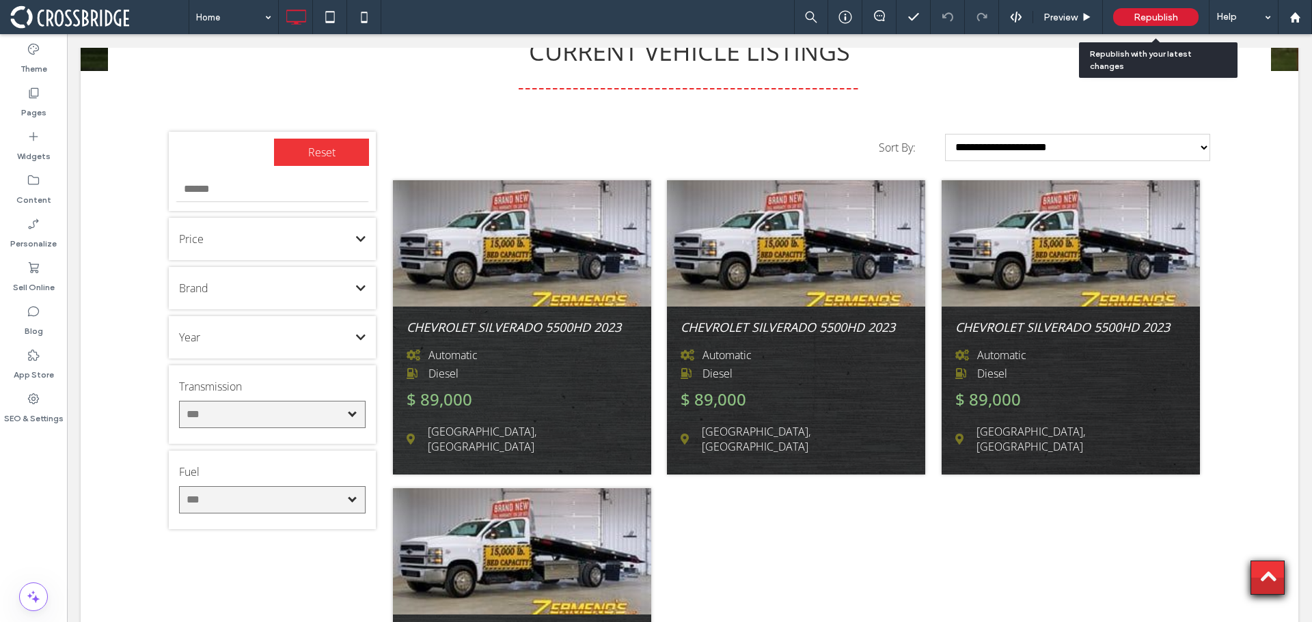
click at [1160, 9] on div "Republish" at bounding box center [1155, 17] width 85 height 18
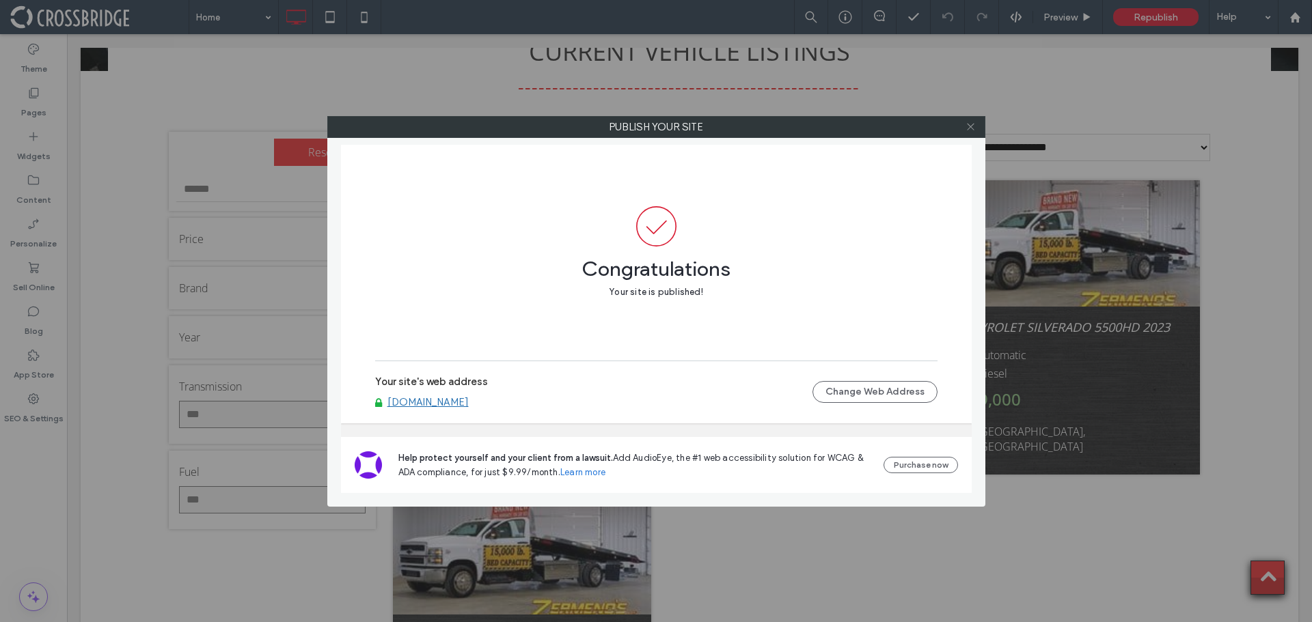
click at [970, 127] on icon at bounding box center [971, 127] width 10 height 10
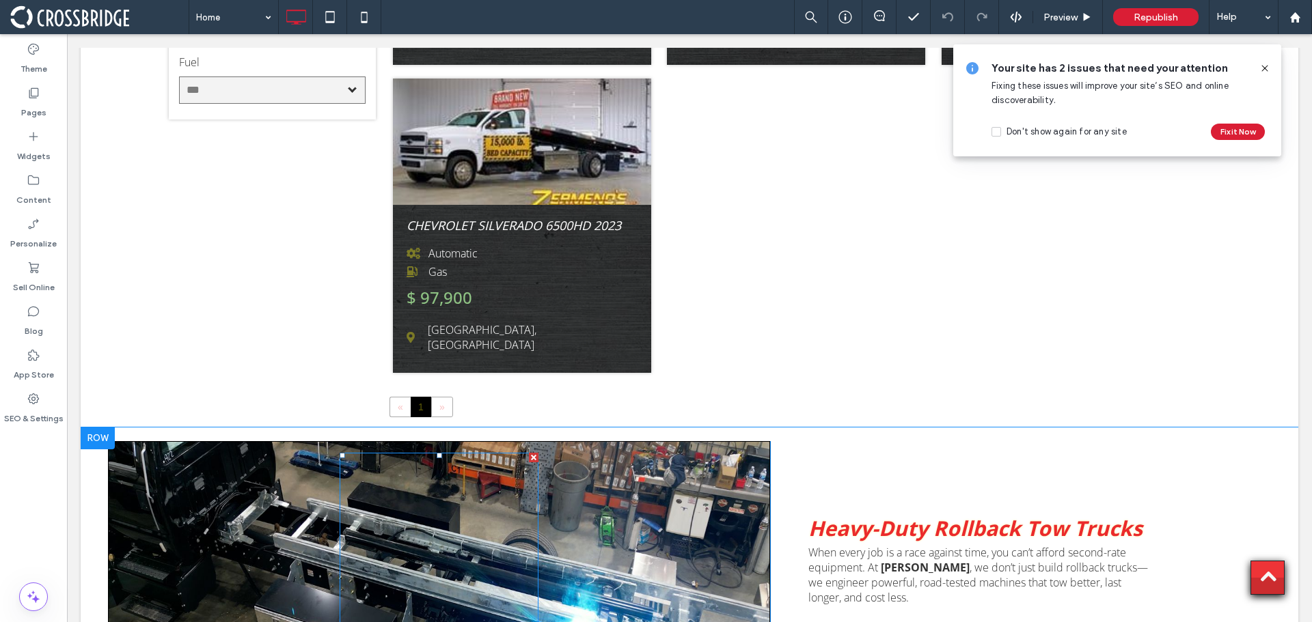
scroll to position [1162, 0]
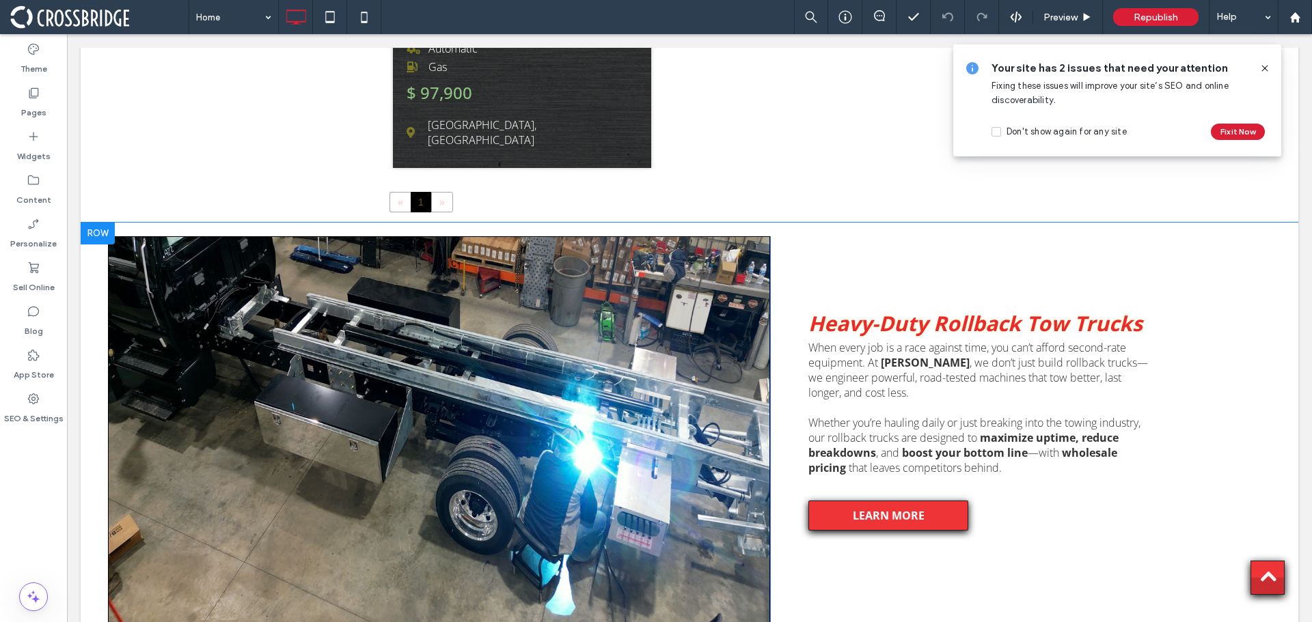
click at [161, 385] on div "Click To Paste" at bounding box center [439, 432] width 662 height 392
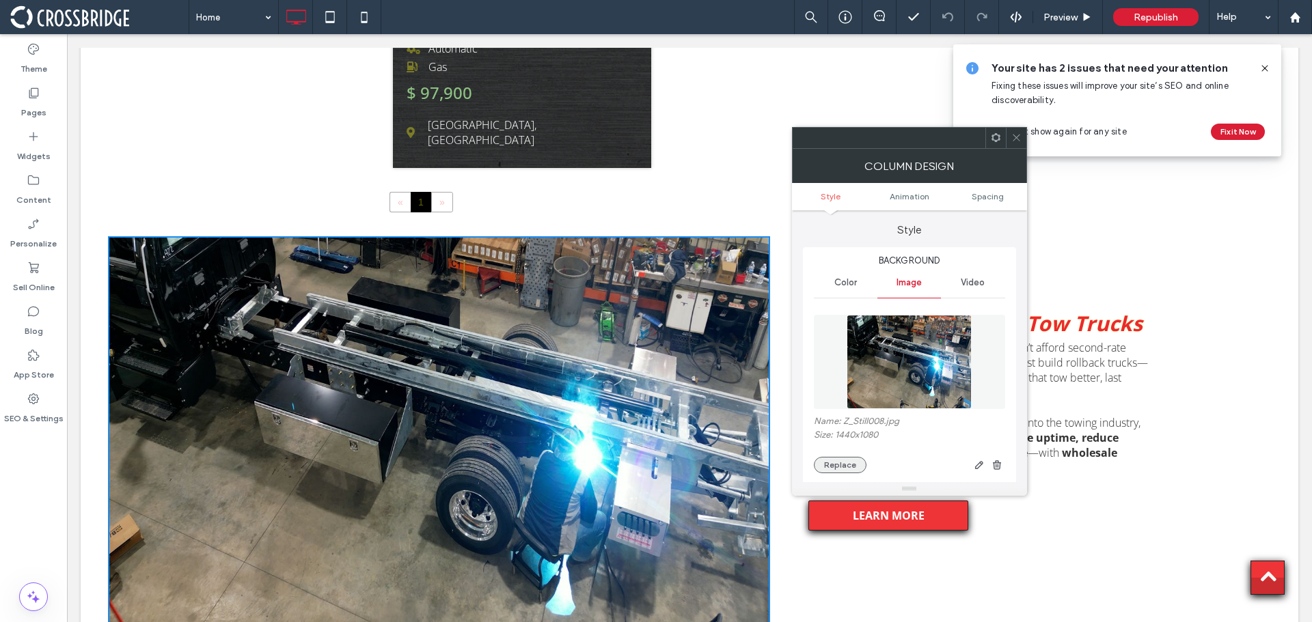
click at [844, 463] on button "Replace" at bounding box center [840, 465] width 53 height 16
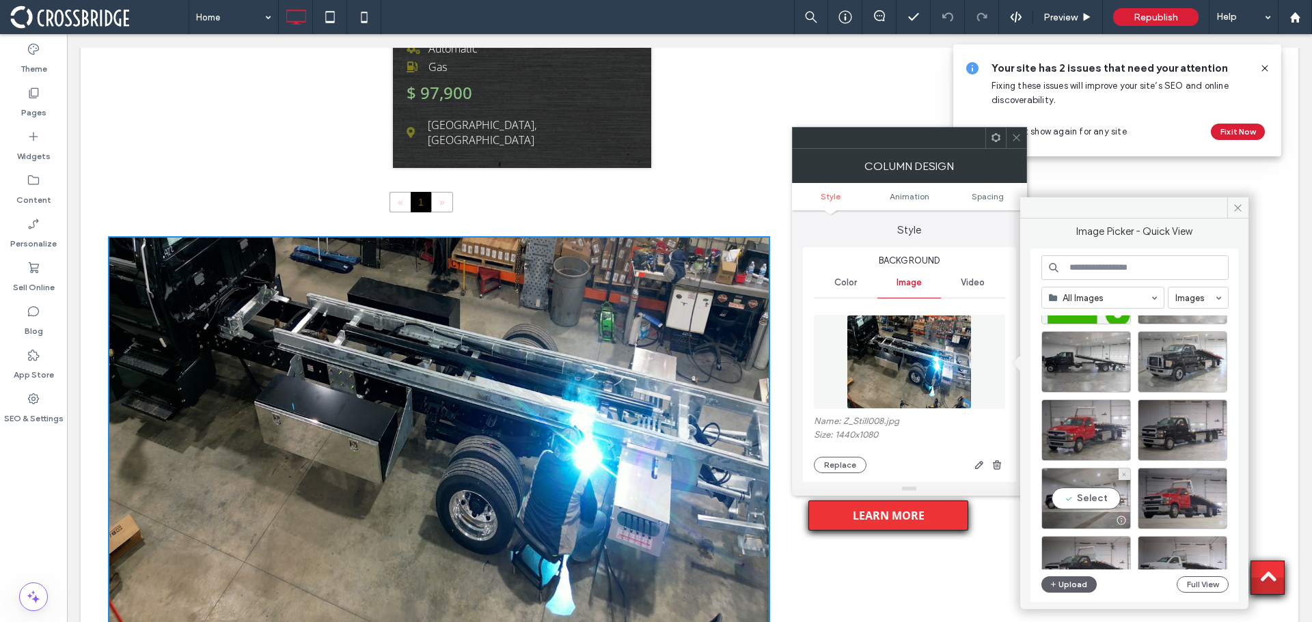
scroll to position [1953, 0]
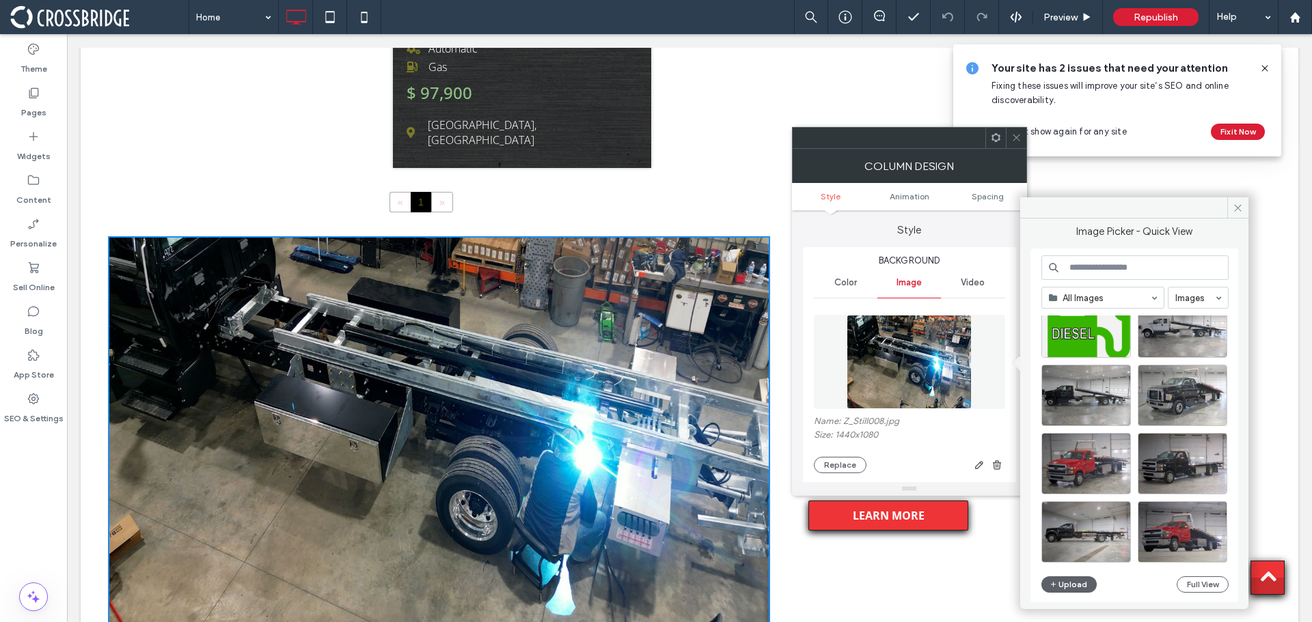
click at [1017, 134] on icon at bounding box center [1016, 138] width 10 height 10
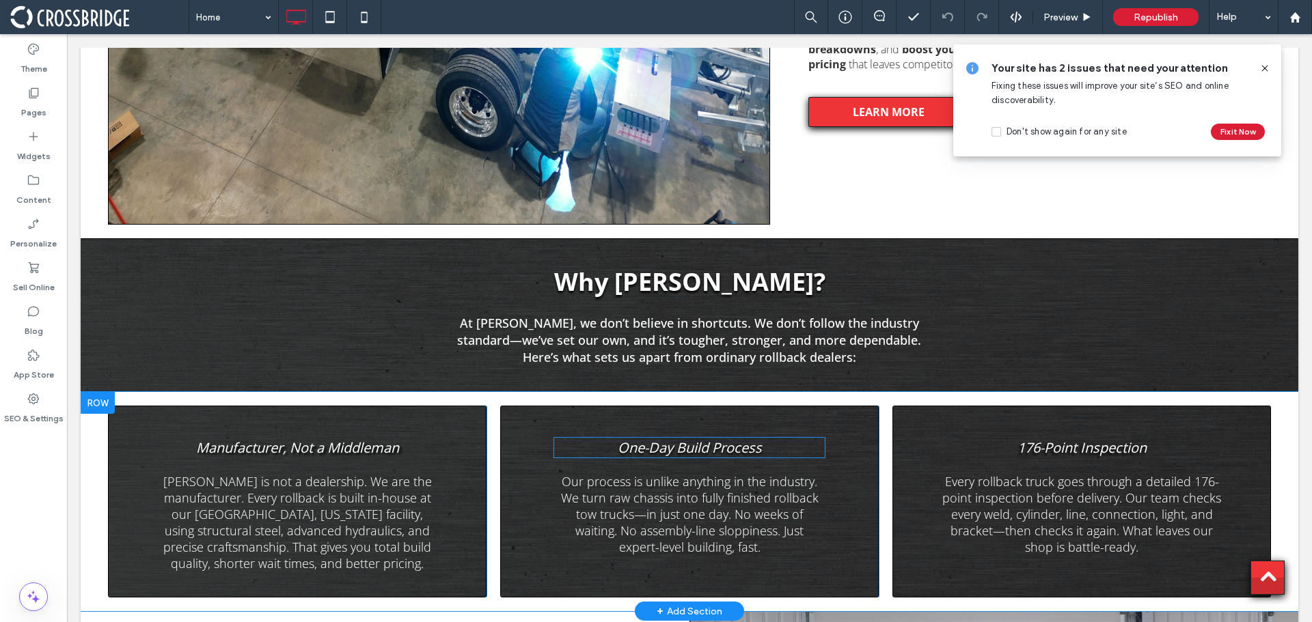
scroll to position [1572, 0]
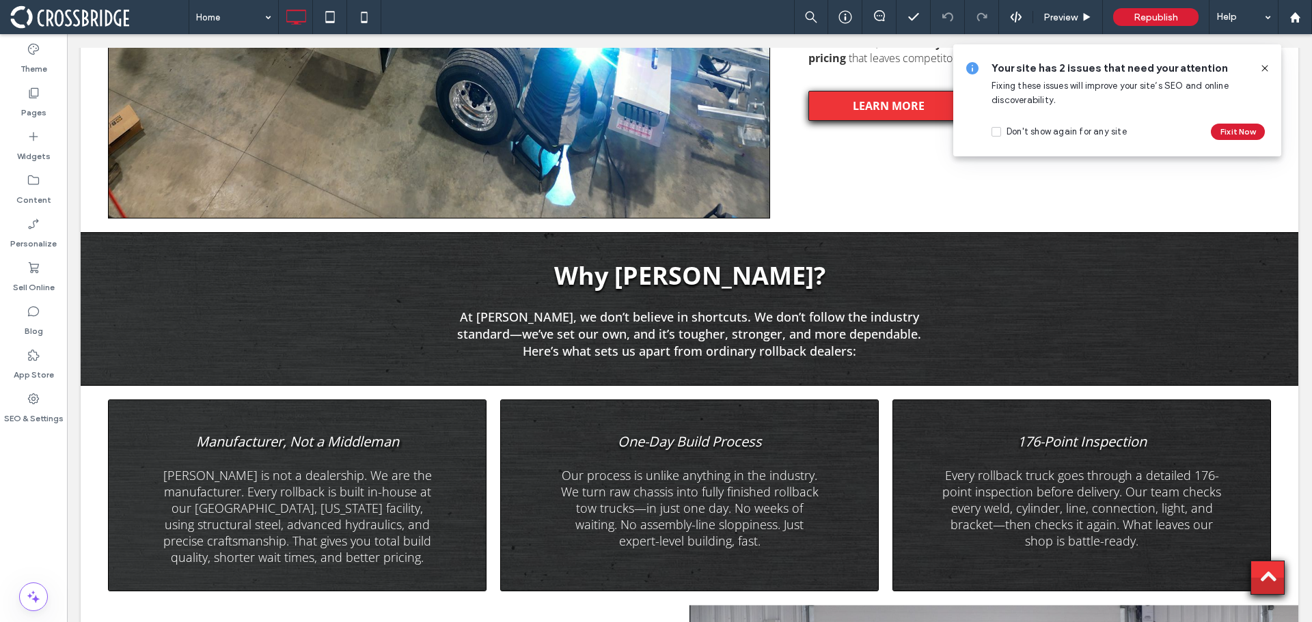
click at [1261, 67] on icon at bounding box center [1264, 68] width 11 height 11
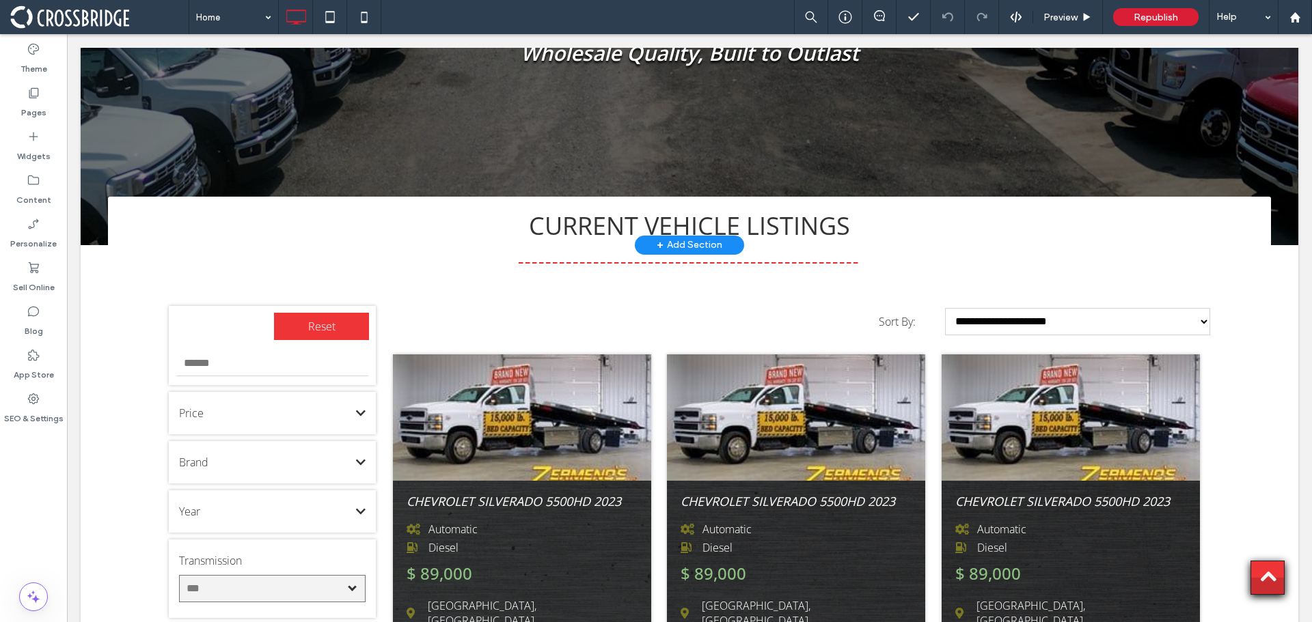
scroll to position [0, 0]
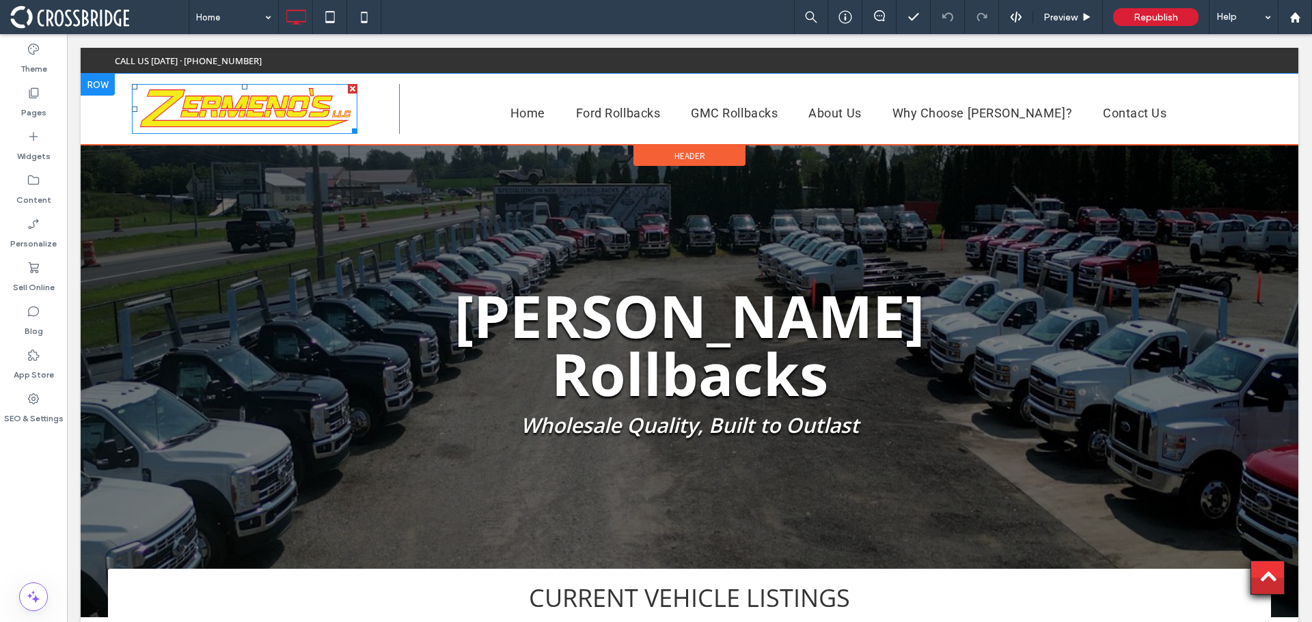
click at [269, 113] on img at bounding box center [244, 109] width 225 height 50
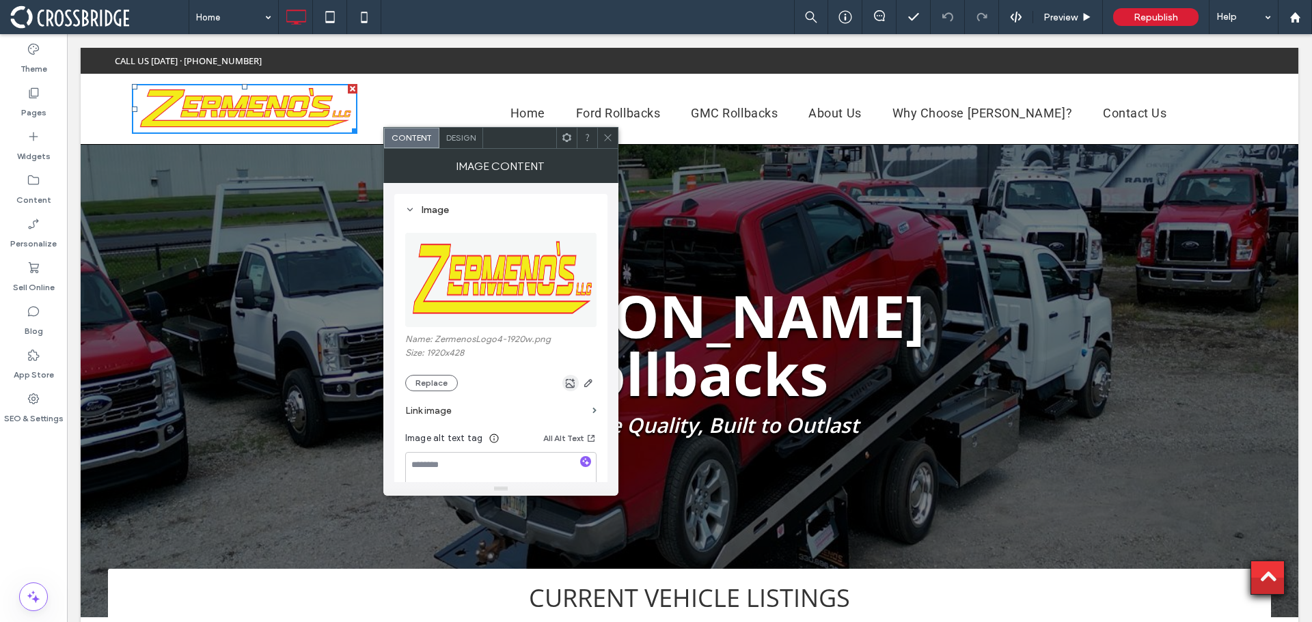
click at [575, 387] on icon "button" at bounding box center [570, 383] width 11 height 11
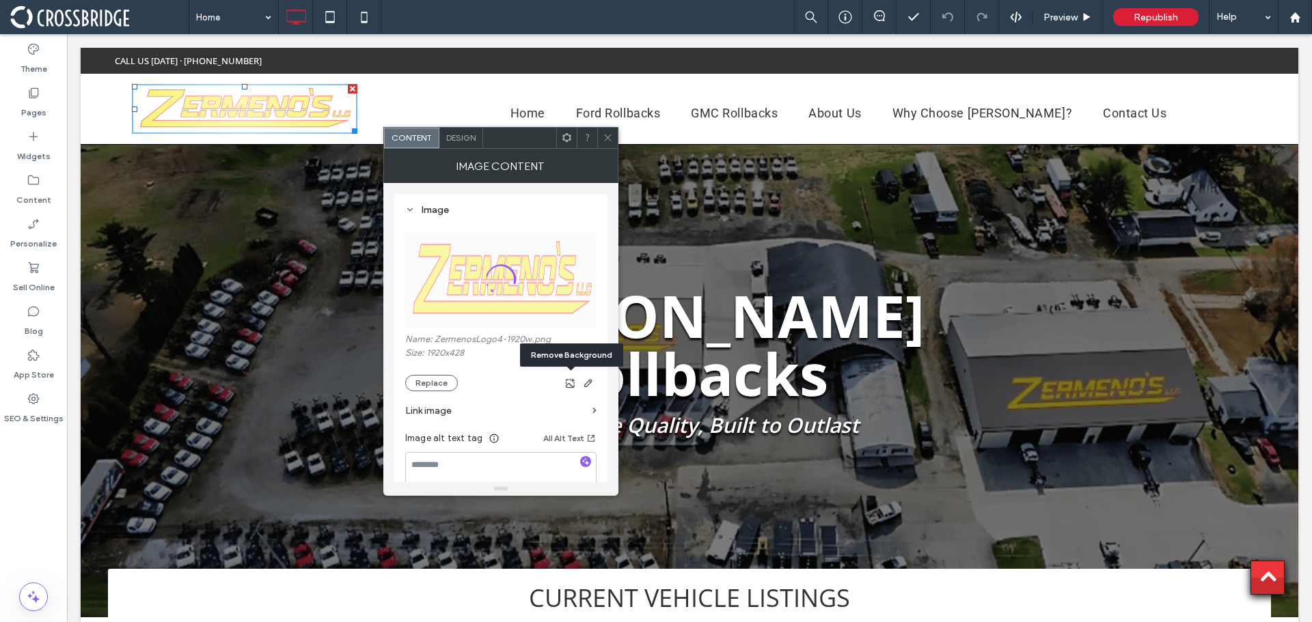
click at [437, 407] on label "Link image" at bounding box center [496, 410] width 182 height 25
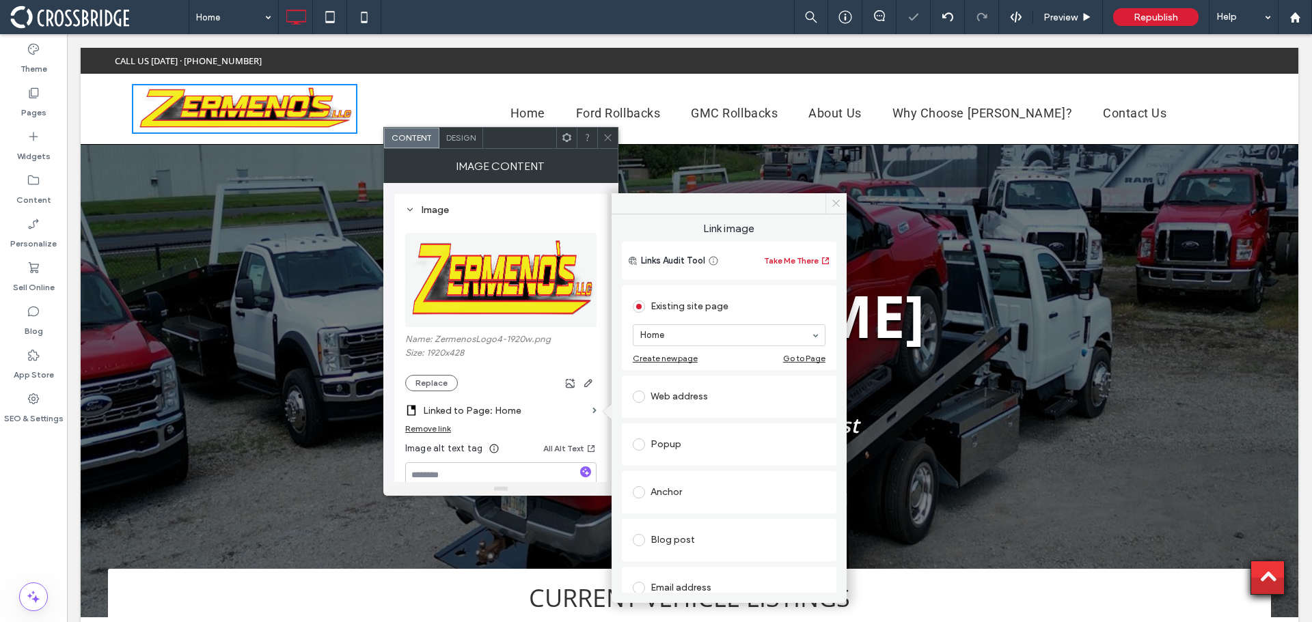
click at [843, 200] on span at bounding box center [835, 203] width 21 height 20
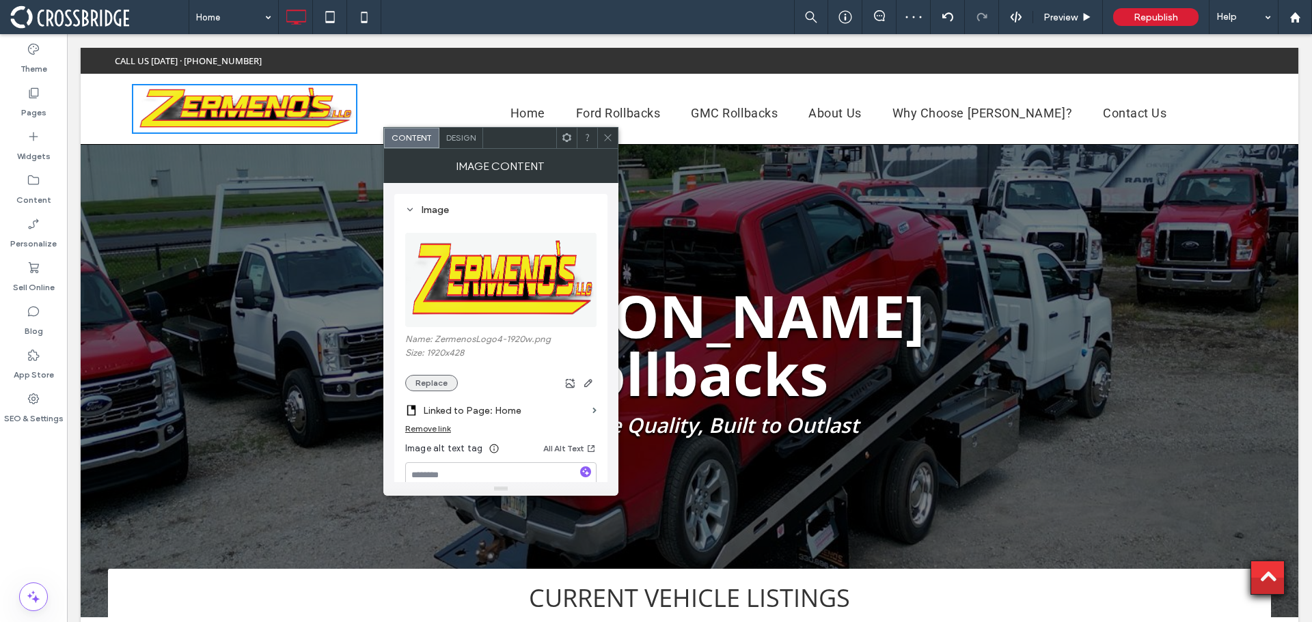
click at [435, 382] on button "Replace" at bounding box center [431, 383] width 53 height 16
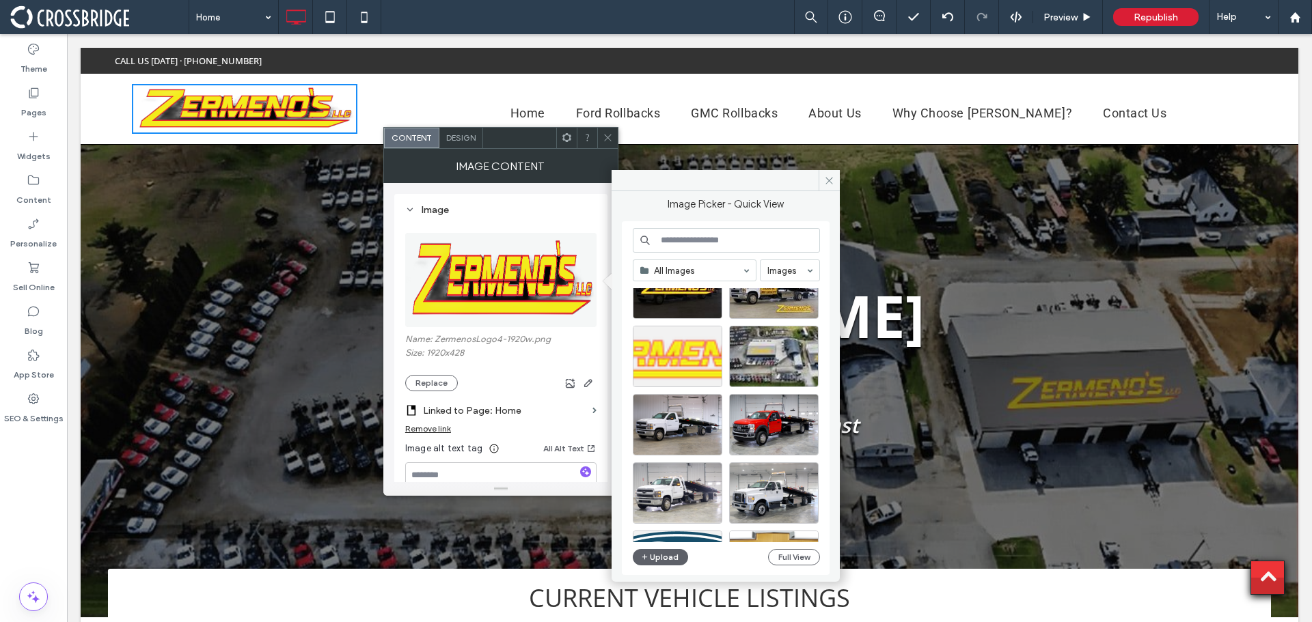
scroll to position [1680, 0]
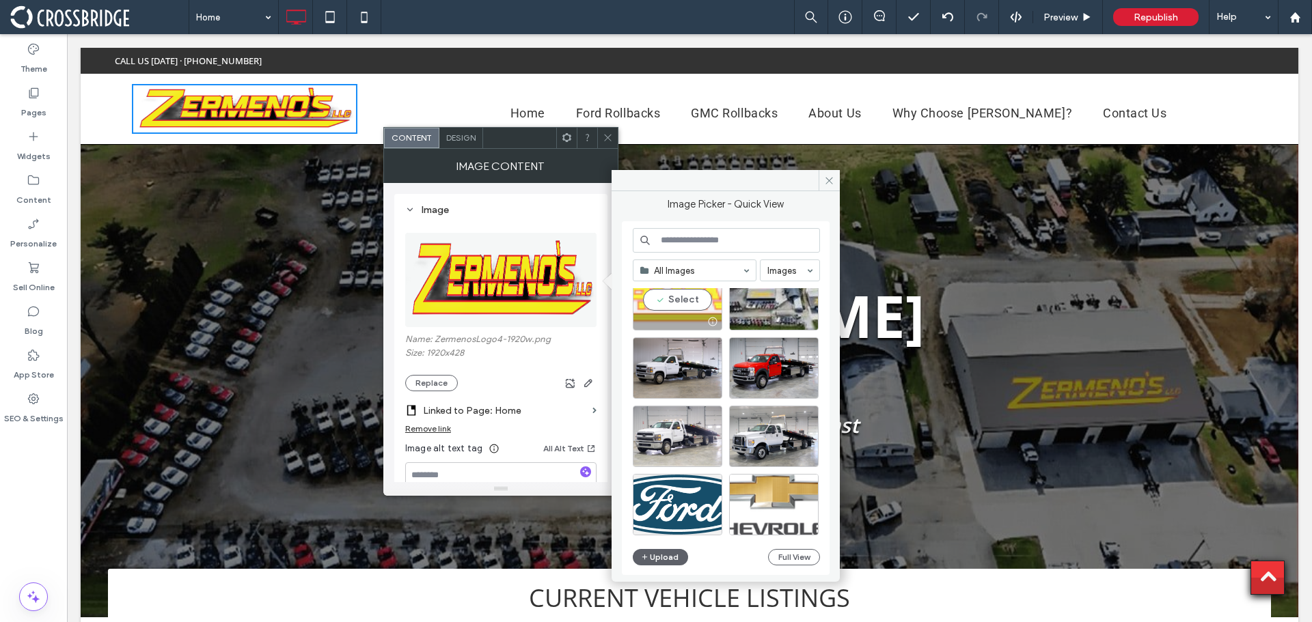
click at [677, 305] on div "Select" at bounding box center [678, 299] width 90 height 61
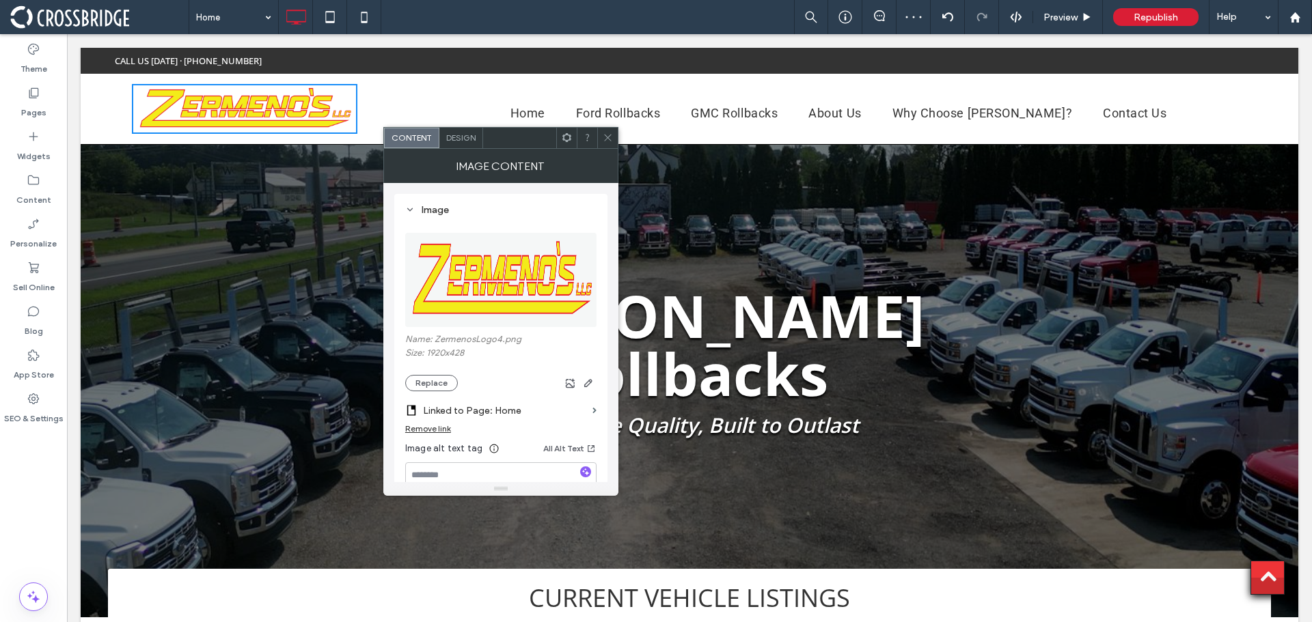
click at [441, 428] on div "Remove link" at bounding box center [428, 429] width 46 height 10
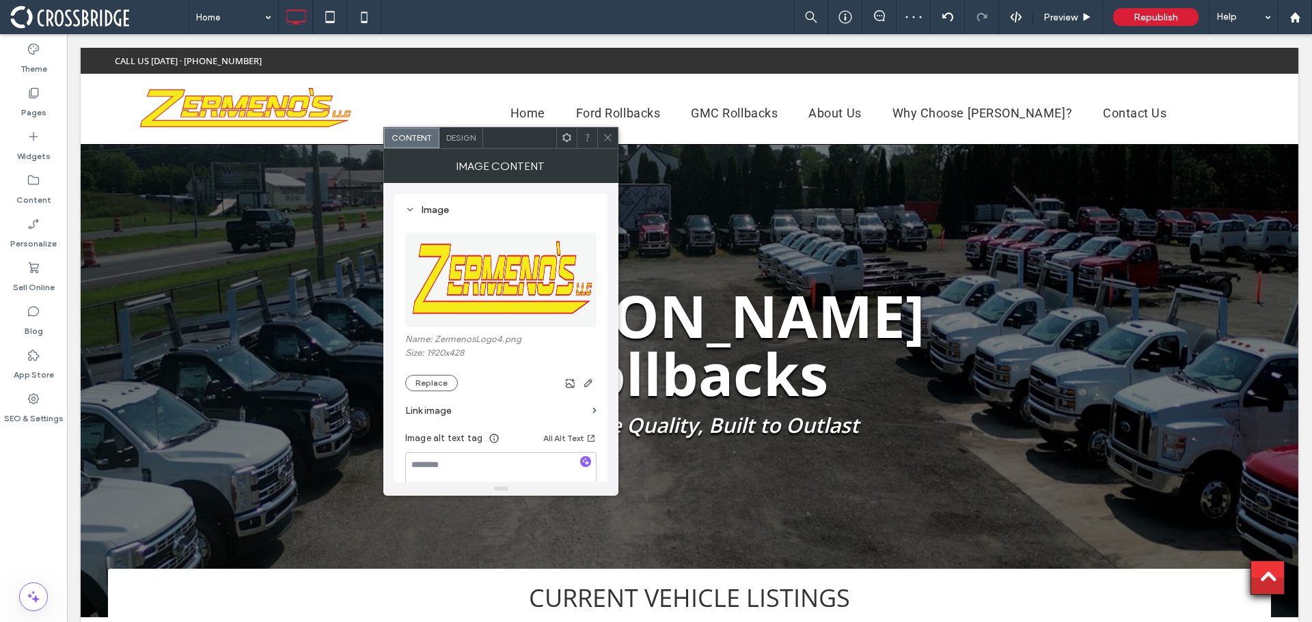
click at [441, 409] on label "Link image" at bounding box center [496, 410] width 182 height 25
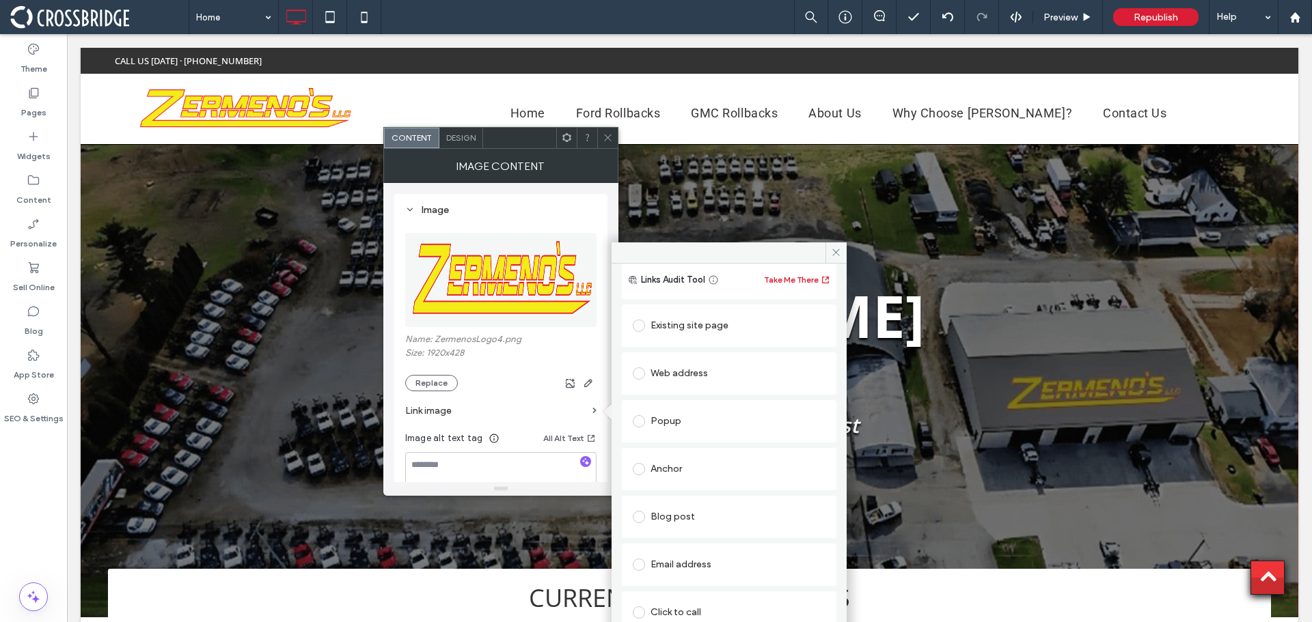
scroll to position [0, 0]
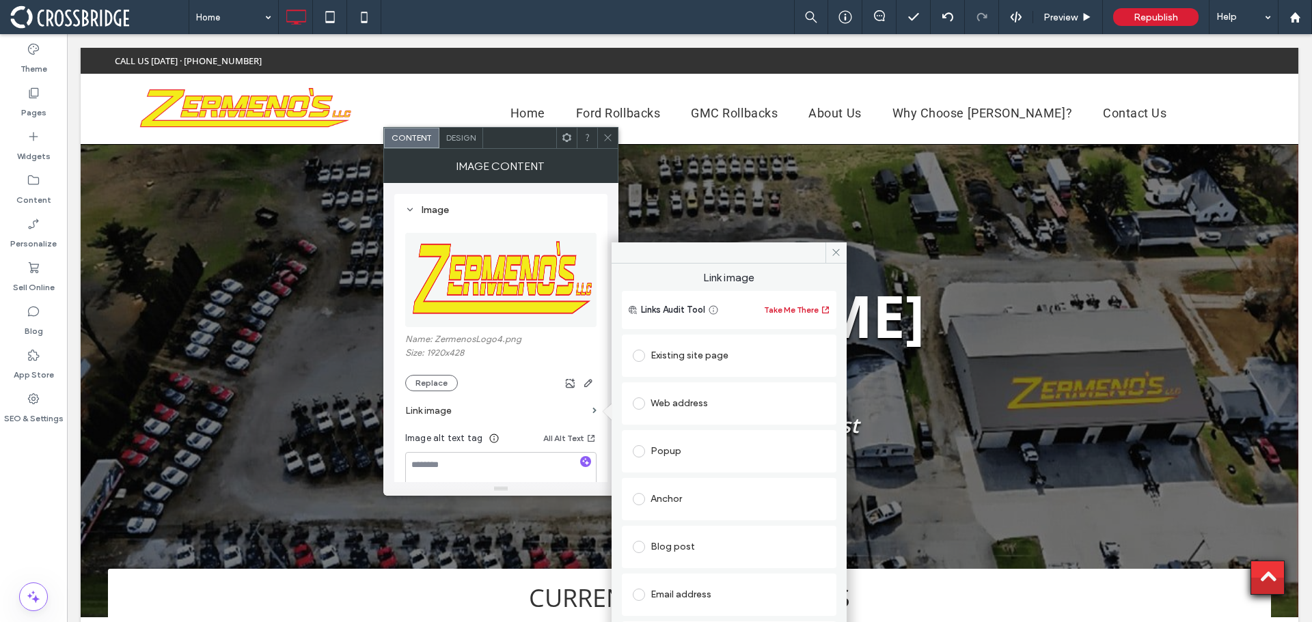
click at [641, 355] on span at bounding box center [639, 356] width 12 height 12
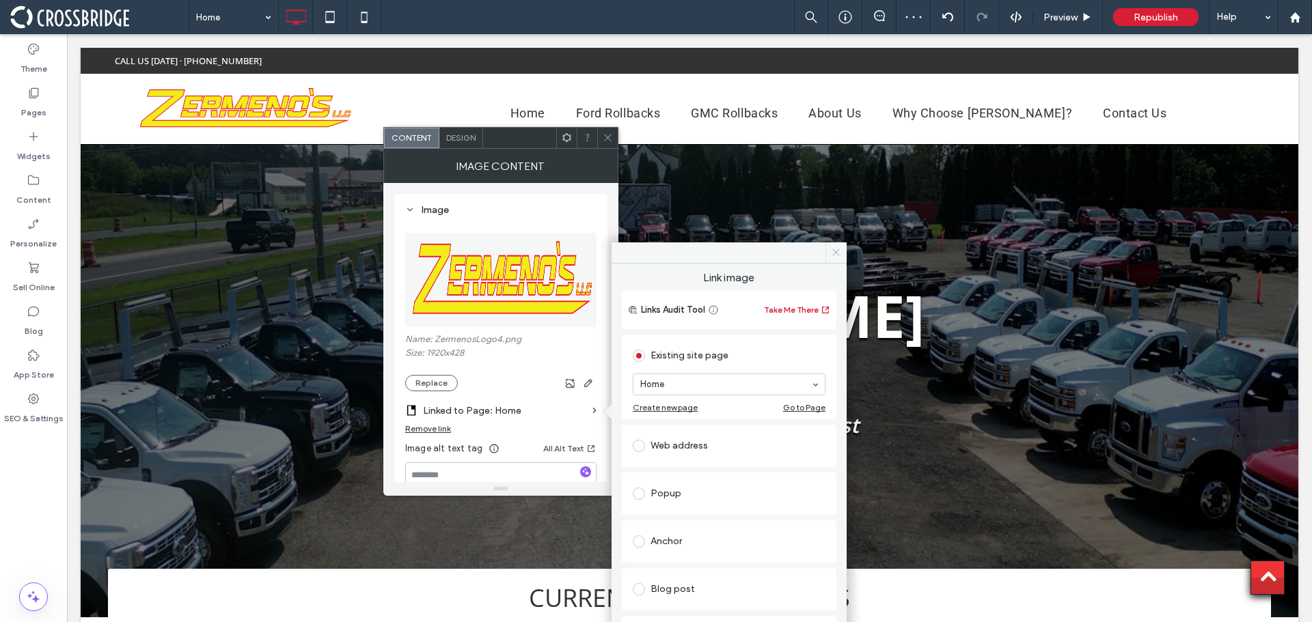
drag, startPoint x: 839, startPoint y: 256, endPoint x: 766, endPoint y: 220, distance: 81.6
click at [839, 256] on icon at bounding box center [836, 252] width 10 height 10
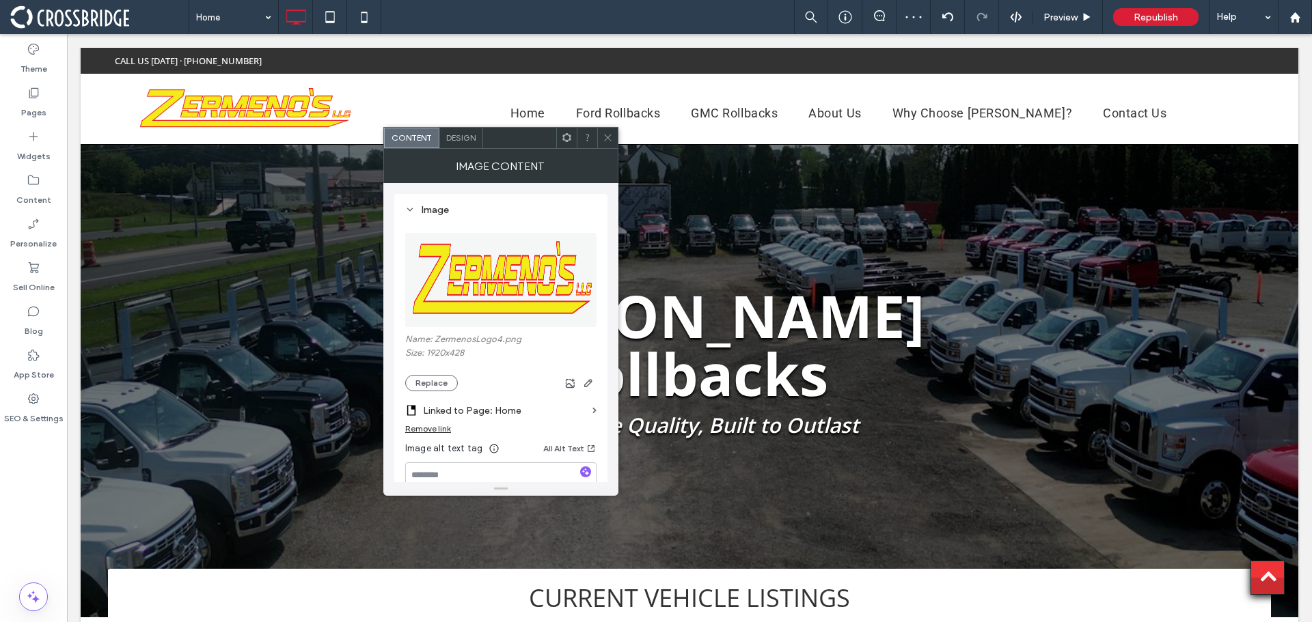
click at [610, 148] on span at bounding box center [608, 138] width 10 height 20
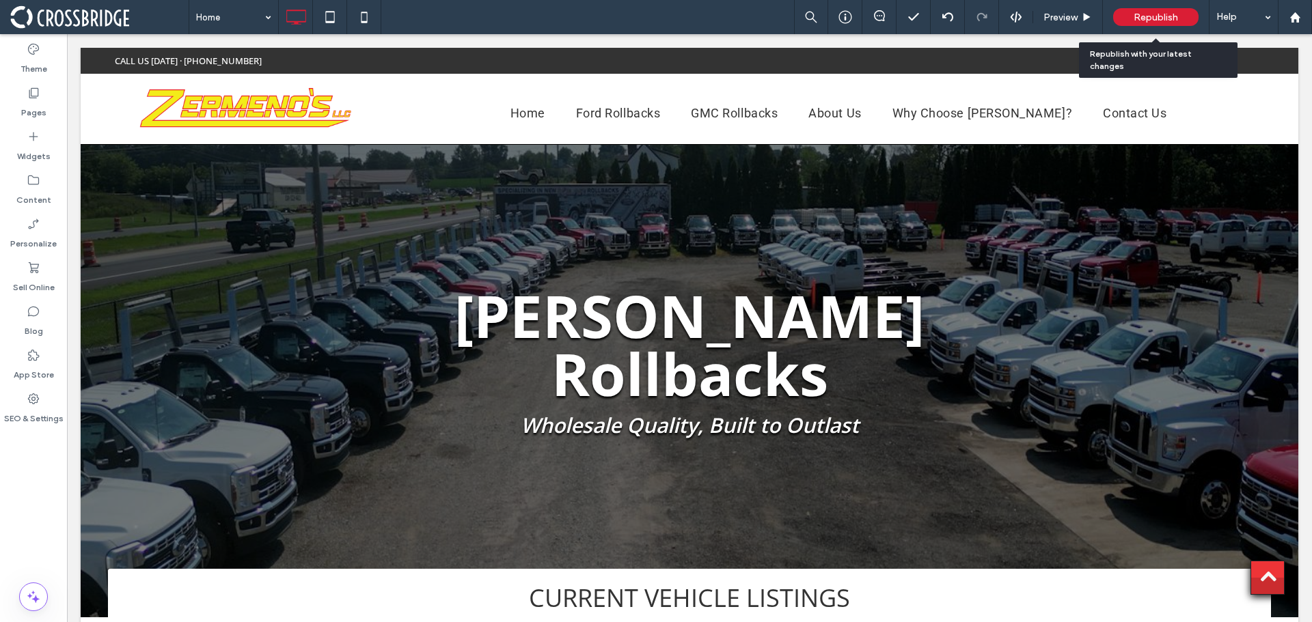
click at [1143, 19] on span "Republish" at bounding box center [1156, 18] width 44 height 12
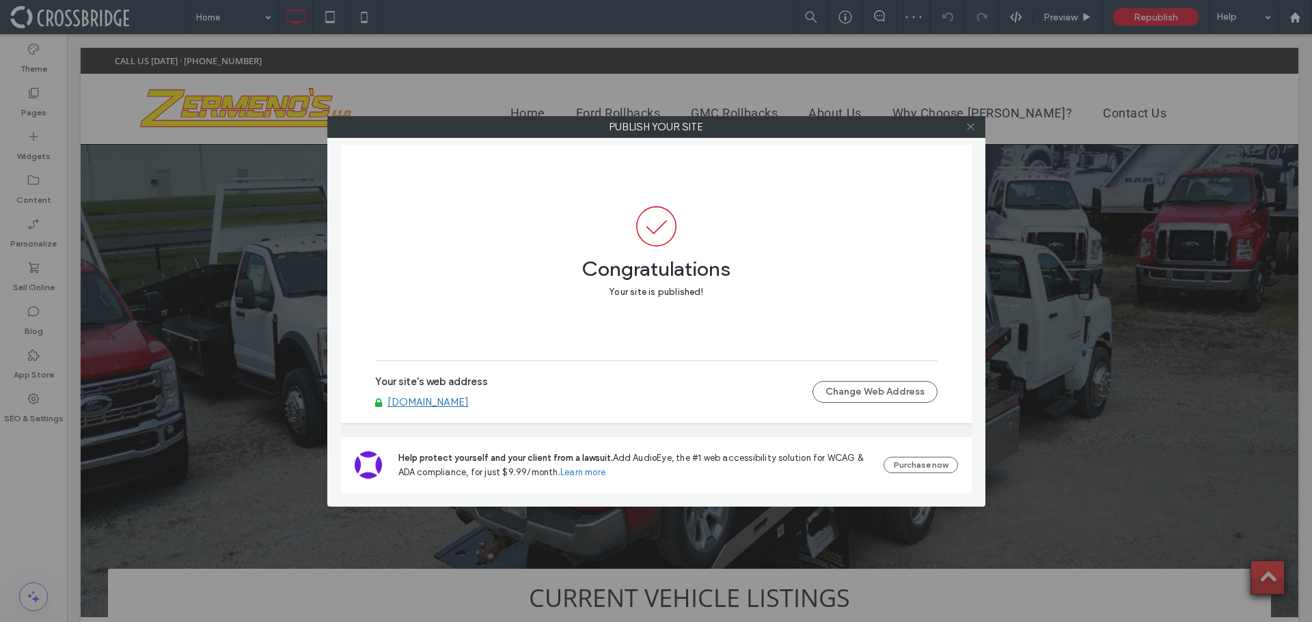
click at [972, 127] on icon at bounding box center [971, 127] width 10 height 10
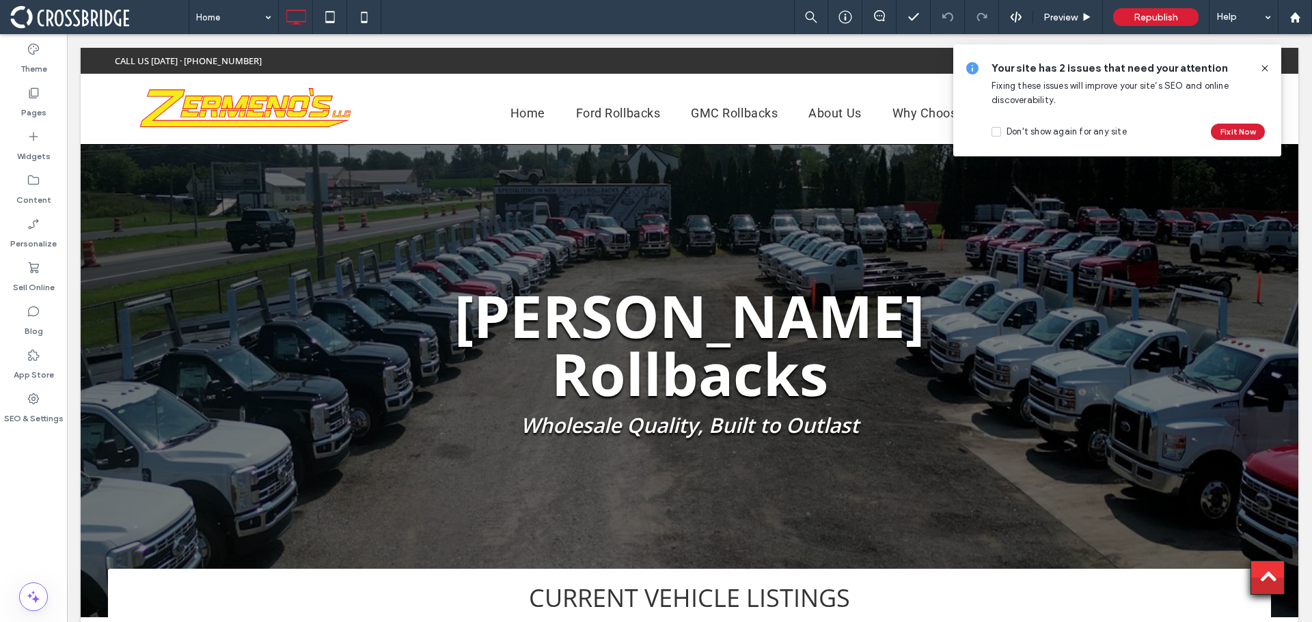
click at [1267, 70] on use at bounding box center [1264, 68] width 6 height 6
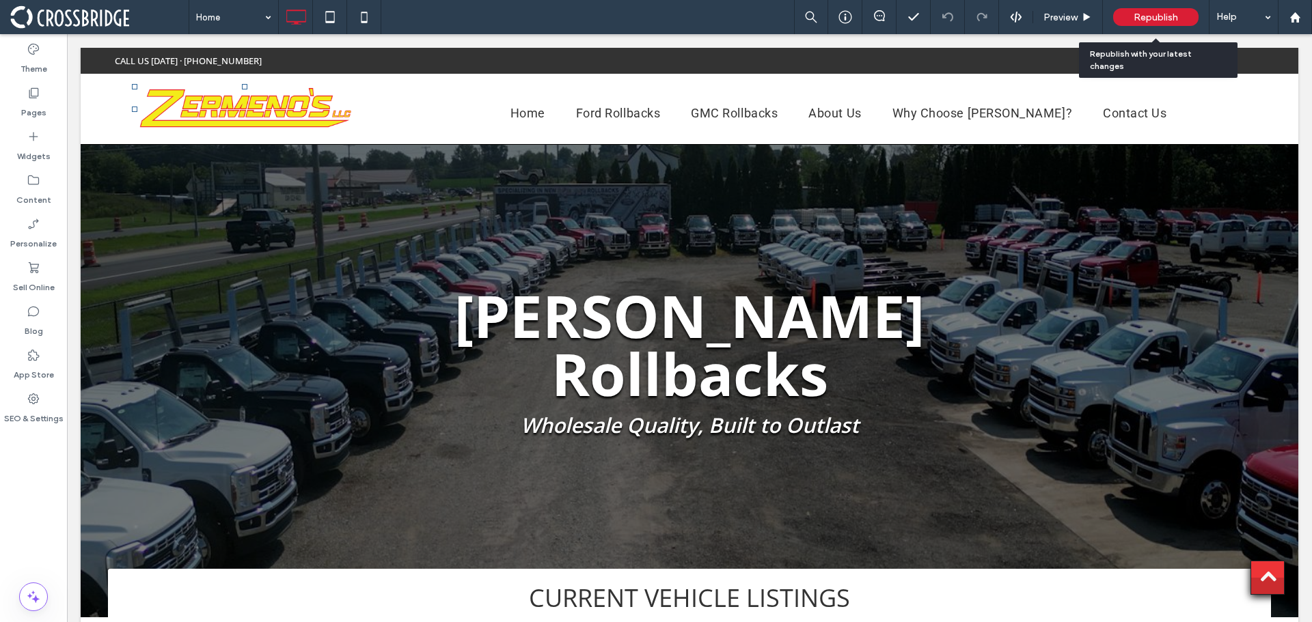
click at [1158, 15] on span "Republish" at bounding box center [1156, 18] width 44 height 12
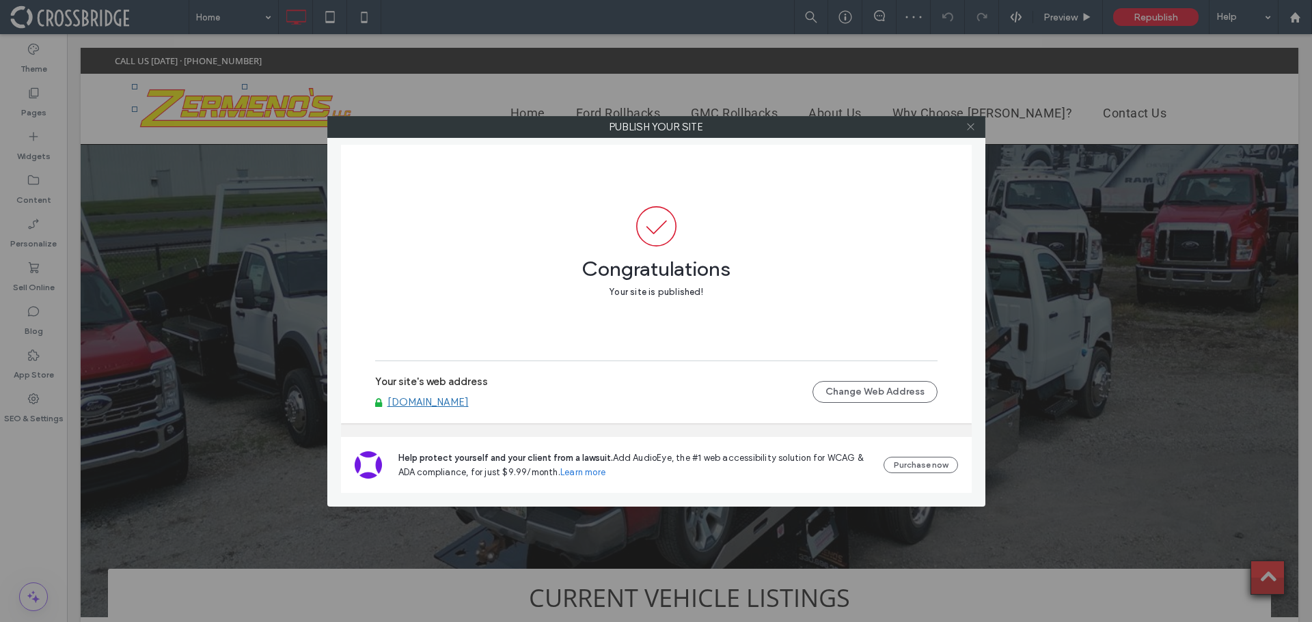
click at [966, 126] on icon at bounding box center [971, 127] width 10 height 10
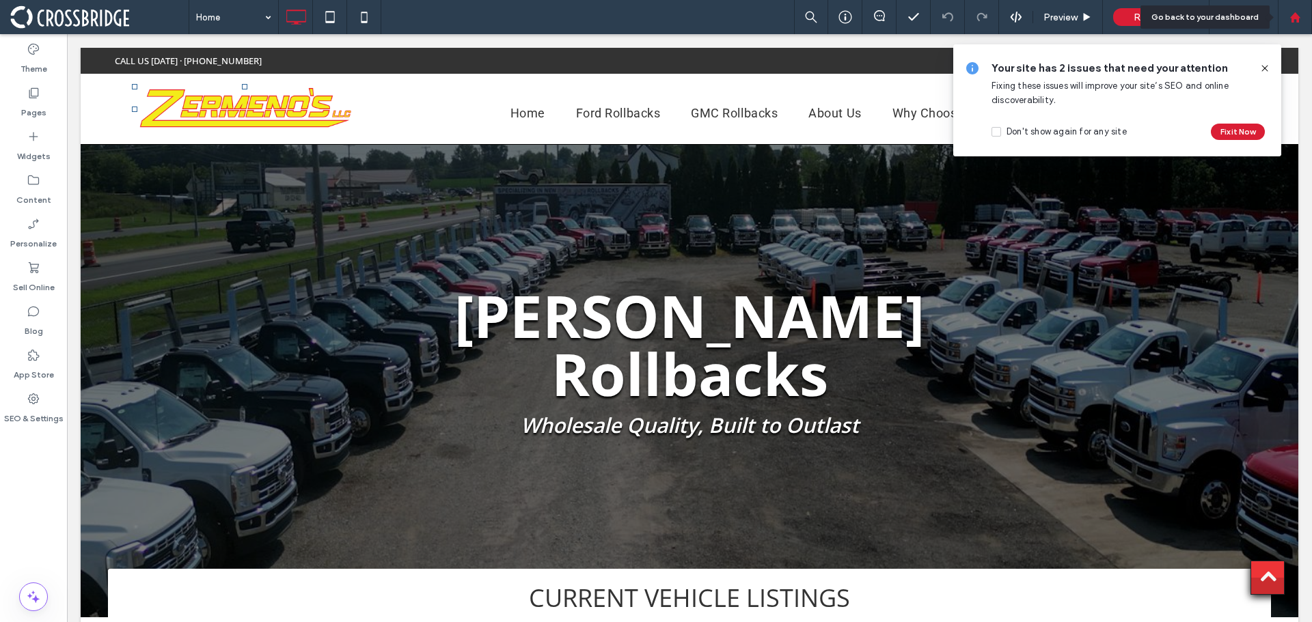
click at [1299, 18] on use at bounding box center [1294, 17] width 10 height 10
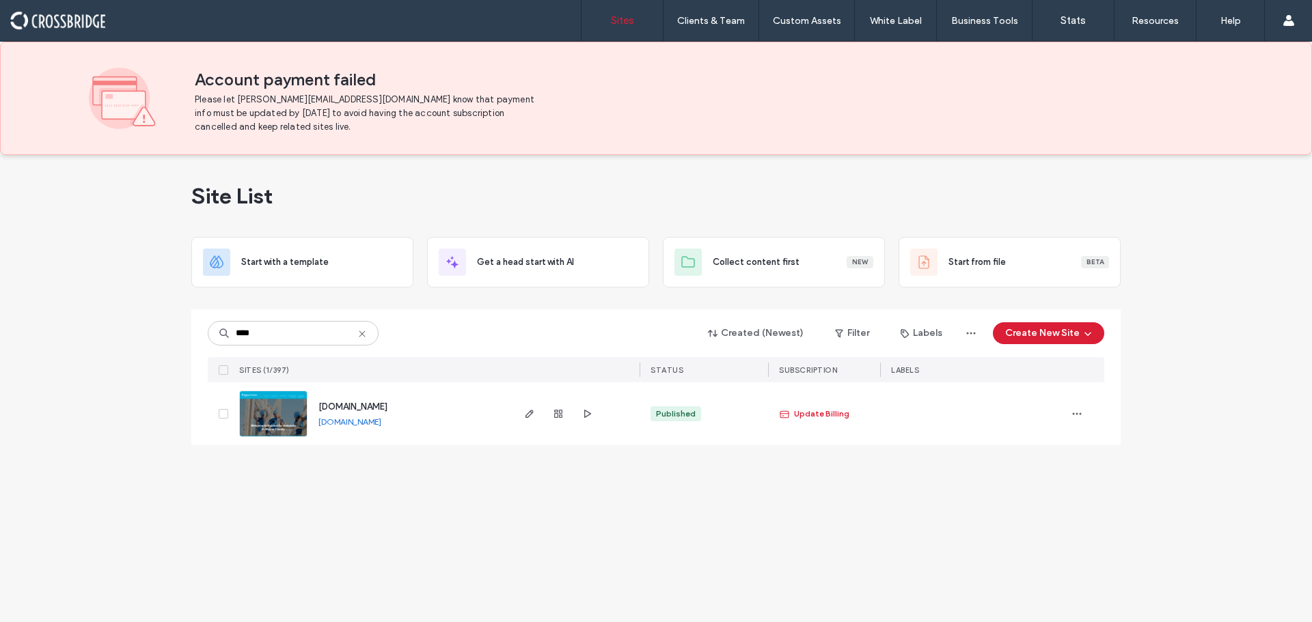
type input "****"
click at [279, 426] on img at bounding box center [273, 438] width 67 height 93
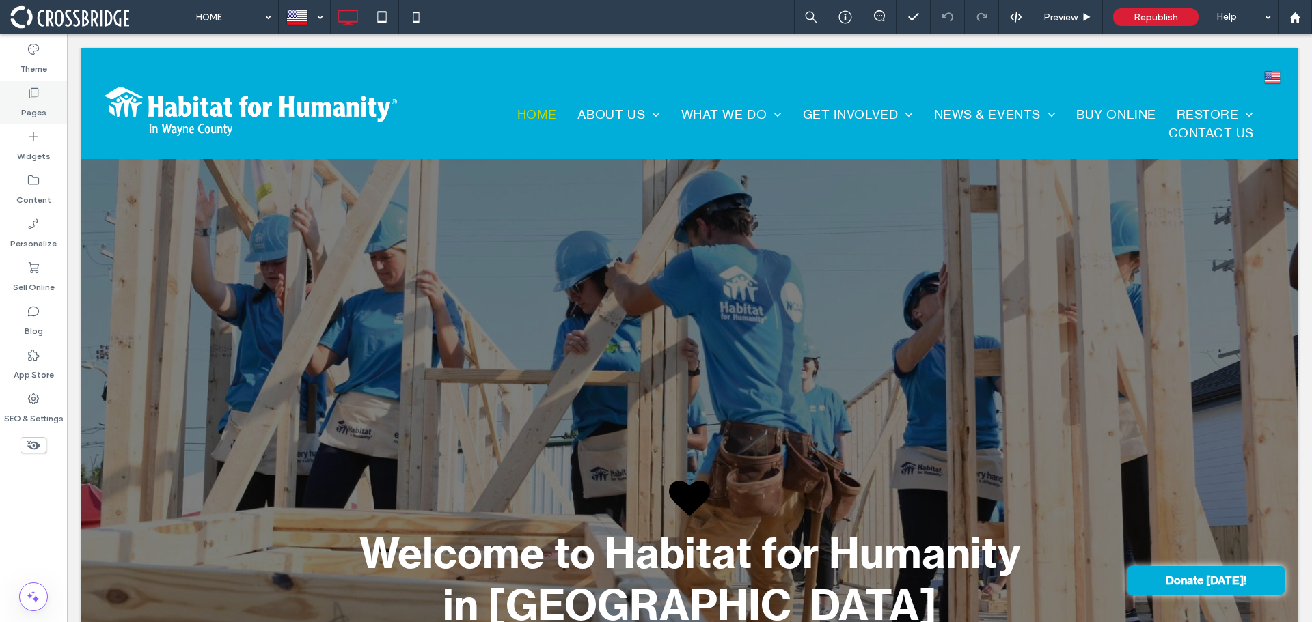
click at [40, 99] on icon at bounding box center [34, 93] width 14 height 14
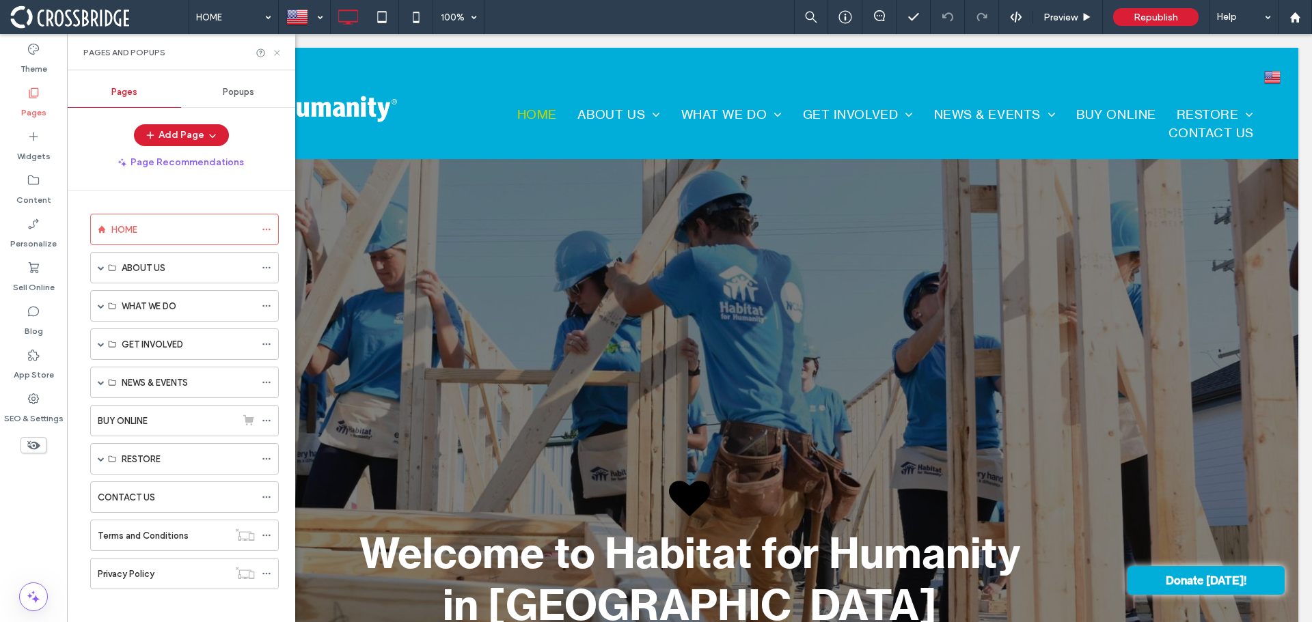
click at [278, 53] on icon at bounding box center [277, 53] width 10 height 10
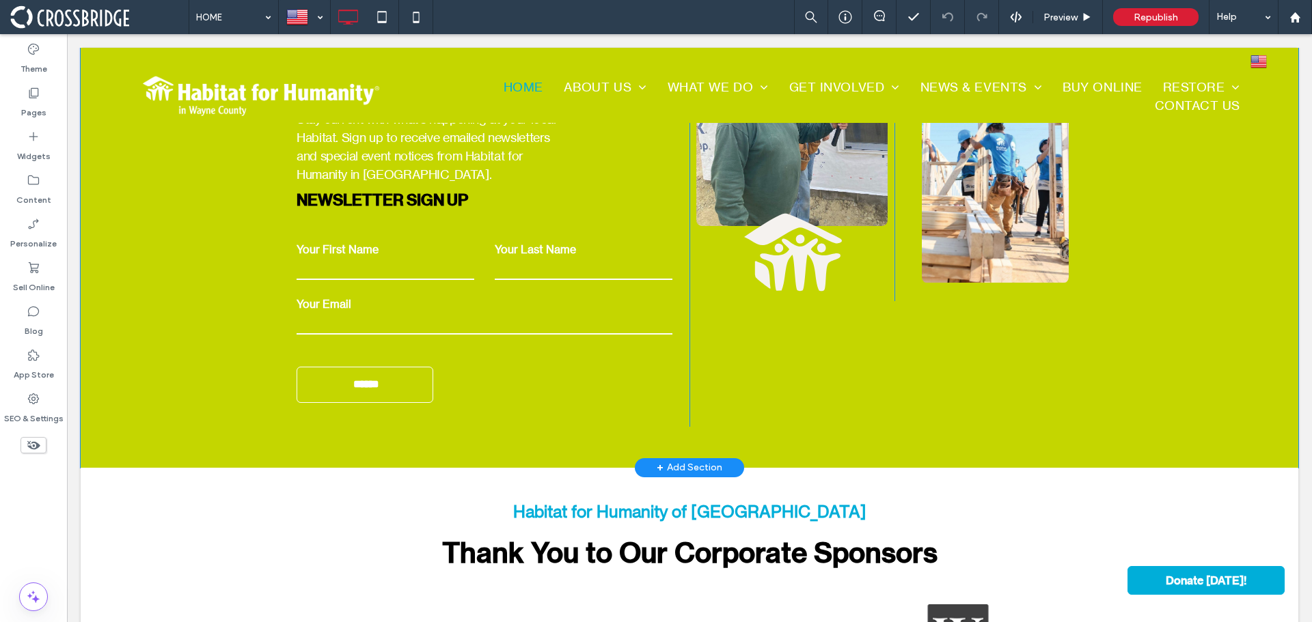
scroll to position [3309, 0]
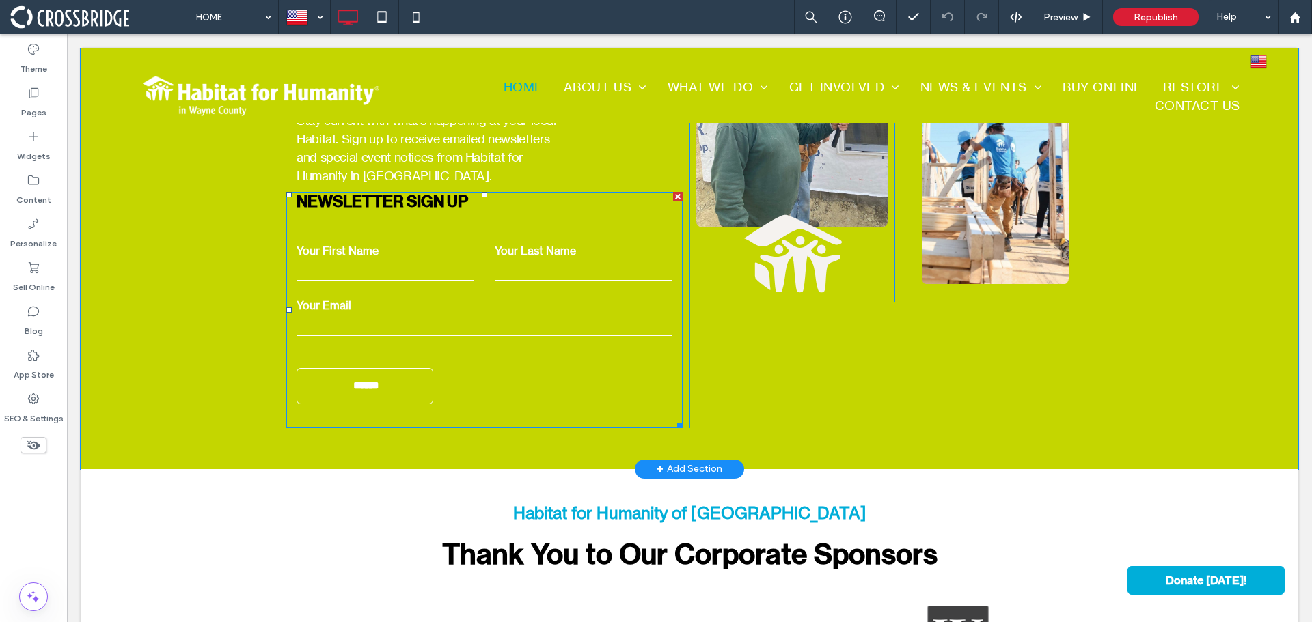
click at [499, 381] on form "Your First Name Your Last Name Your Email ******" at bounding box center [484, 324] width 396 height 210
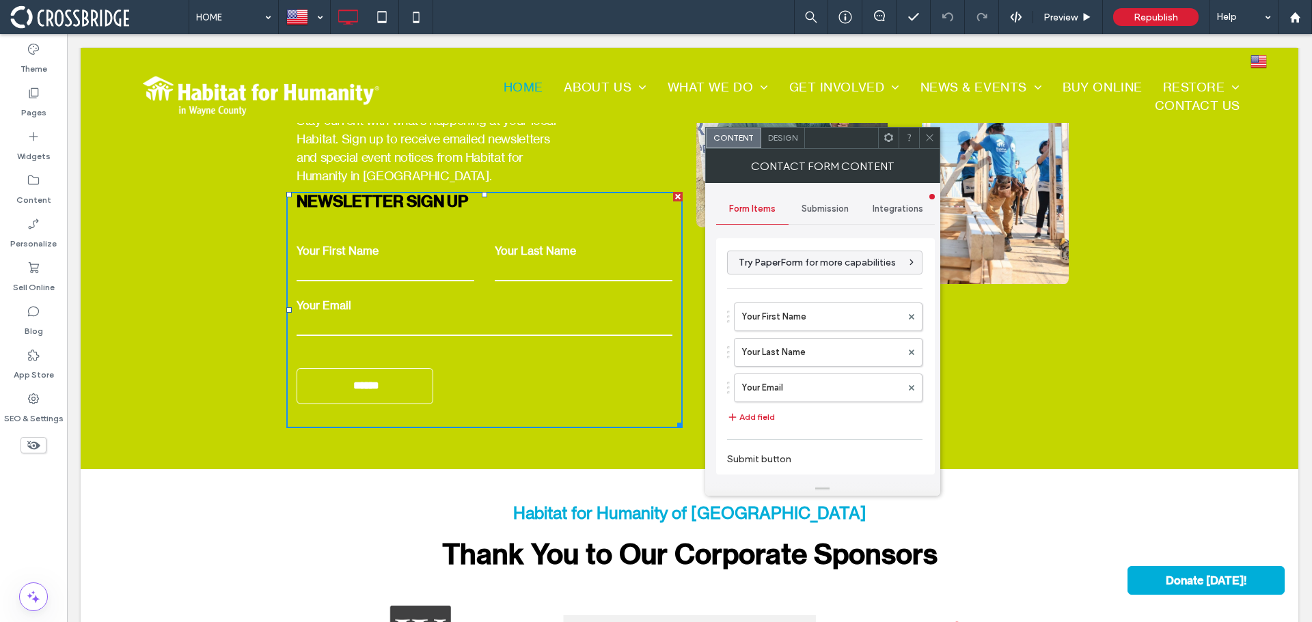
click at [815, 206] on span "Submission" at bounding box center [825, 209] width 47 height 11
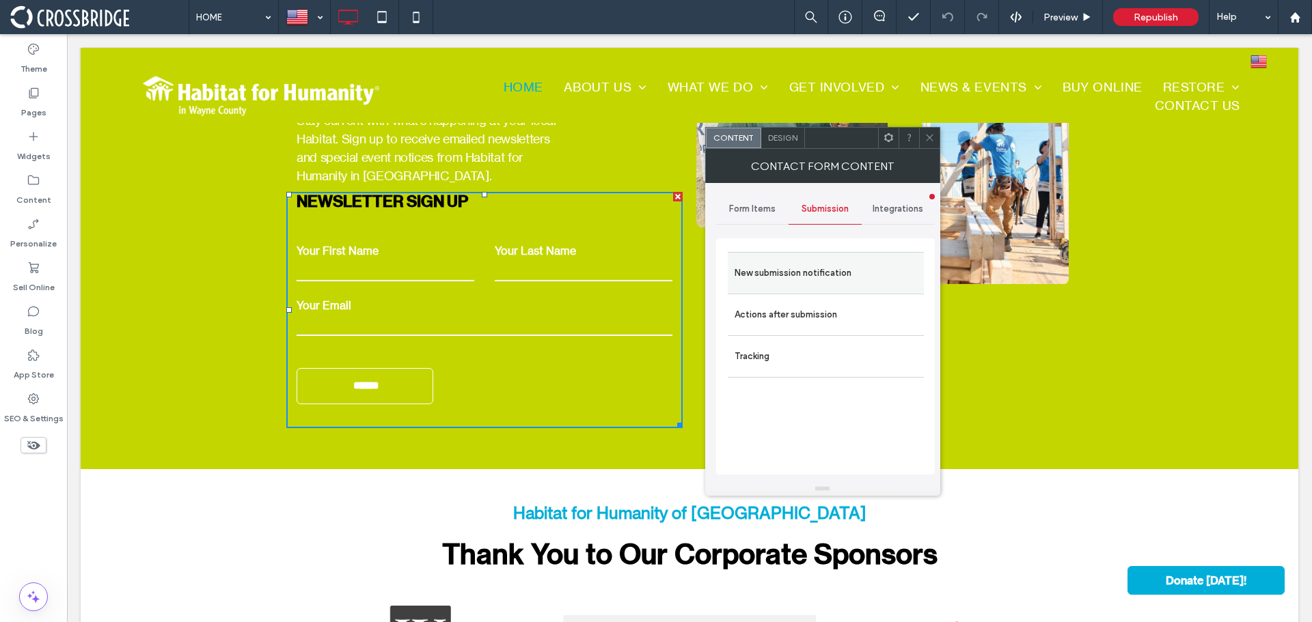
click at [802, 271] on label "New submission notification" at bounding box center [826, 273] width 182 height 27
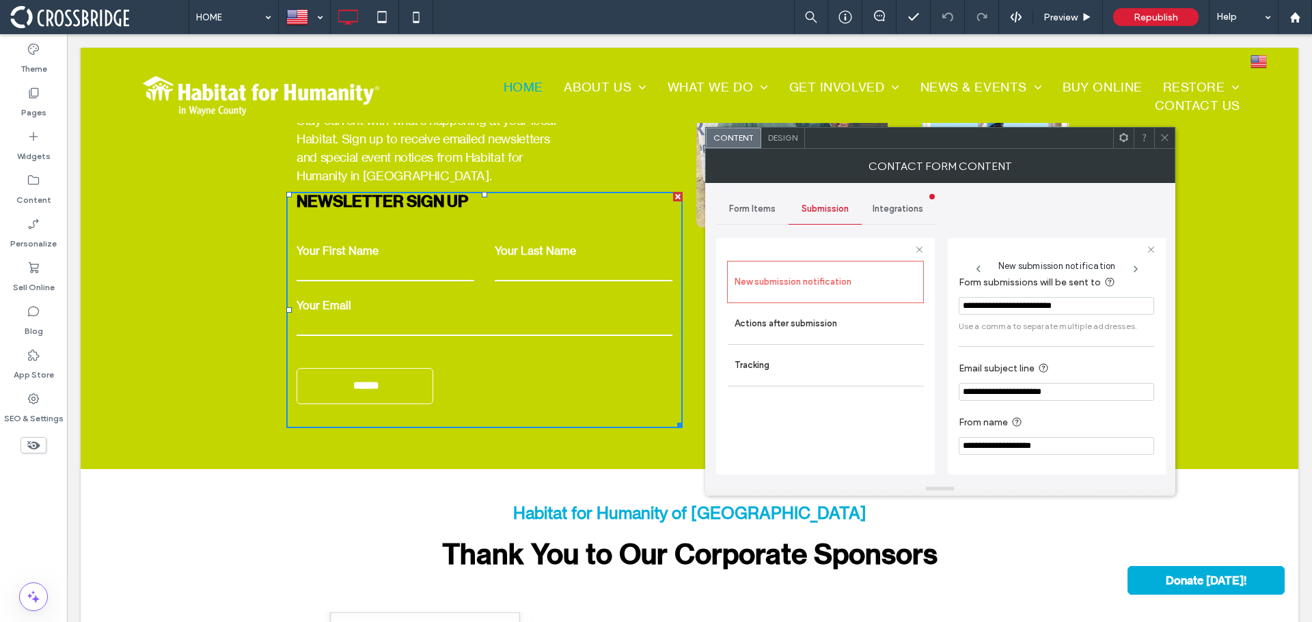
scroll to position [12, 0]
click at [735, 206] on span "Form Items" at bounding box center [752, 209] width 46 height 11
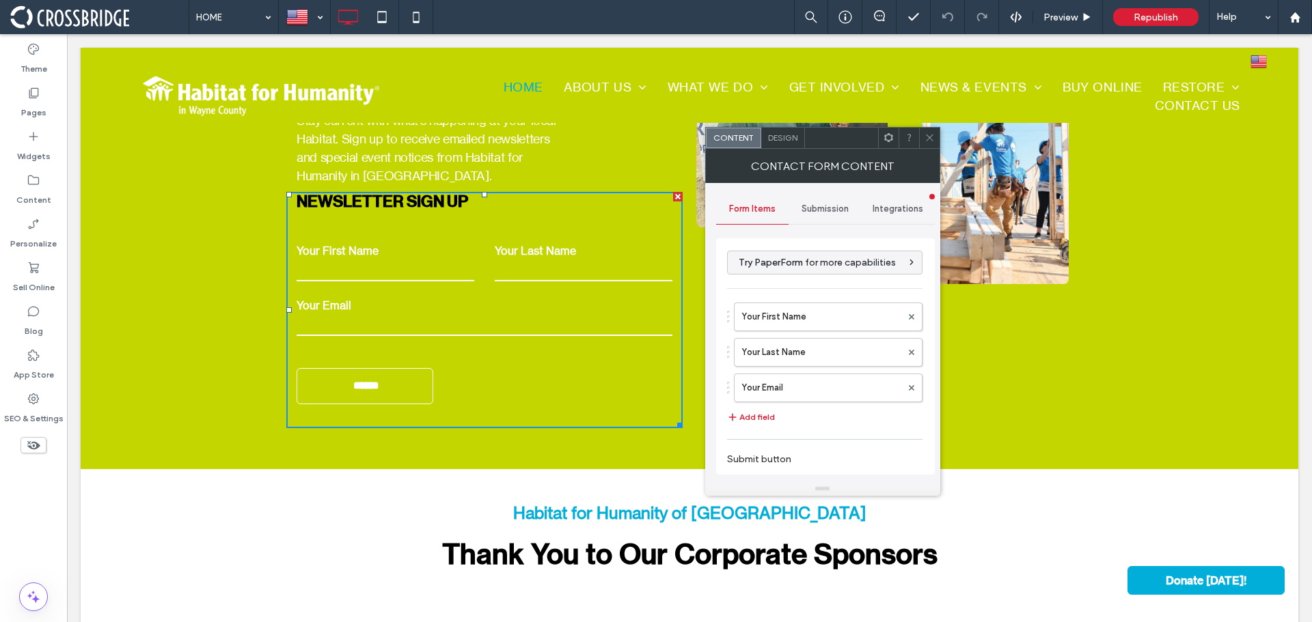
click at [888, 210] on span "Integrations" at bounding box center [898, 209] width 51 height 11
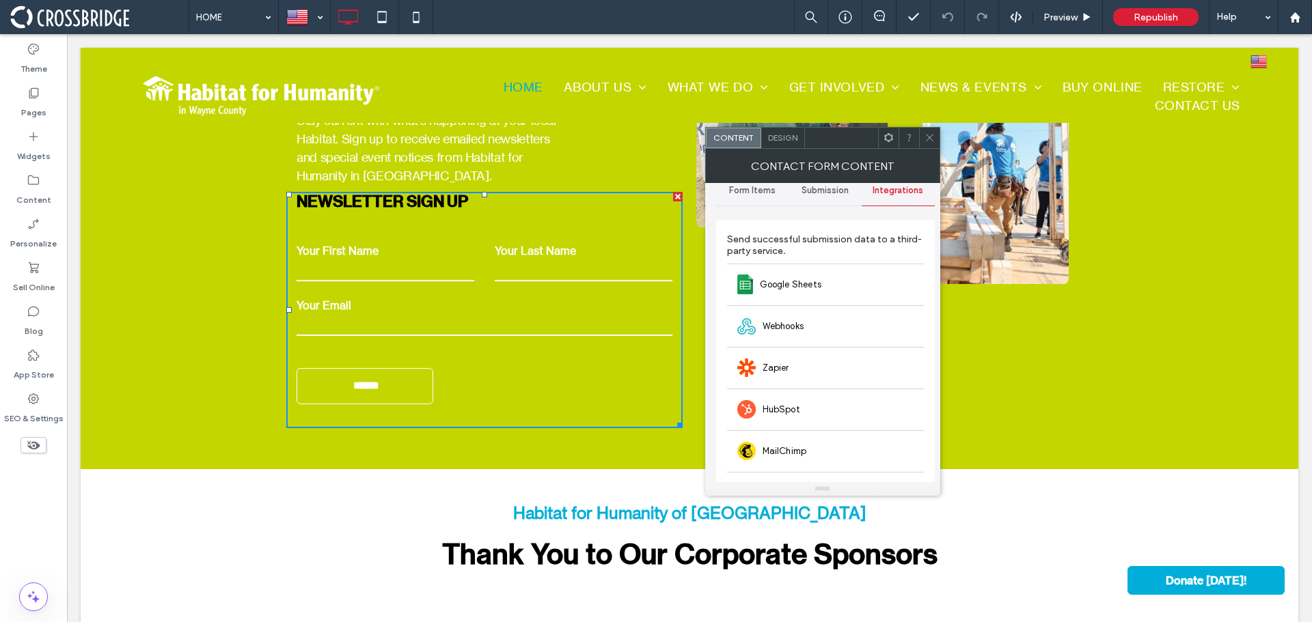
scroll to position [0, 0]
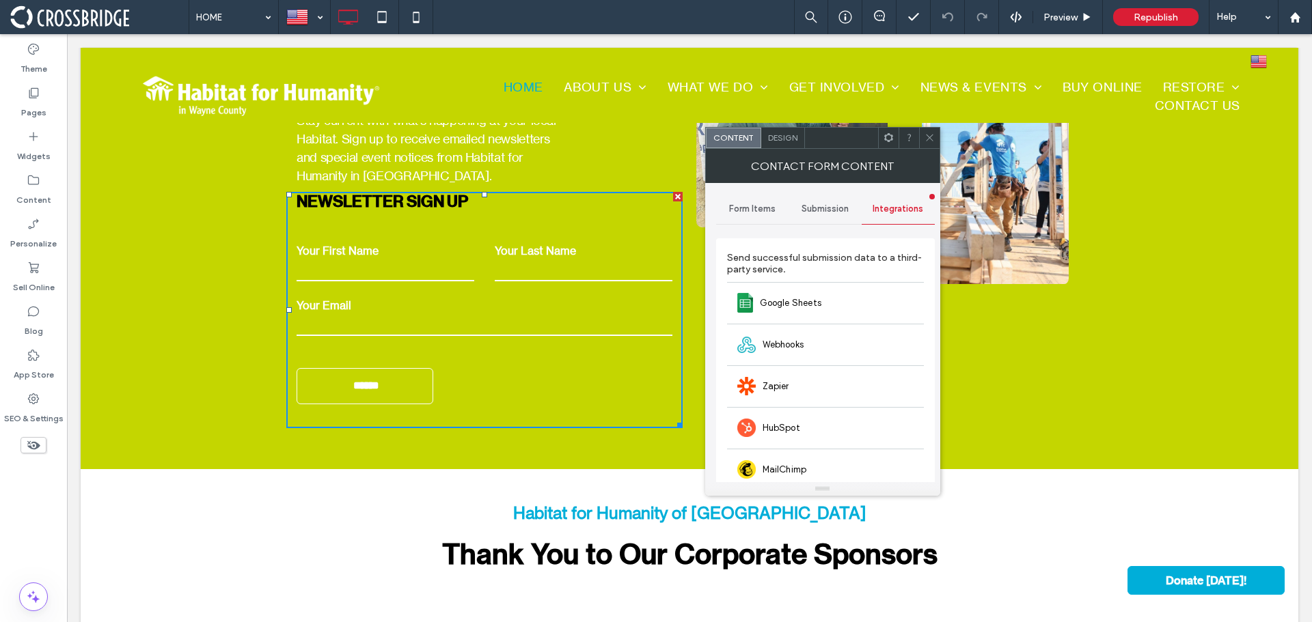
click at [929, 137] on use at bounding box center [929, 138] width 7 height 7
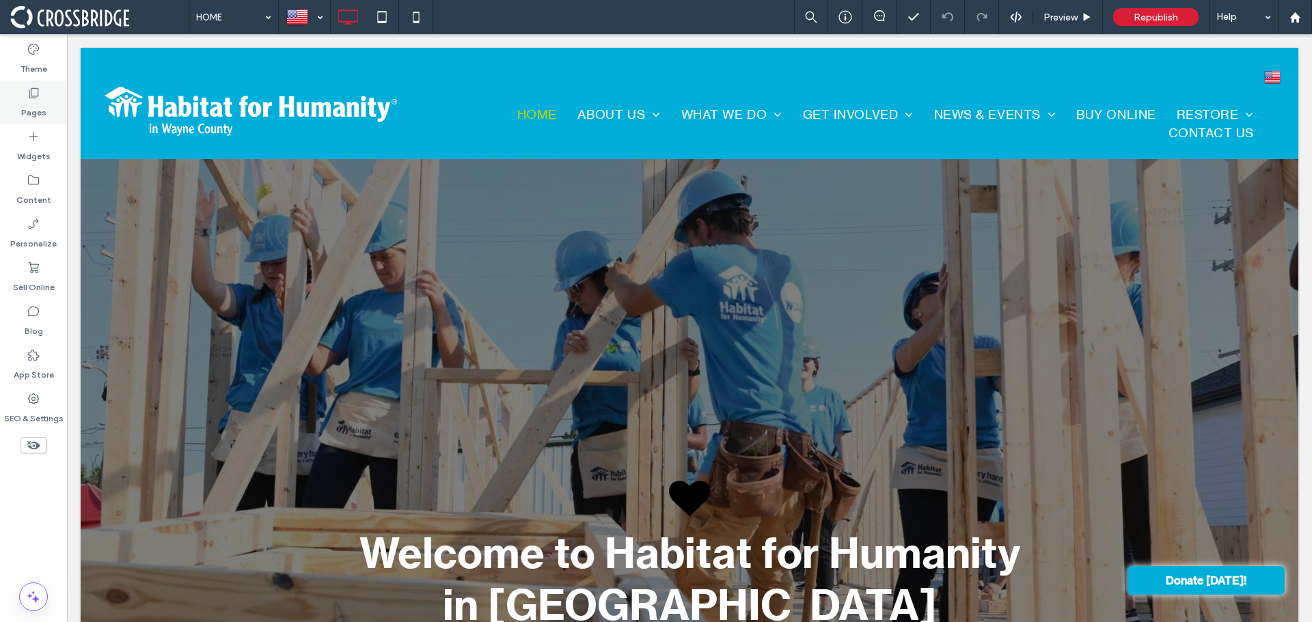
click at [31, 98] on use at bounding box center [34, 93] width 10 height 10
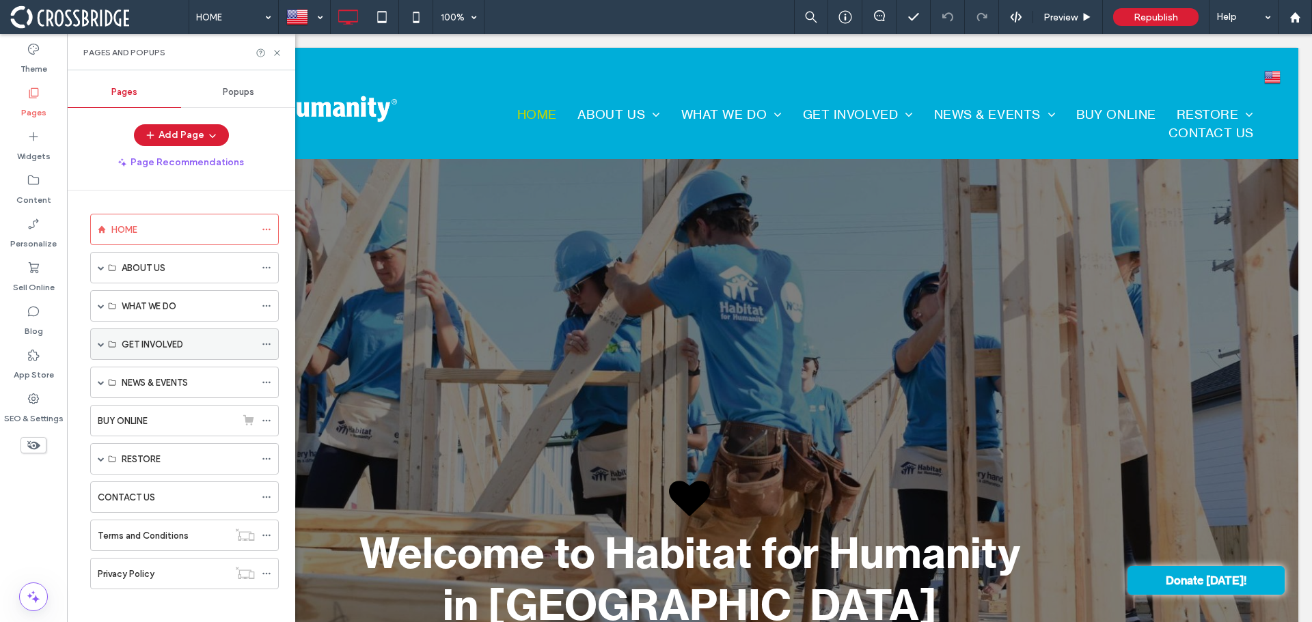
click at [173, 348] on label "GET INVOLVED" at bounding box center [152, 345] width 61 height 24
click at [104, 347] on span at bounding box center [101, 344] width 7 height 7
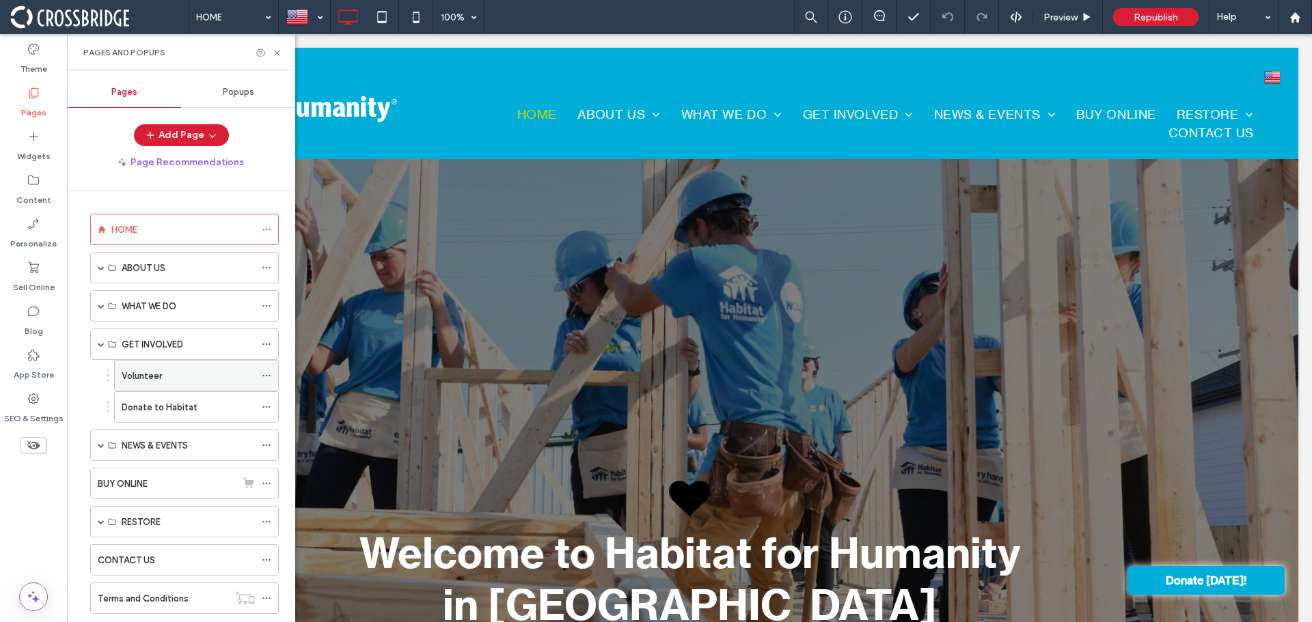
click at [137, 377] on label "Volunteer" at bounding box center [142, 376] width 40 height 24
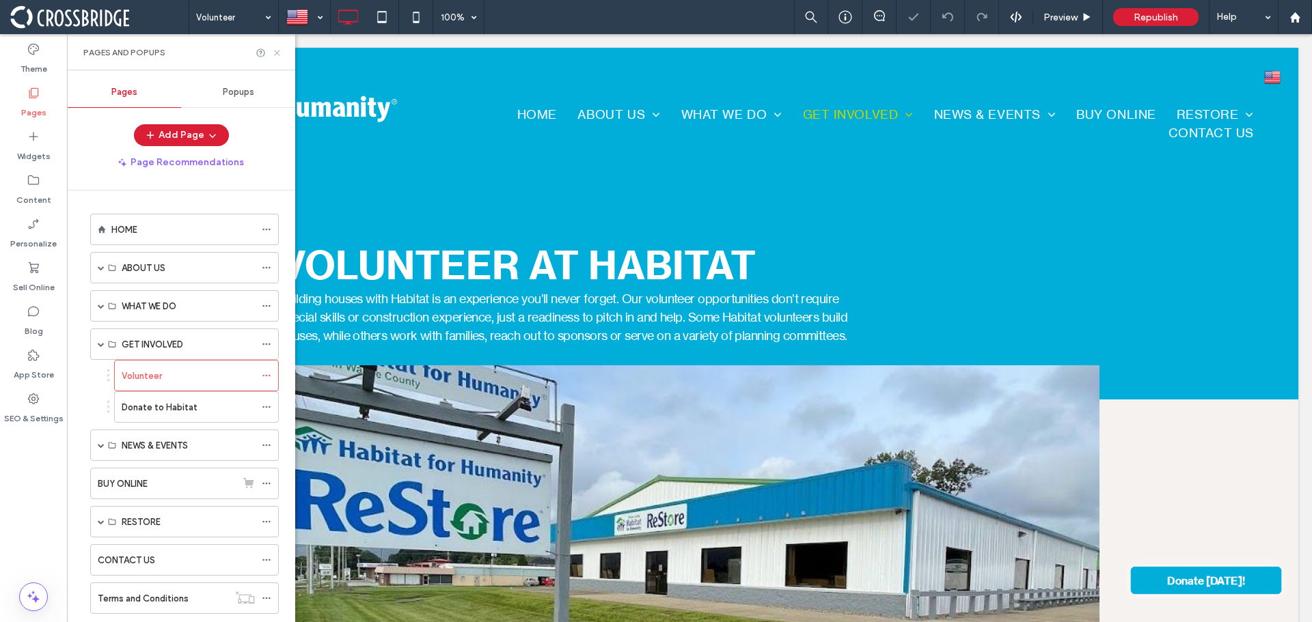
click at [275, 48] on icon at bounding box center [277, 53] width 10 height 10
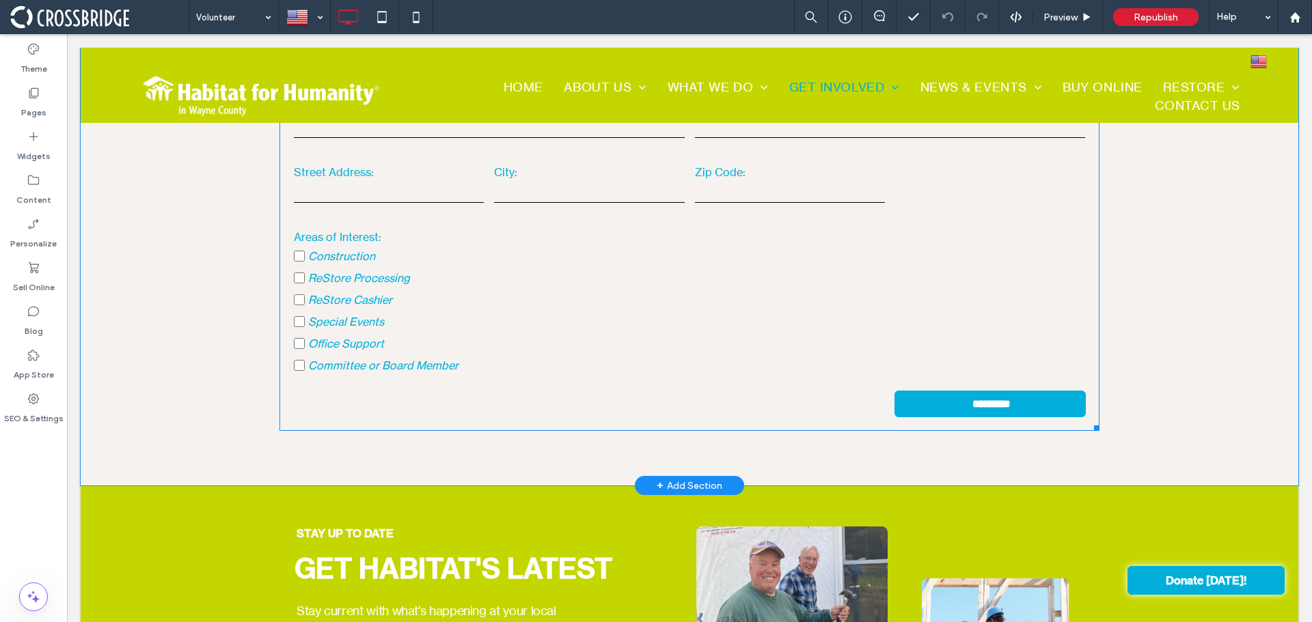
scroll to position [1777, 0]
